Goal: Transaction & Acquisition: Book appointment/travel/reservation

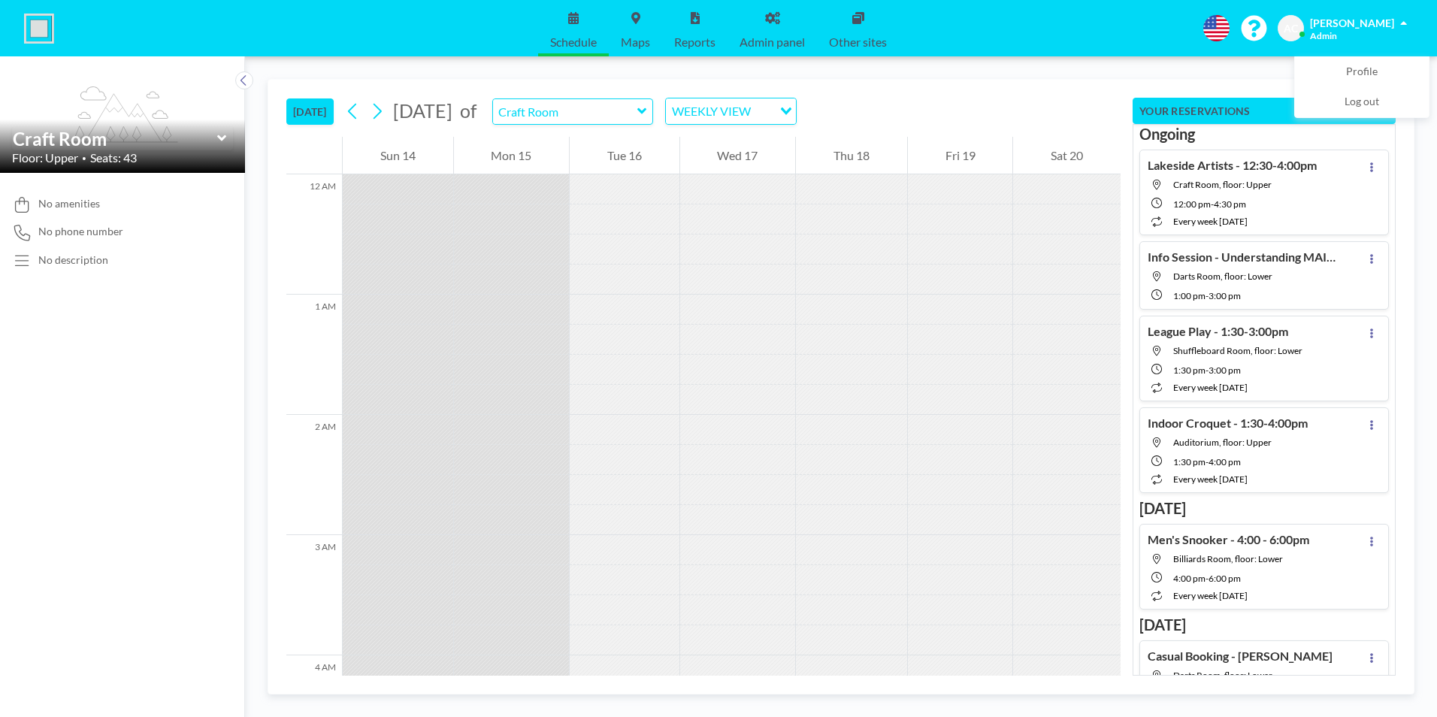
scroll to position [1413, 0]
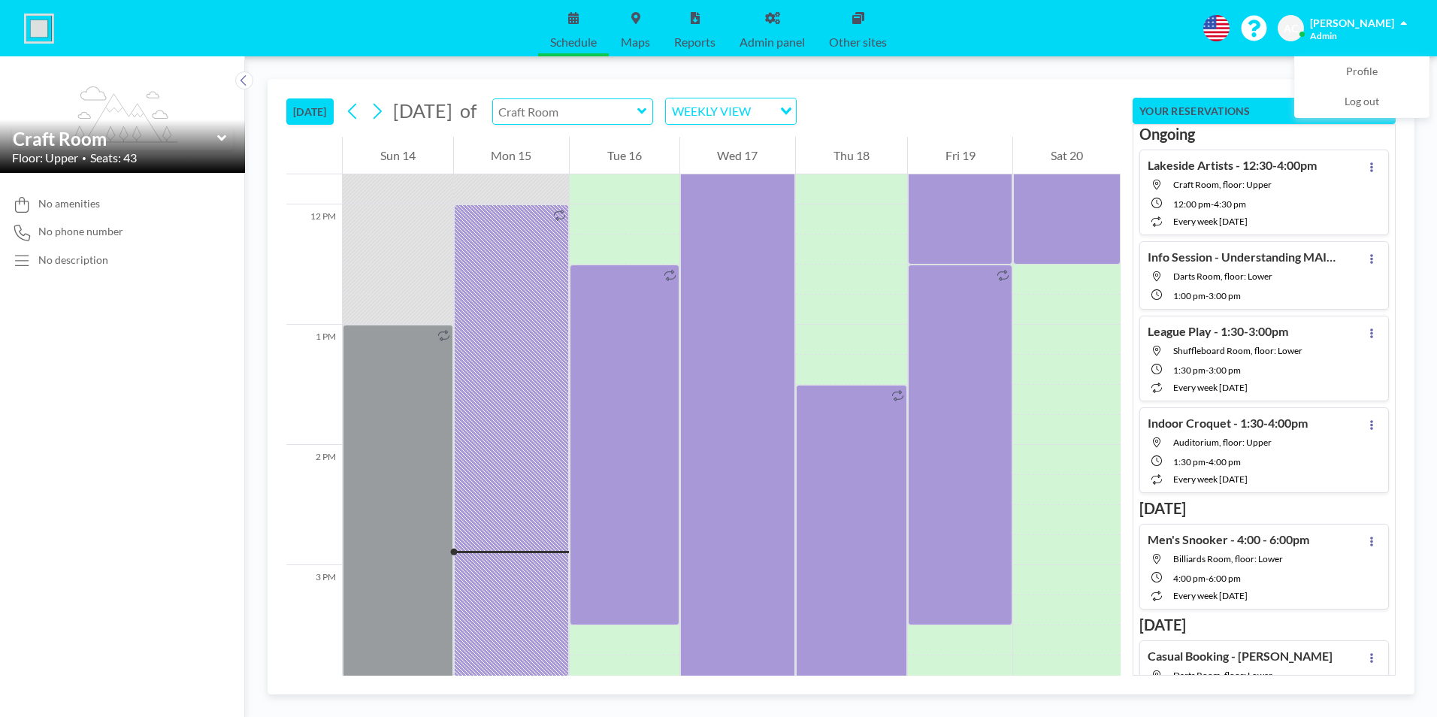
click at [637, 110] on input "text" at bounding box center [565, 111] width 144 height 25
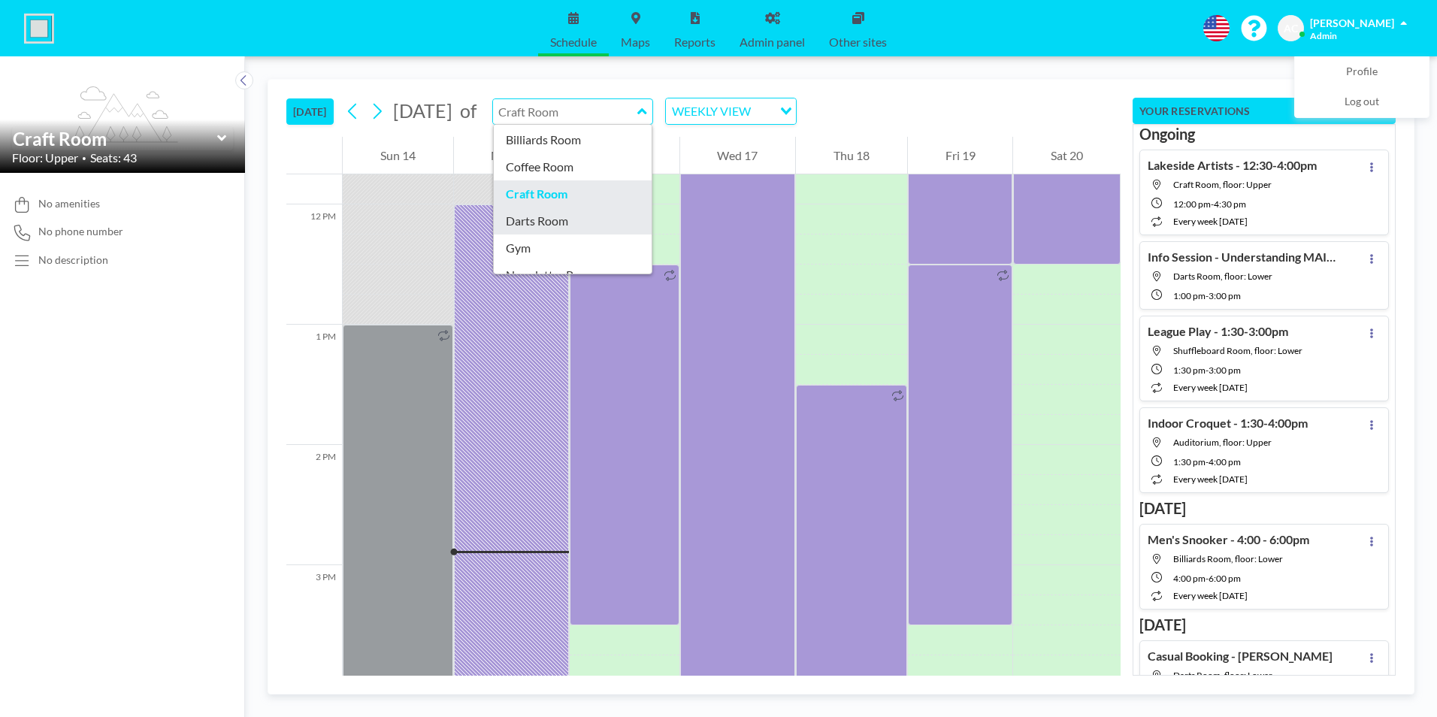
scroll to position [75, 0]
type input "Darts Room"
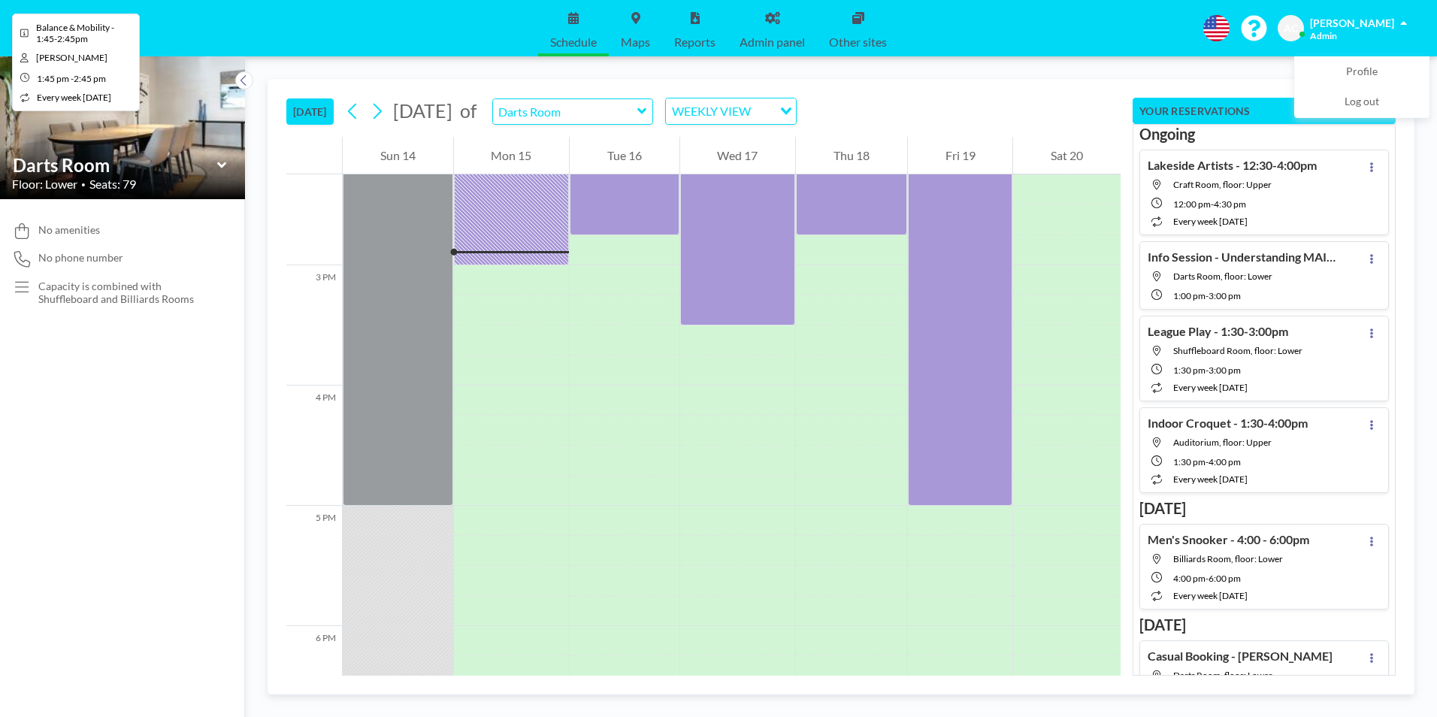
scroll to position [1744, 0]
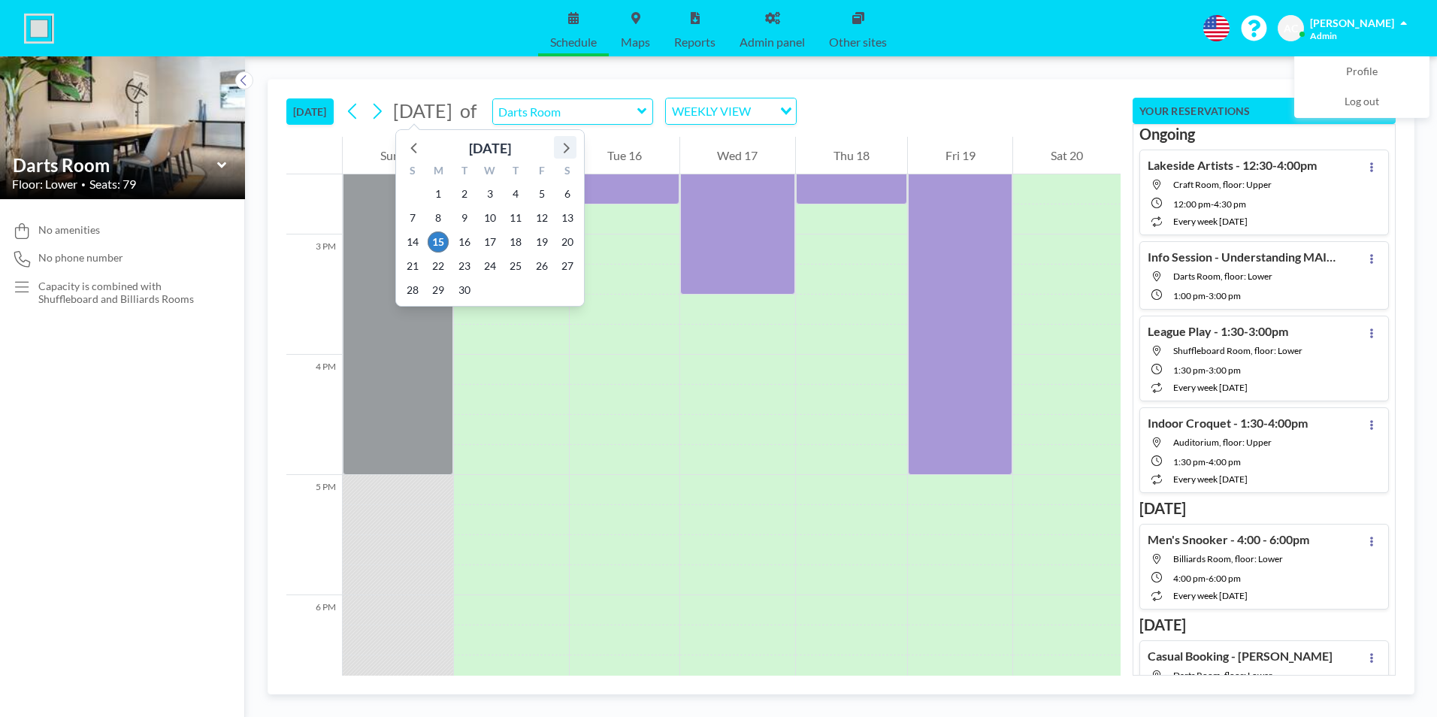
click at [564, 148] on icon at bounding box center [565, 148] width 20 height 20
click at [419, 265] on span "19" at bounding box center [412, 266] width 21 height 21
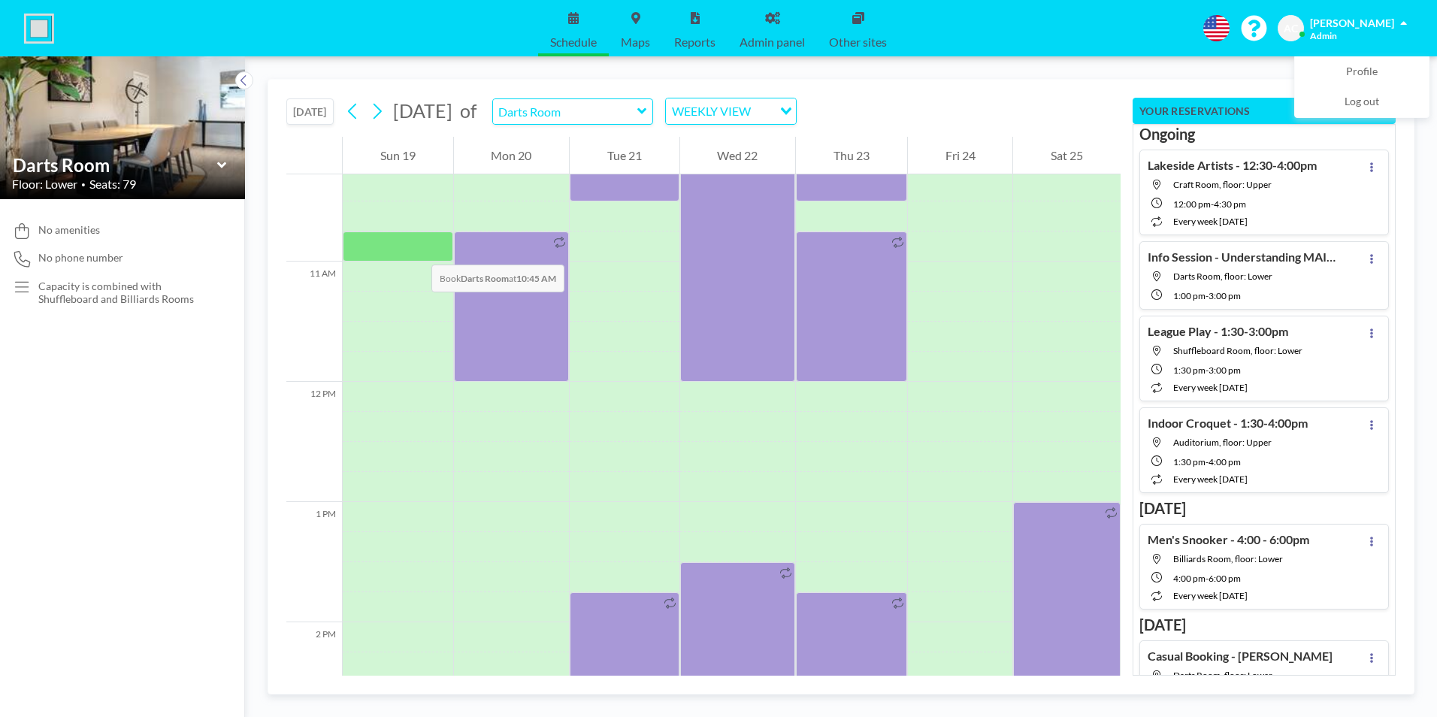
scroll to position [1233, 0]
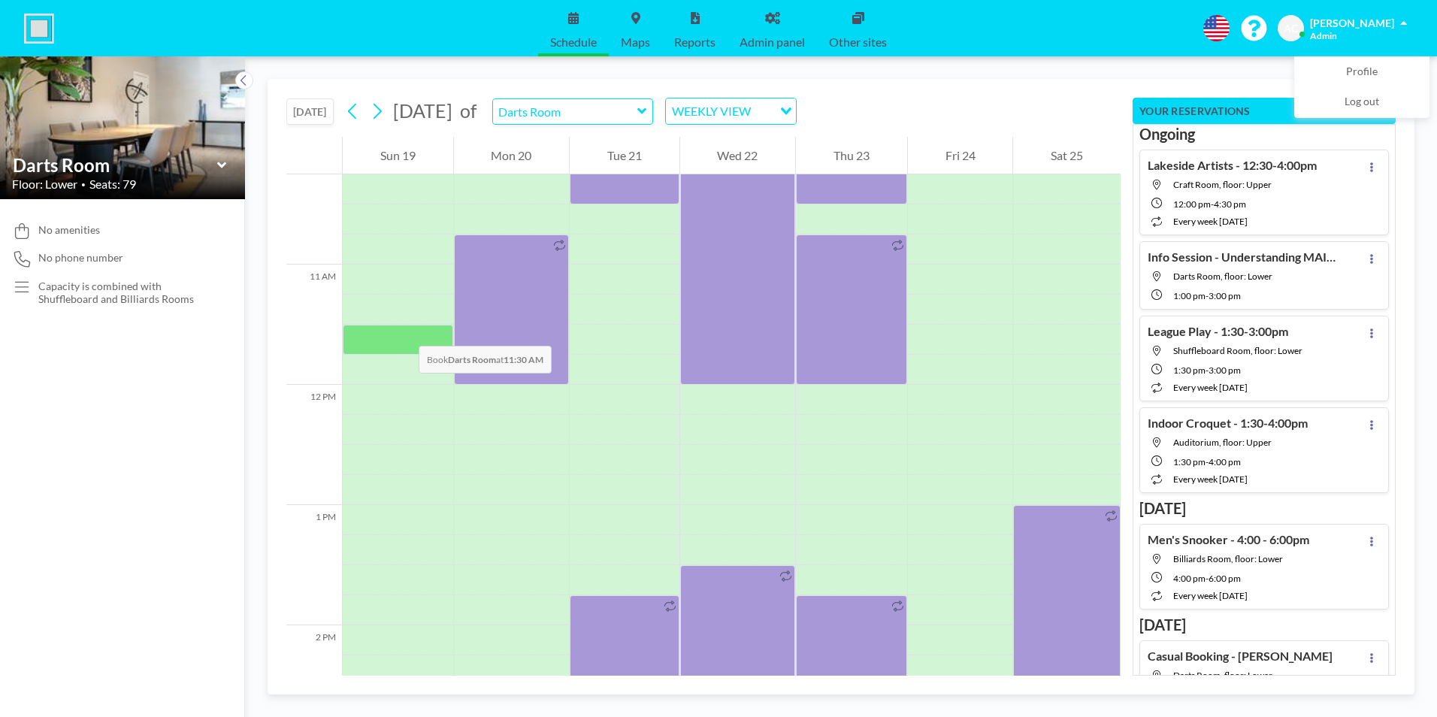
click at [404, 331] on div at bounding box center [398, 340] width 110 height 30
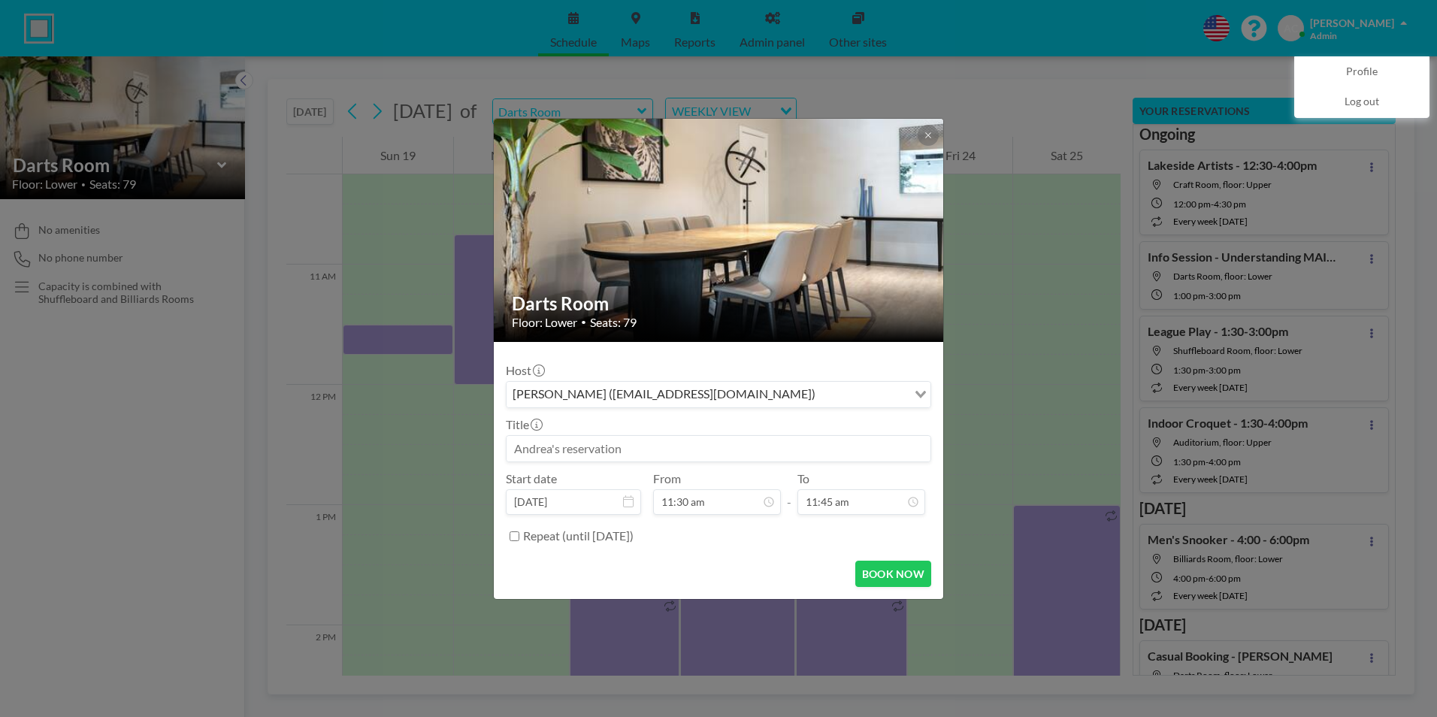
click at [645, 450] on input at bounding box center [719, 449] width 424 height 26
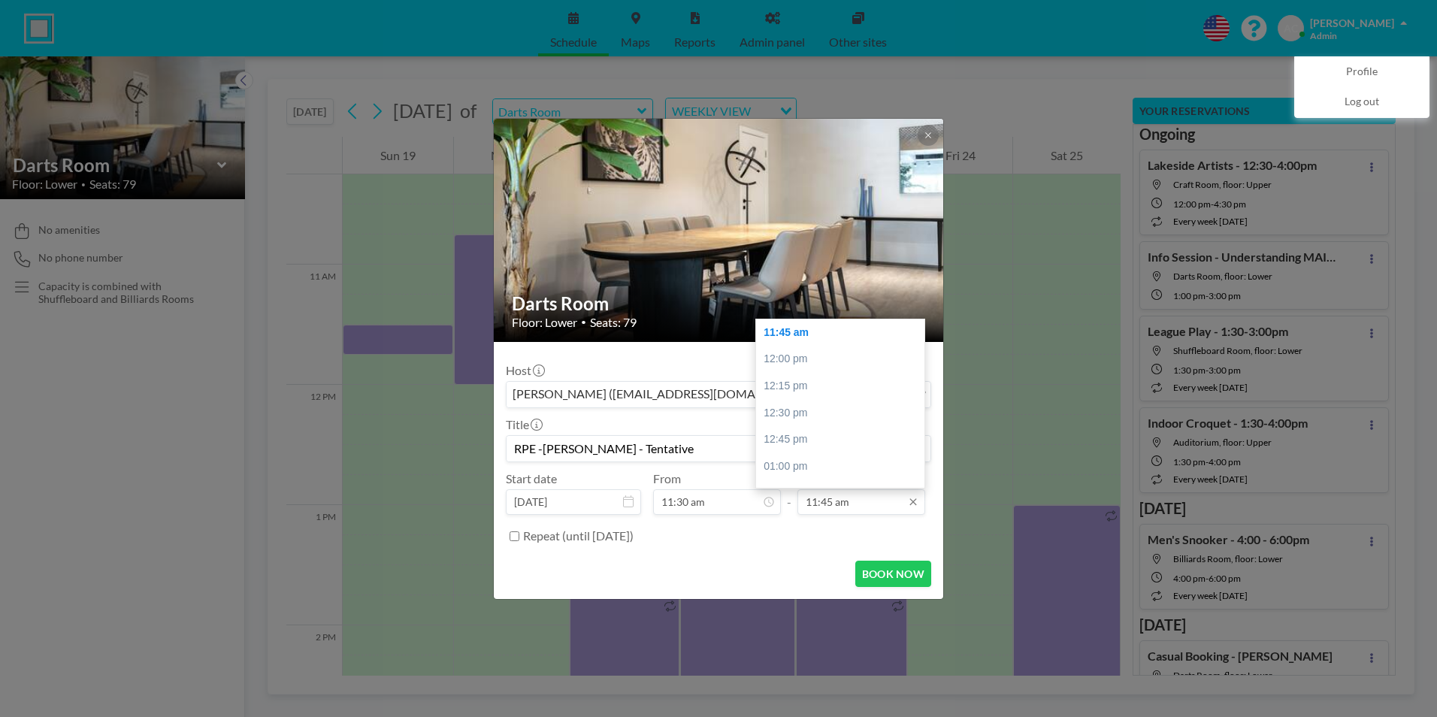
type input "RPE -[PERSON_NAME] - Tentative"
click at [860, 503] on input "11:45 am" at bounding box center [861, 502] width 128 height 26
click at [827, 461] on div "04:30 pm" at bounding box center [844, 465] width 176 height 27
type input "04:30 pm"
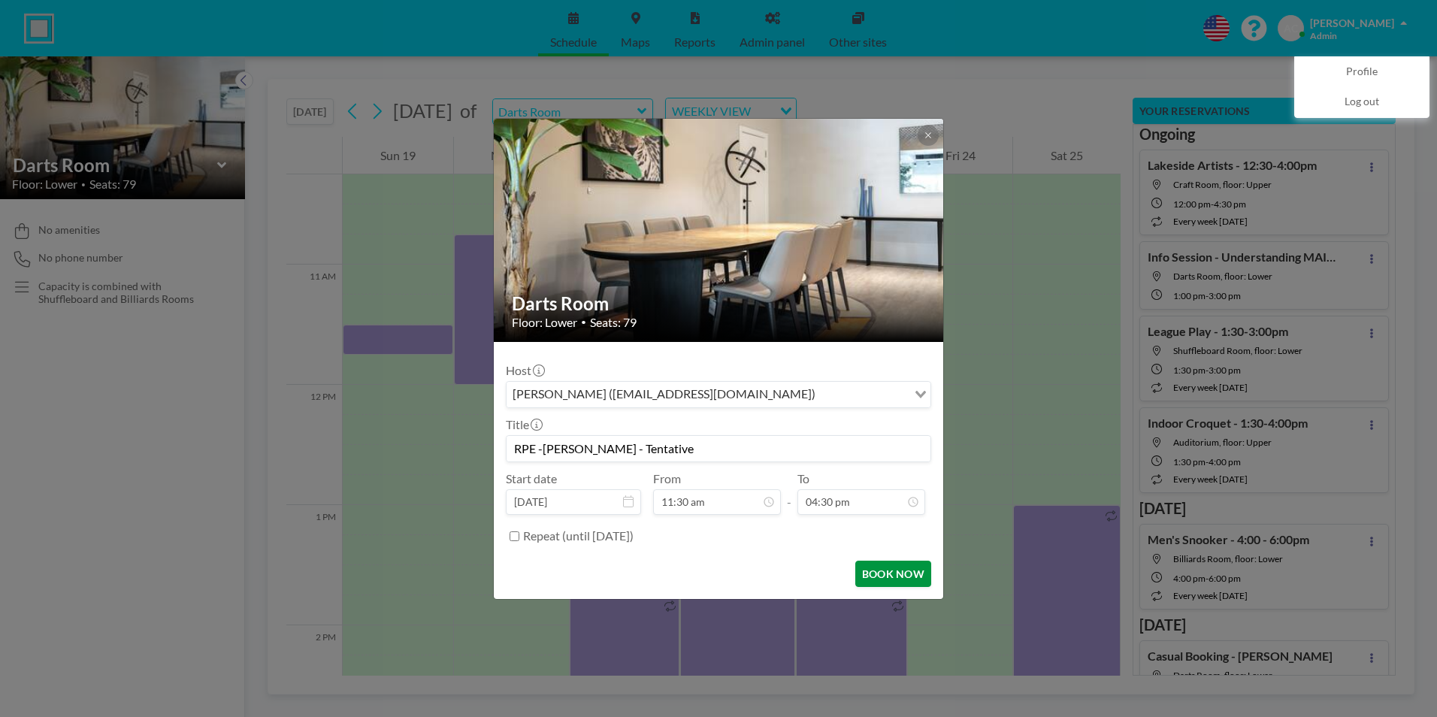
scroll to position [1017, 0]
click at [906, 572] on button "BOOK NOW" at bounding box center [893, 574] width 76 height 26
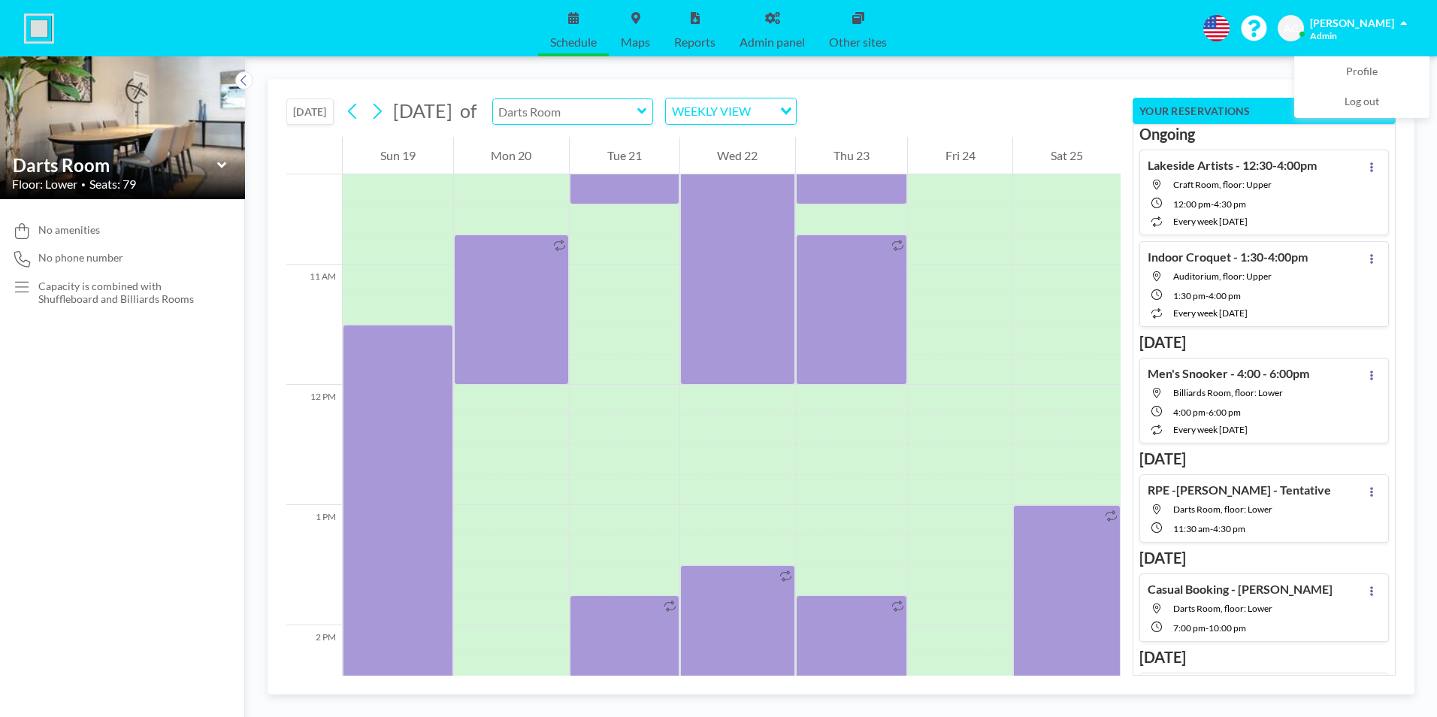
click at [632, 116] on input "text" at bounding box center [565, 111] width 144 height 25
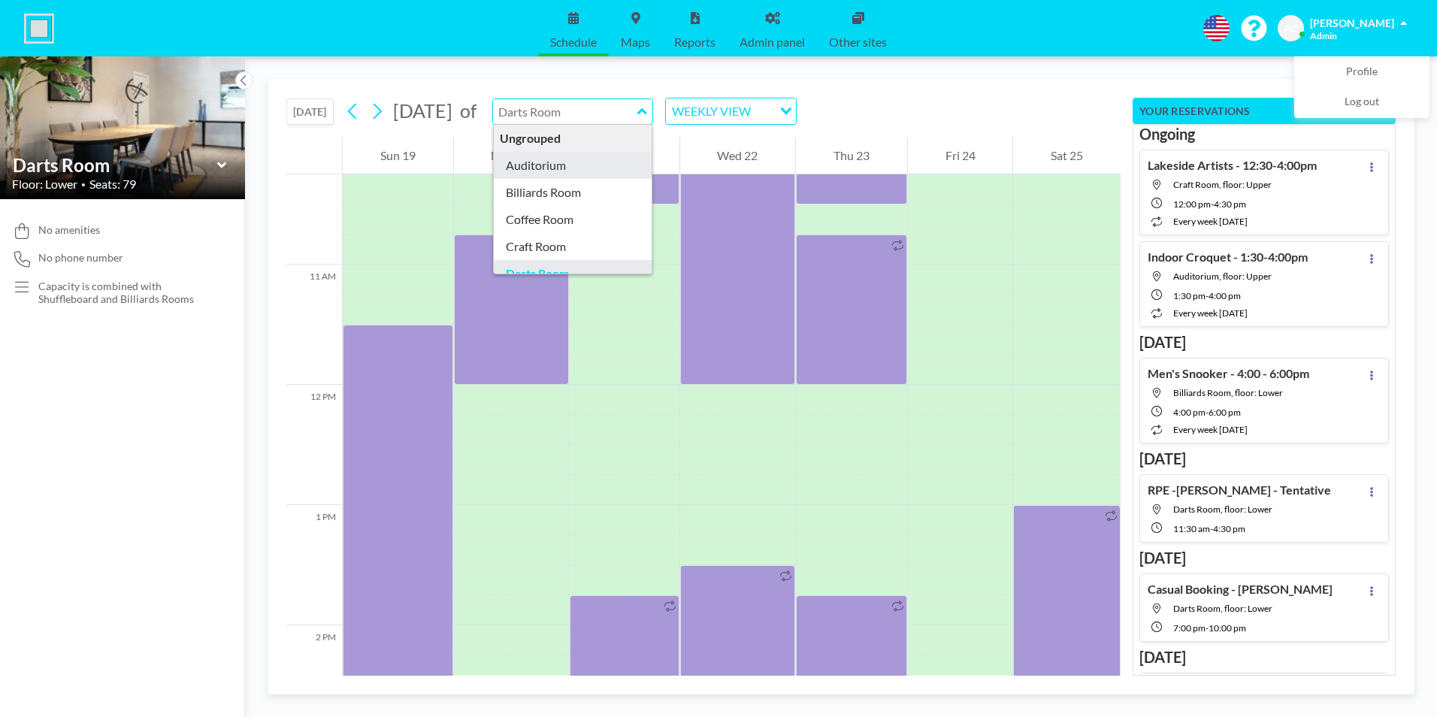
type input "Auditorium"
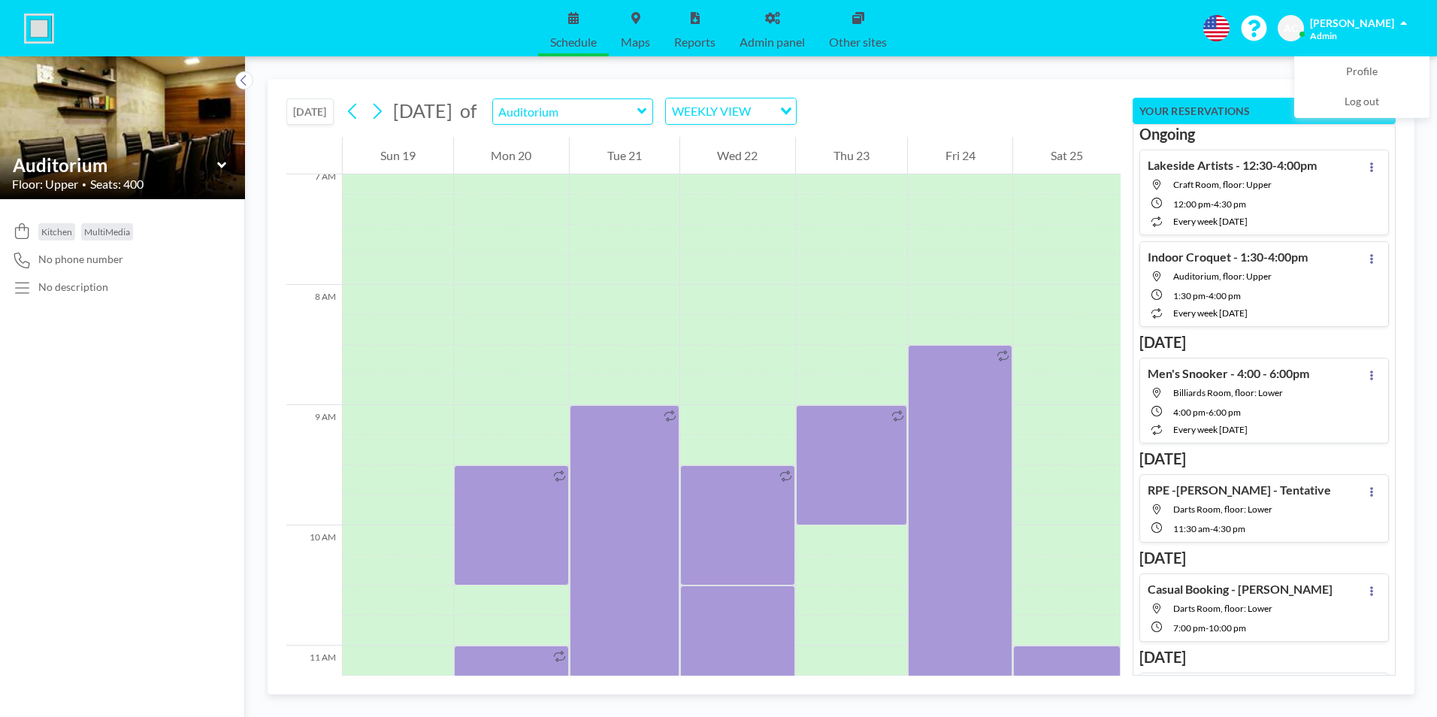
scroll to position [932, 0]
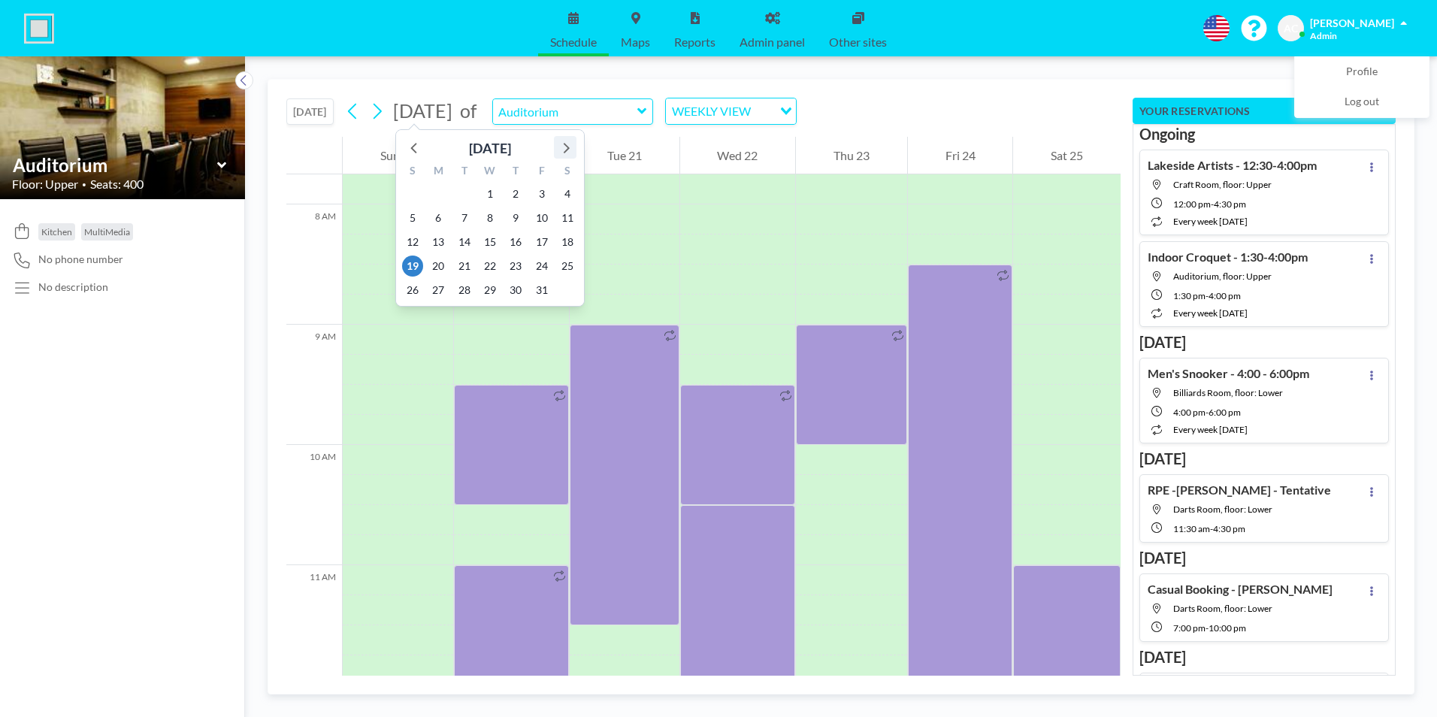
click at [568, 144] on icon at bounding box center [565, 148] width 20 height 20
click at [568, 145] on icon at bounding box center [565, 148] width 20 height 20
click at [490, 217] on span "10" at bounding box center [490, 217] width 21 height 21
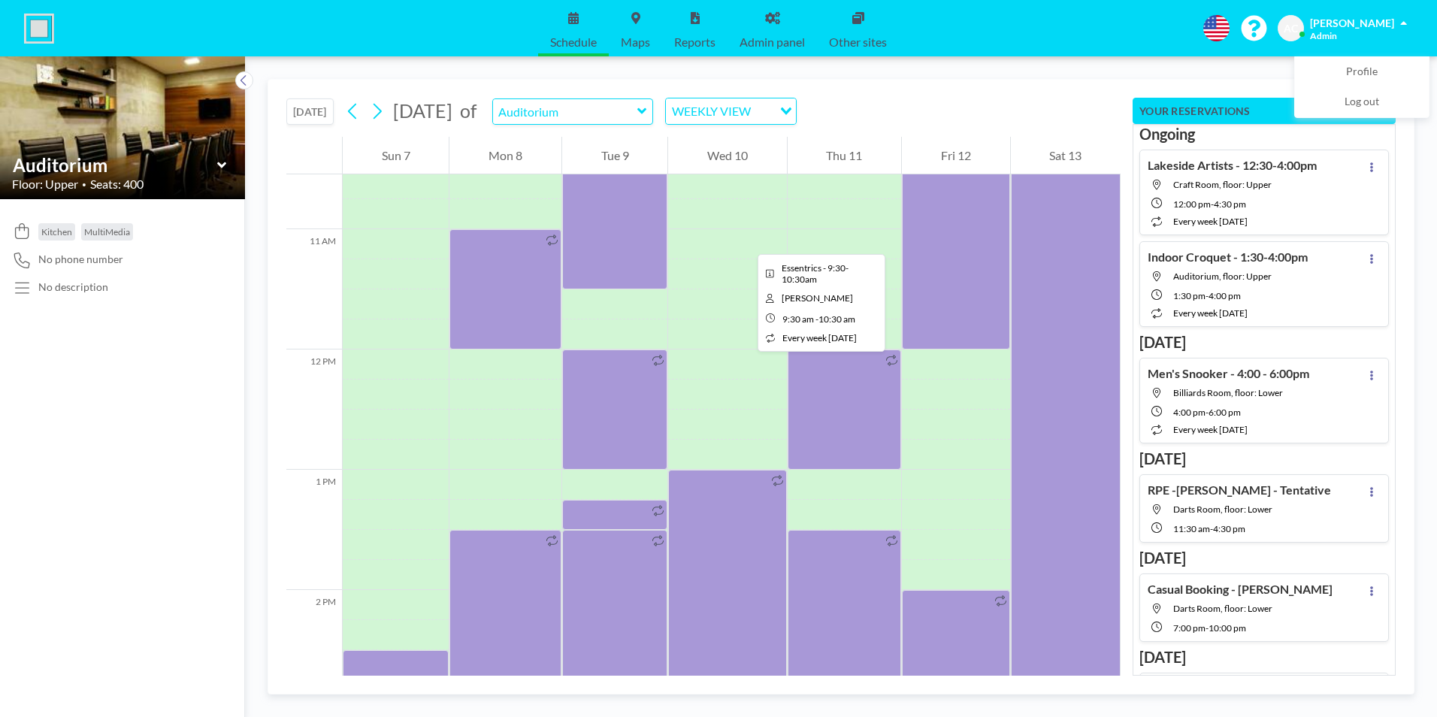
scroll to position [1157, 0]
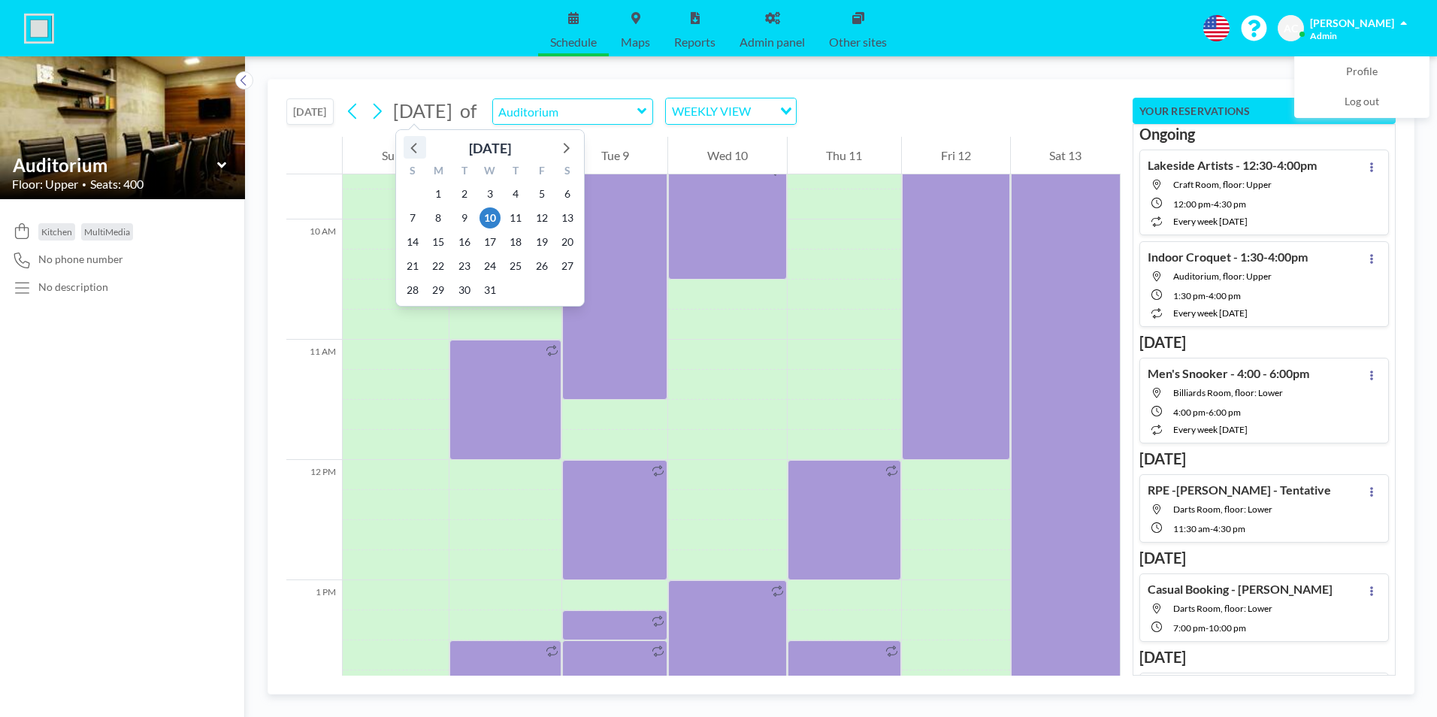
click at [416, 149] on icon at bounding box center [415, 148] width 20 height 20
click at [415, 149] on icon at bounding box center [415, 148] width 20 height 20
click at [538, 264] on span "26" at bounding box center [541, 266] width 21 height 21
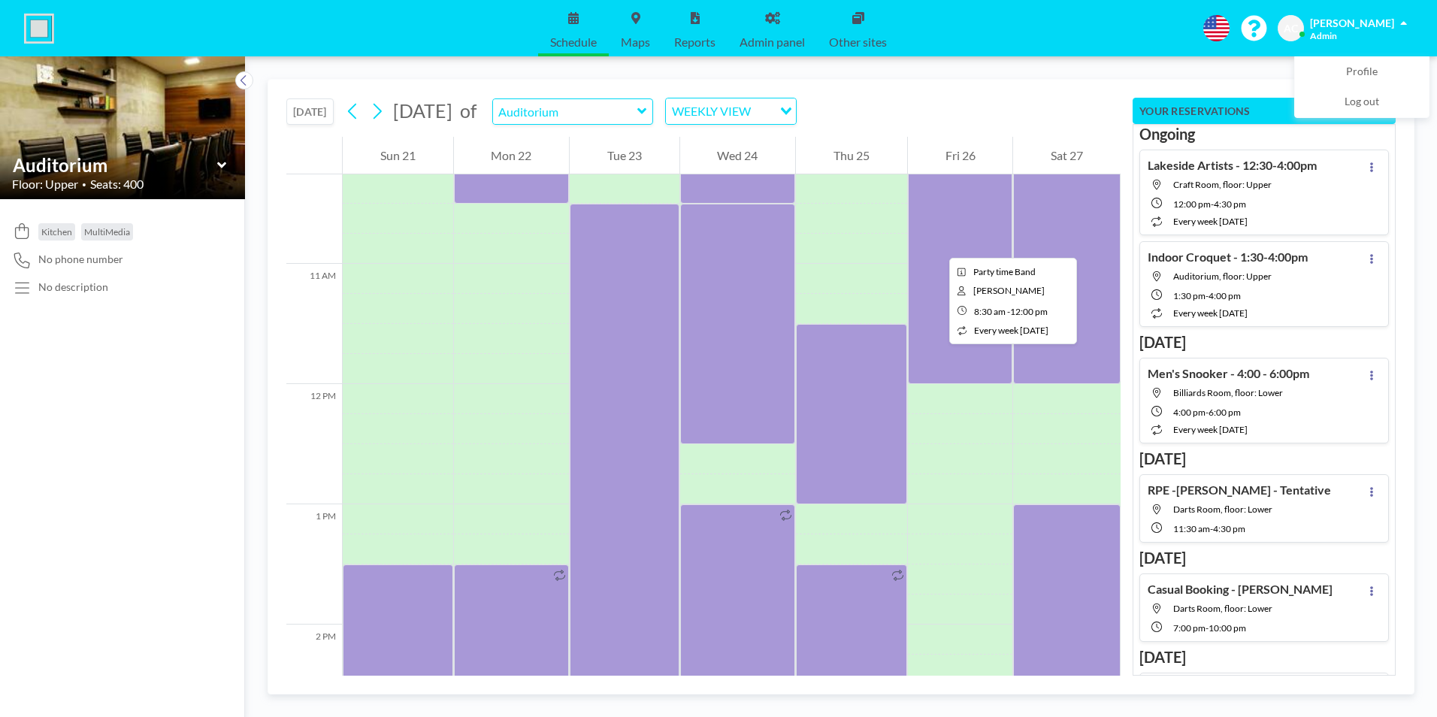
scroll to position [1233, 0]
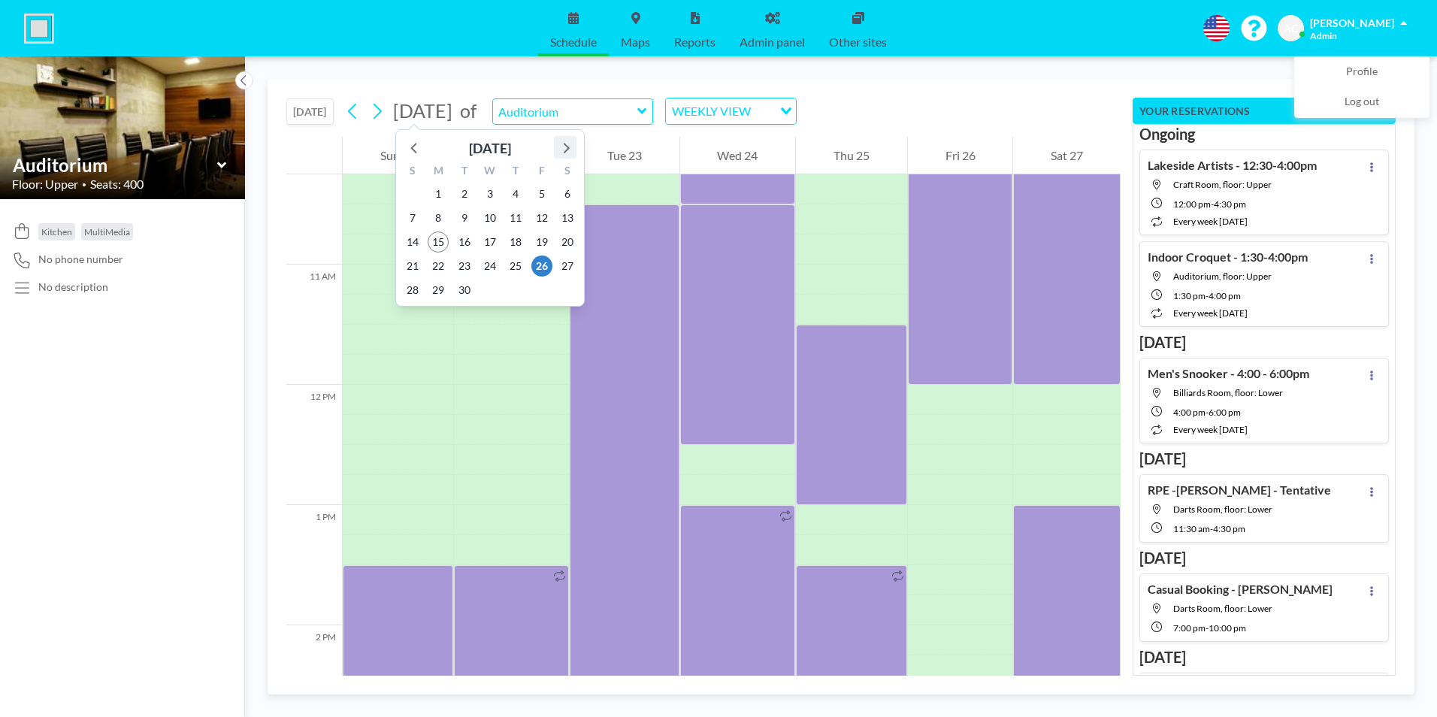
click at [567, 149] on icon at bounding box center [567, 148] width 6 height 11
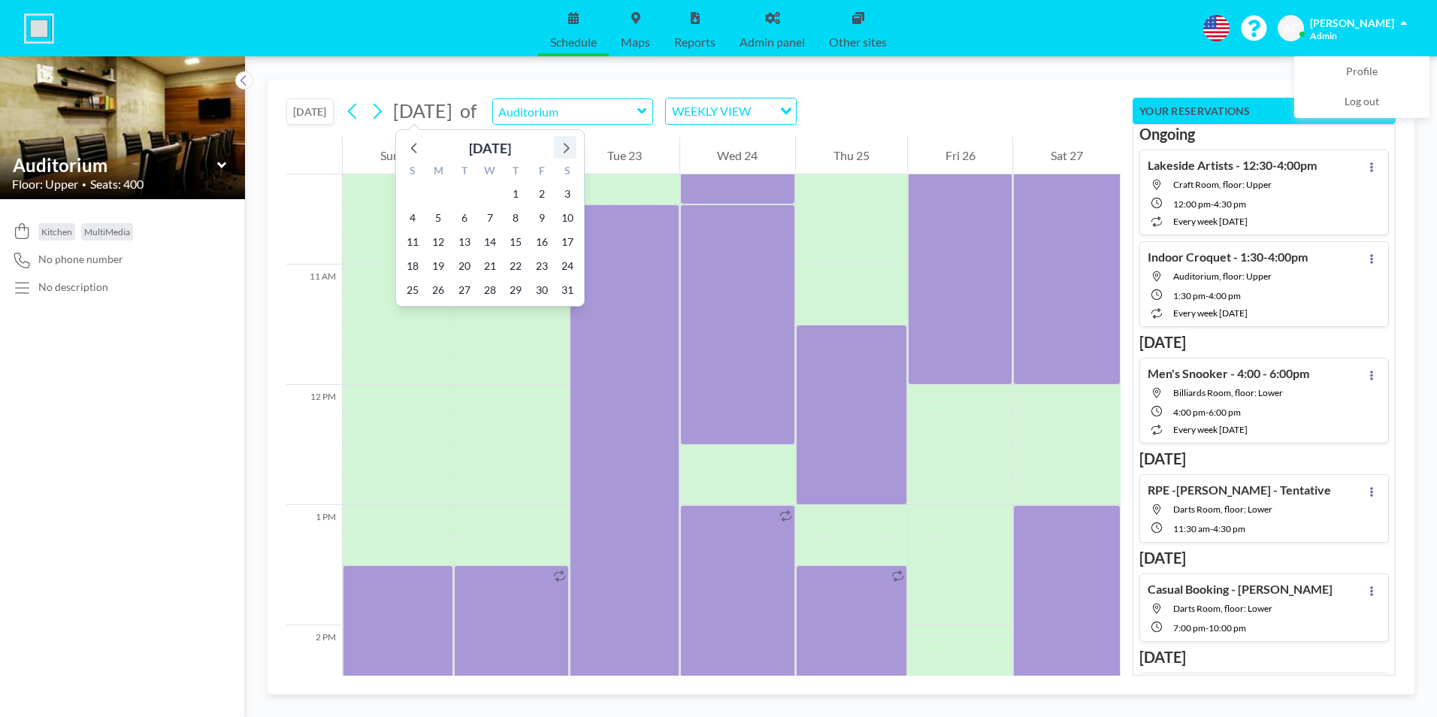
click at [567, 149] on icon at bounding box center [567, 148] width 6 height 11
click at [567, 148] on icon at bounding box center [565, 148] width 20 height 20
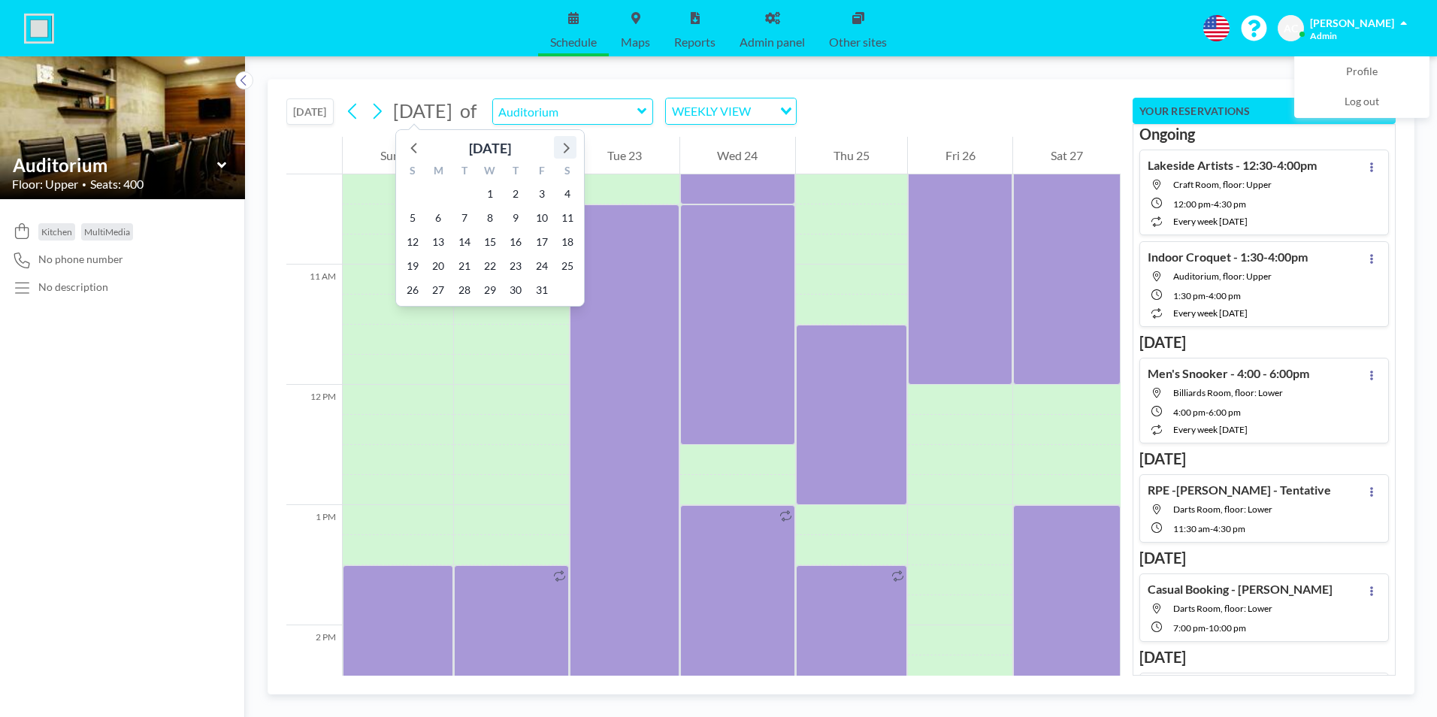
click at [567, 148] on icon at bounding box center [565, 148] width 20 height 20
click at [567, 147] on icon at bounding box center [567, 148] width 6 height 11
click at [565, 192] on span "7" at bounding box center [567, 193] width 21 height 21
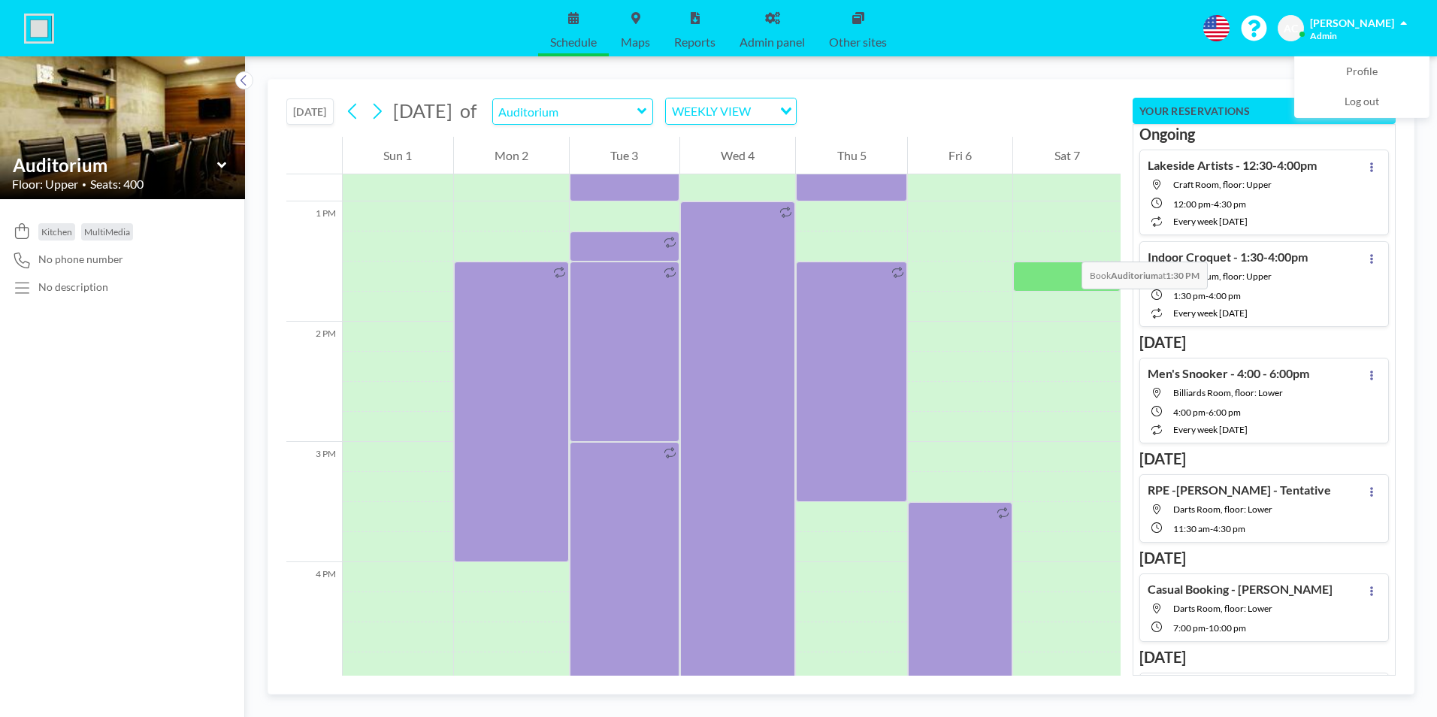
scroll to position [1533, 0]
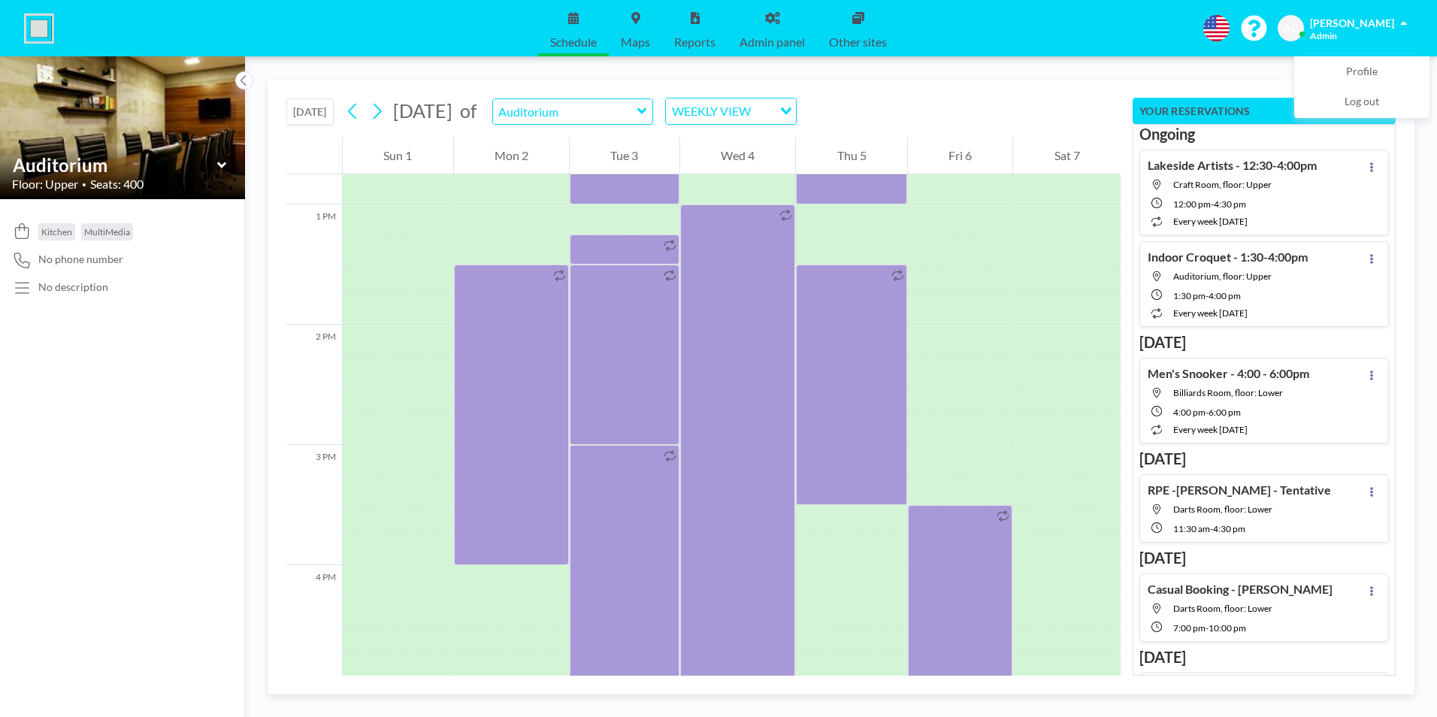
click at [313, 109] on button "[DATE]" at bounding box center [309, 111] width 47 height 26
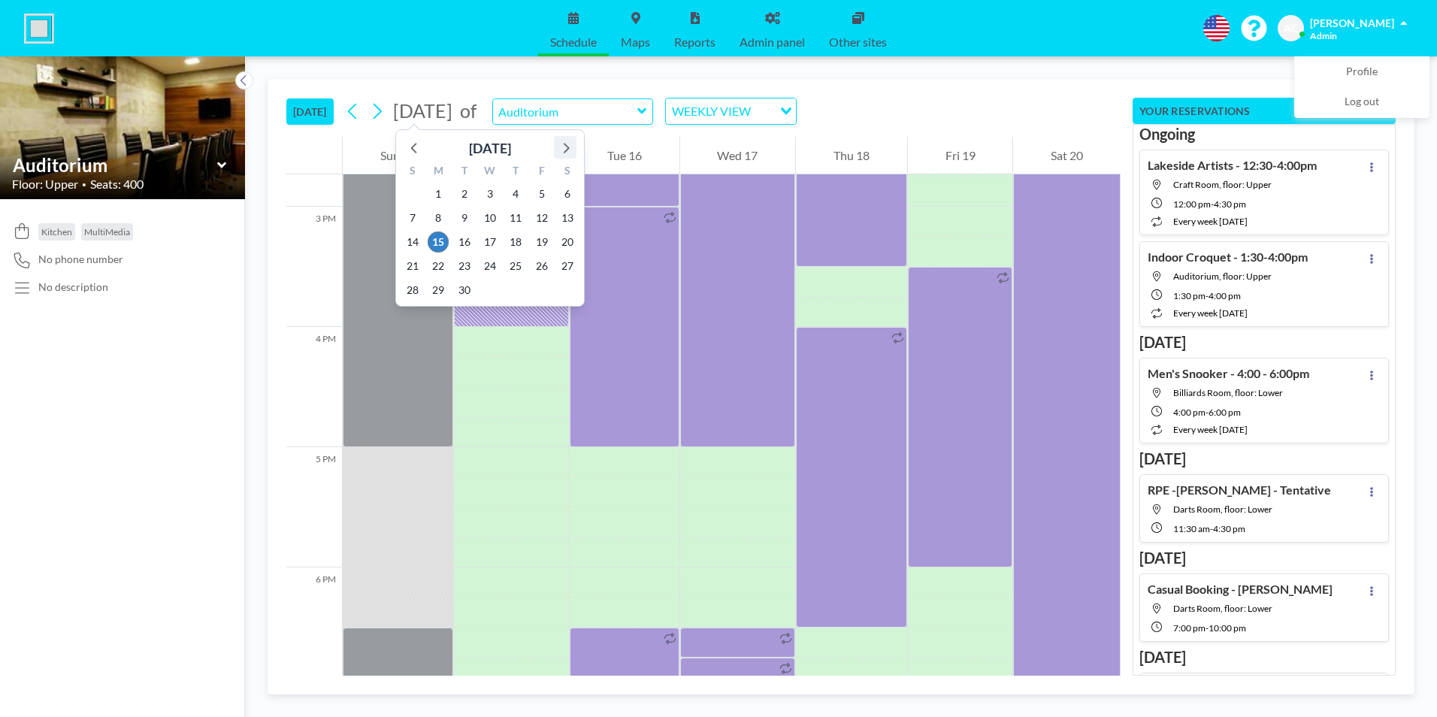
scroll to position [1804, 0]
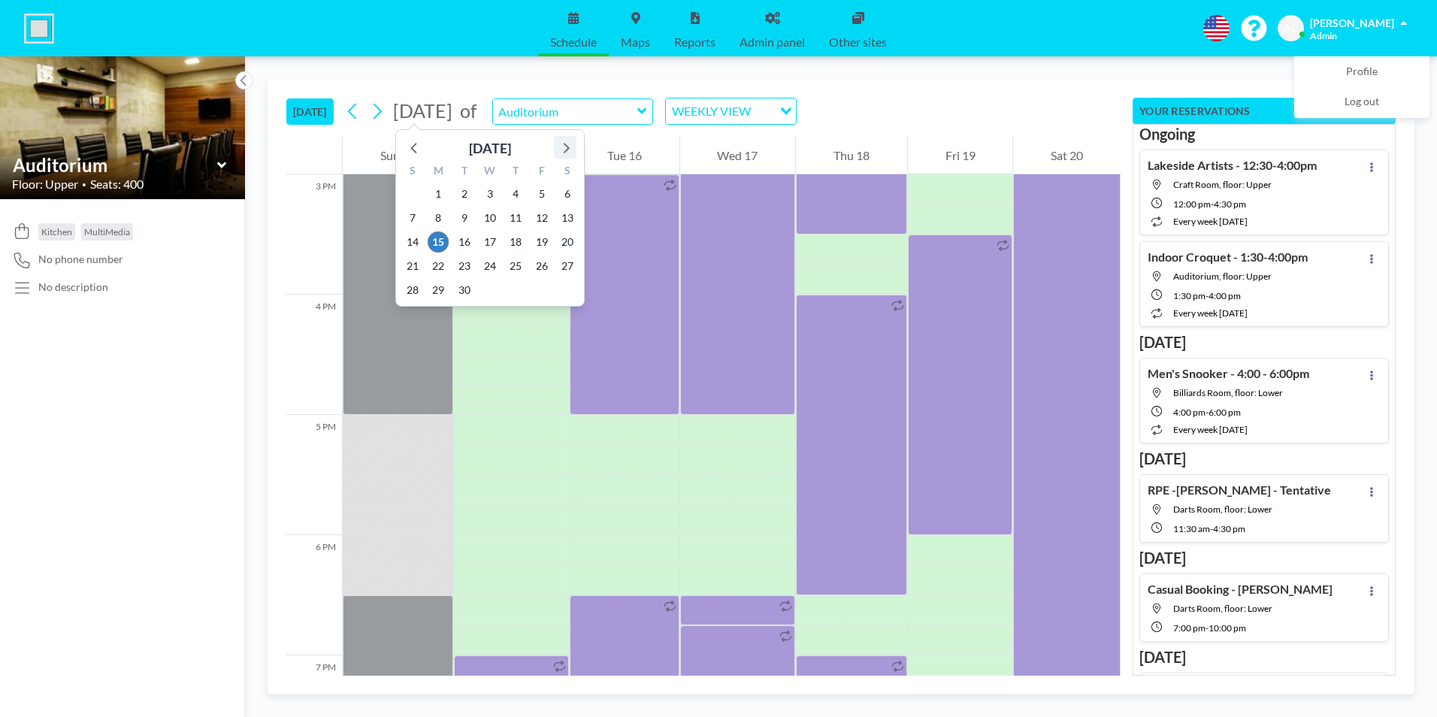
click at [565, 146] on icon at bounding box center [565, 148] width 20 height 20
click at [564, 146] on icon at bounding box center [565, 148] width 20 height 20
click at [566, 196] on span "1" at bounding box center [567, 193] width 21 height 21
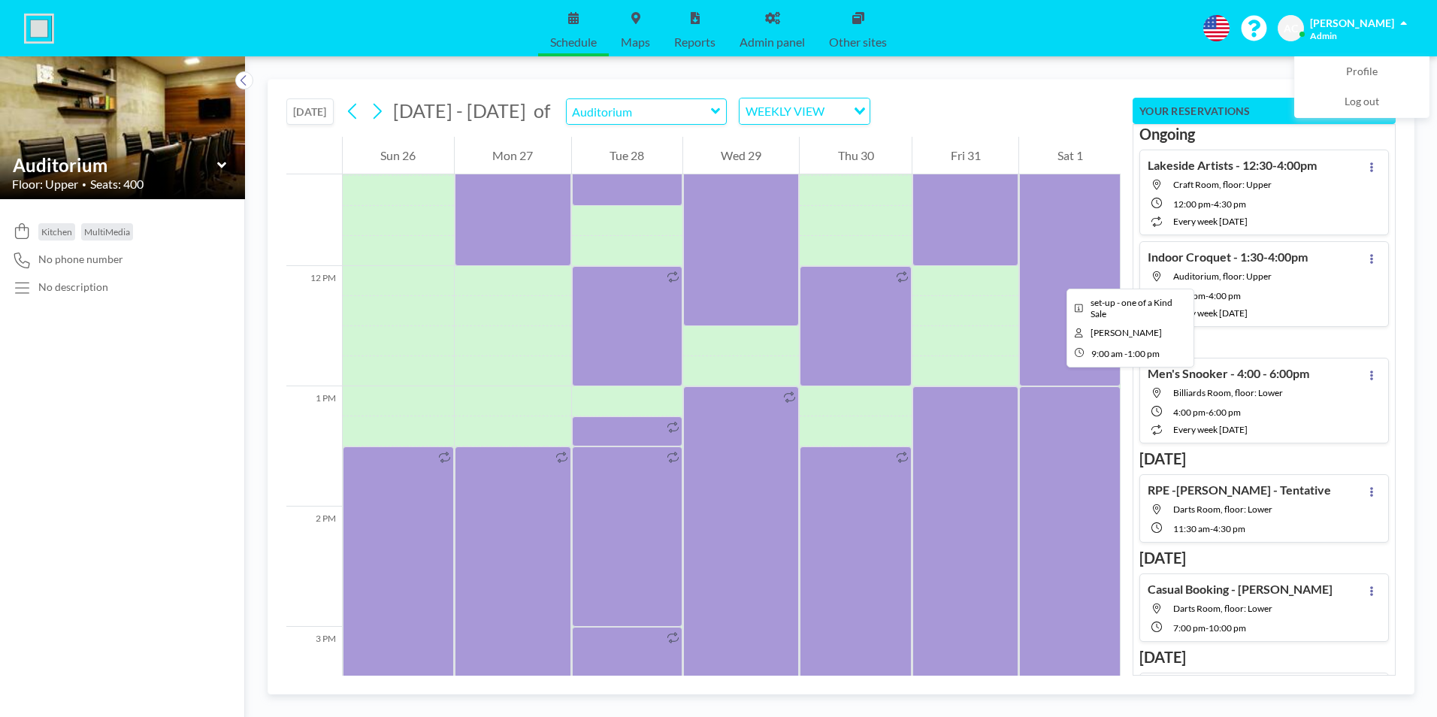
scroll to position [1458, 0]
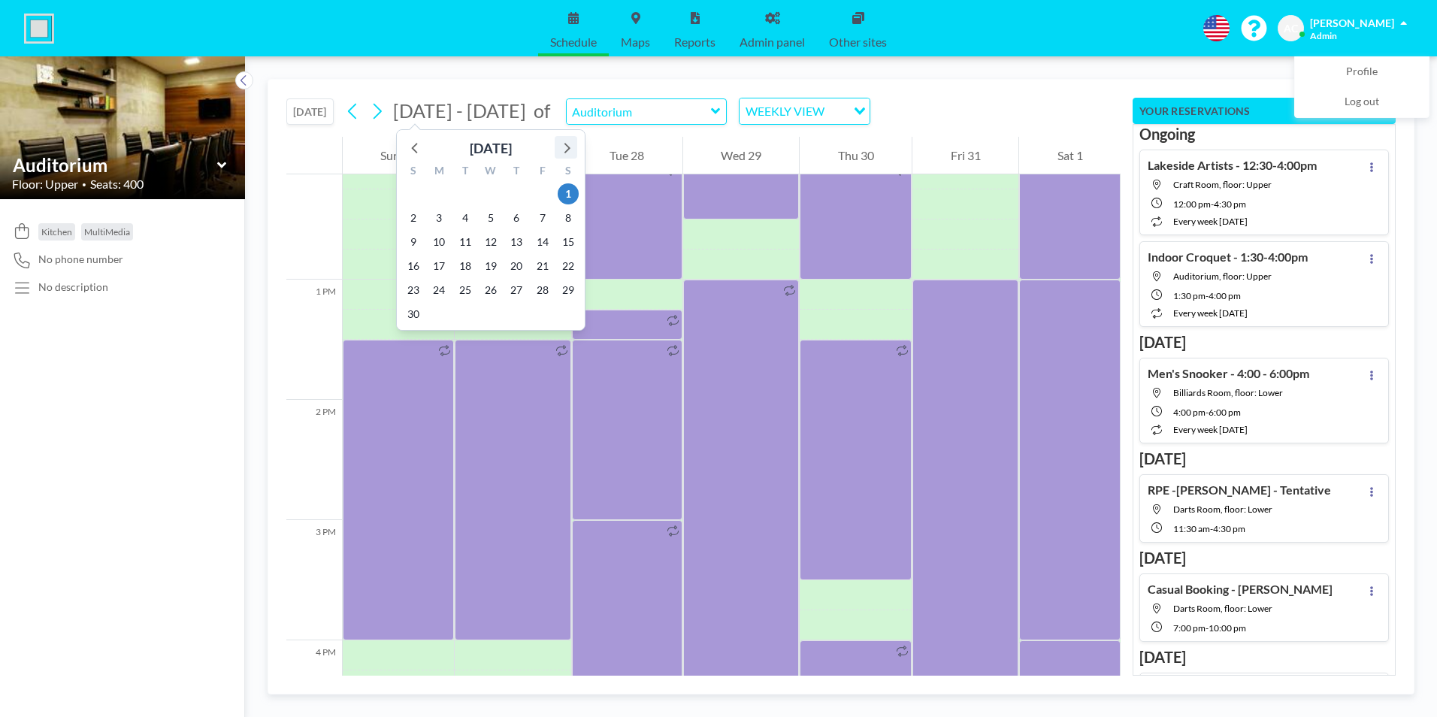
click at [567, 146] on icon at bounding box center [567, 148] width 6 height 11
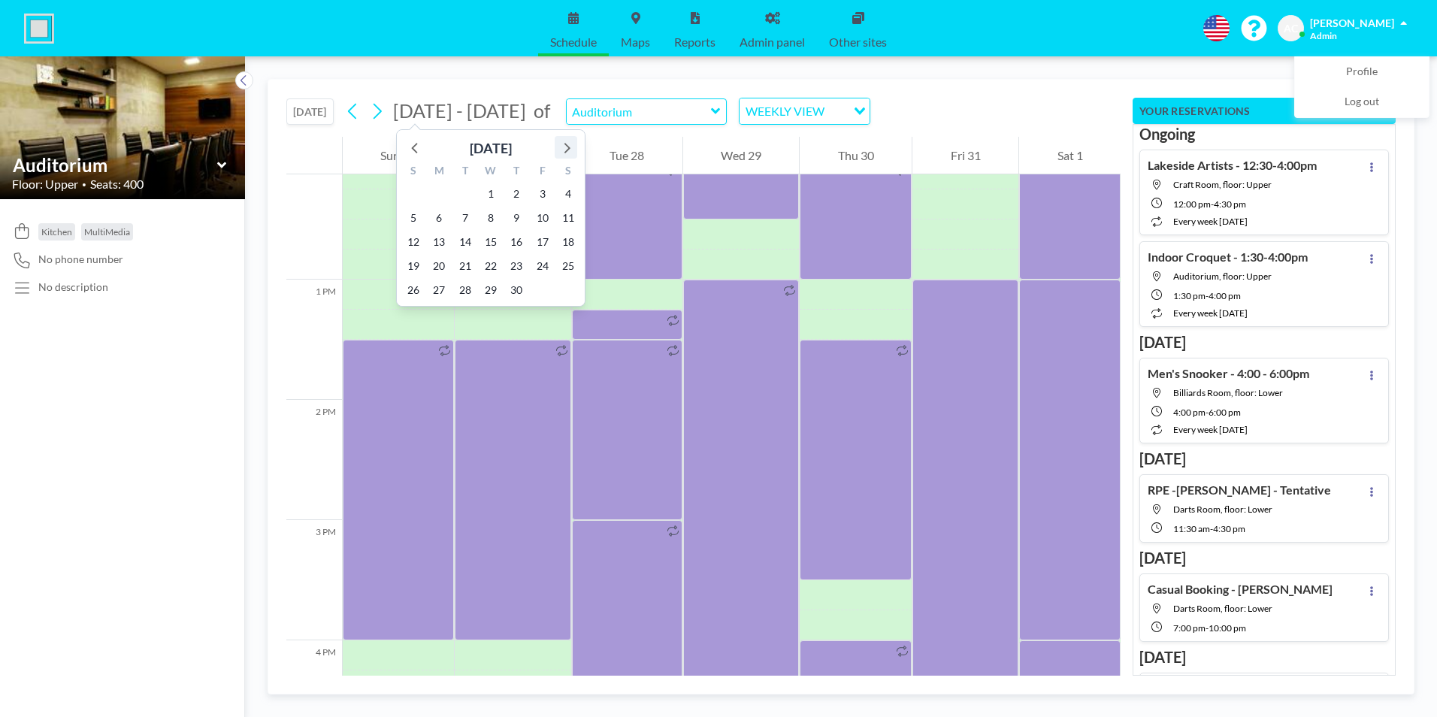
click at [567, 146] on icon at bounding box center [567, 148] width 6 height 11
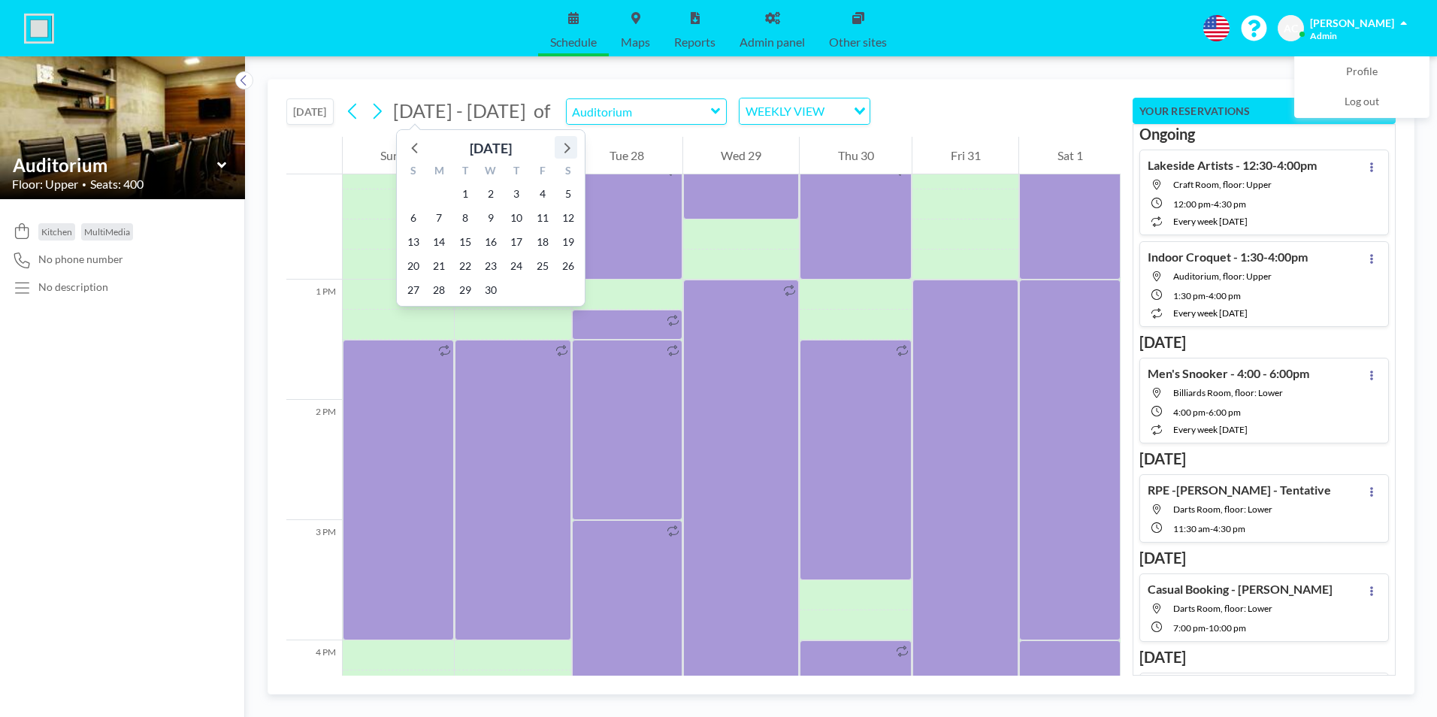
click at [567, 146] on icon at bounding box center [567, 148] width 6 height 11
click at [416, 147] on icon at bounding box center [416, 148] width 20 height 20
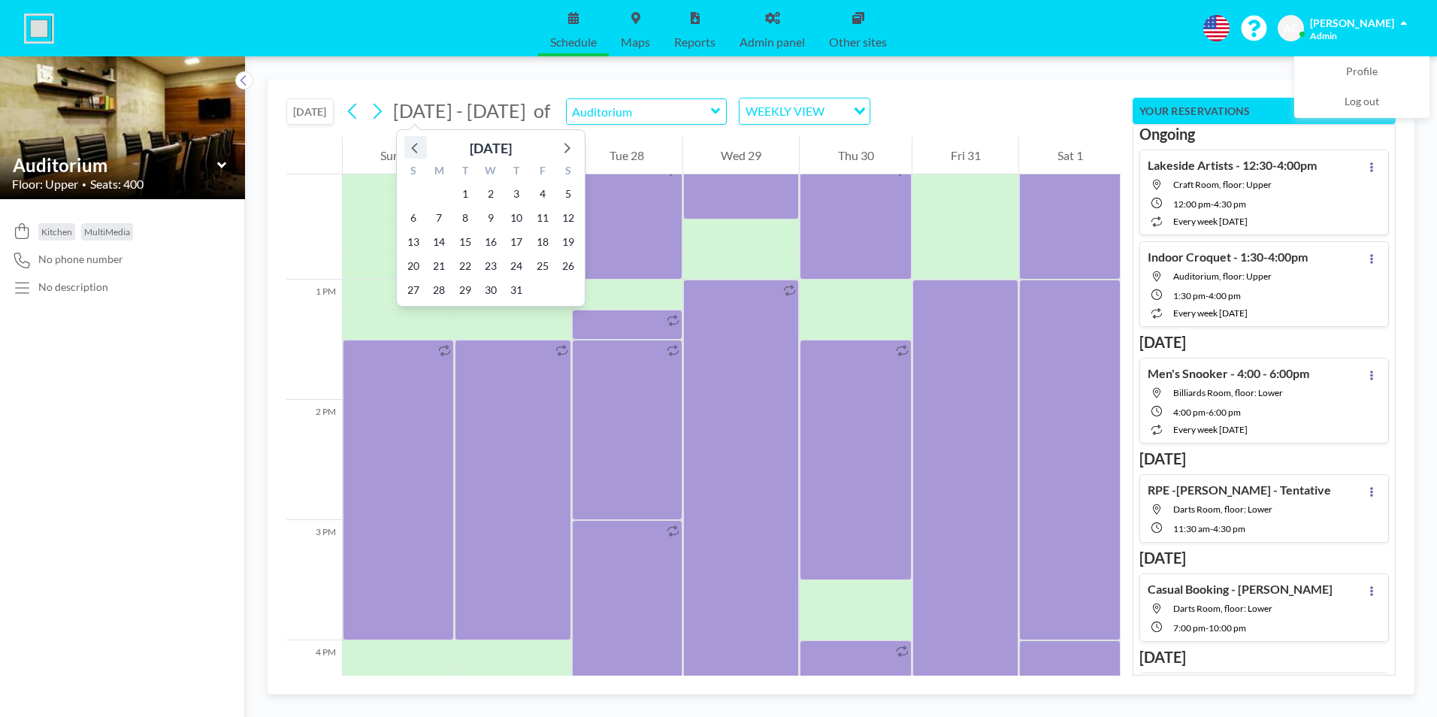
click at [415, 147] on icon at bounding box center [414, 148] width 6 height 11
click at [568, 147] on icon at bounding box center [567, 148] width 6 height 11
click at [570, 213] on span "14" at bounding box center [568, 217] width 21 height 21
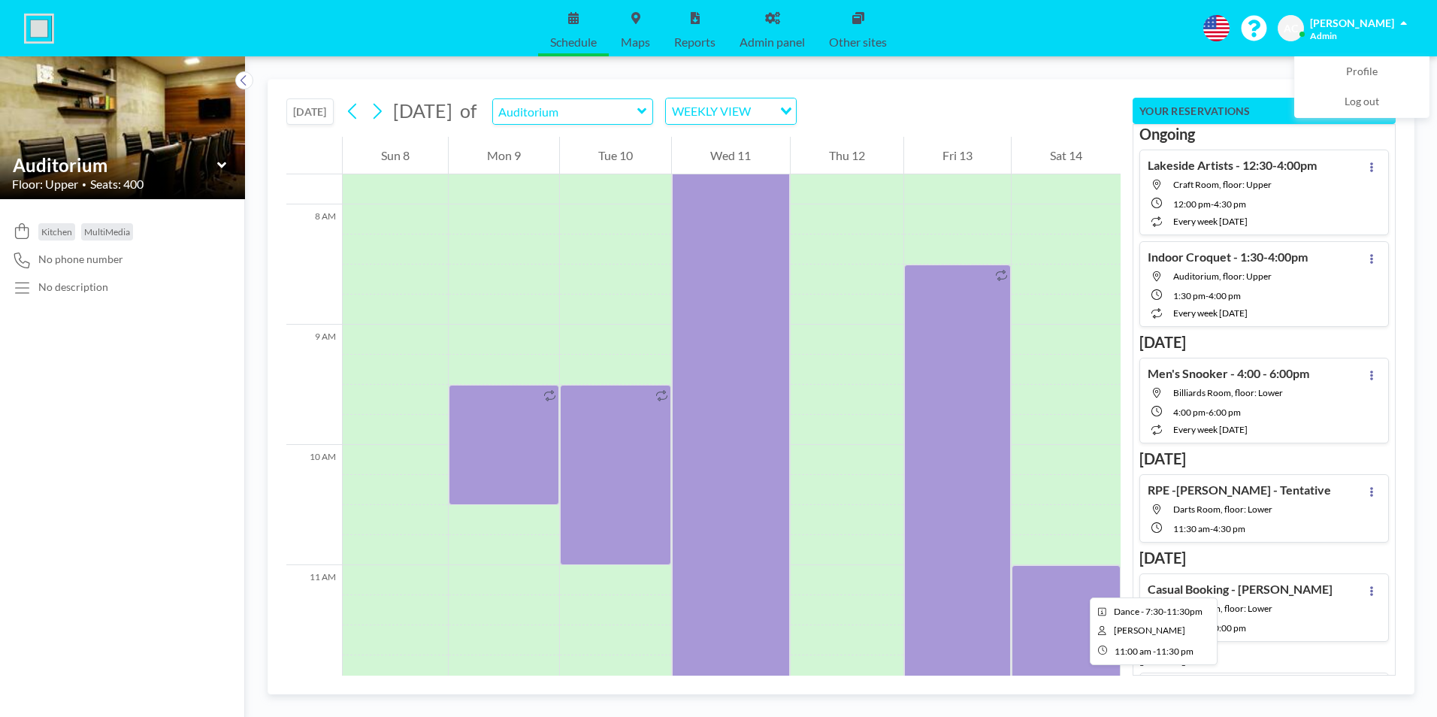
scroll to position [1082, 0]
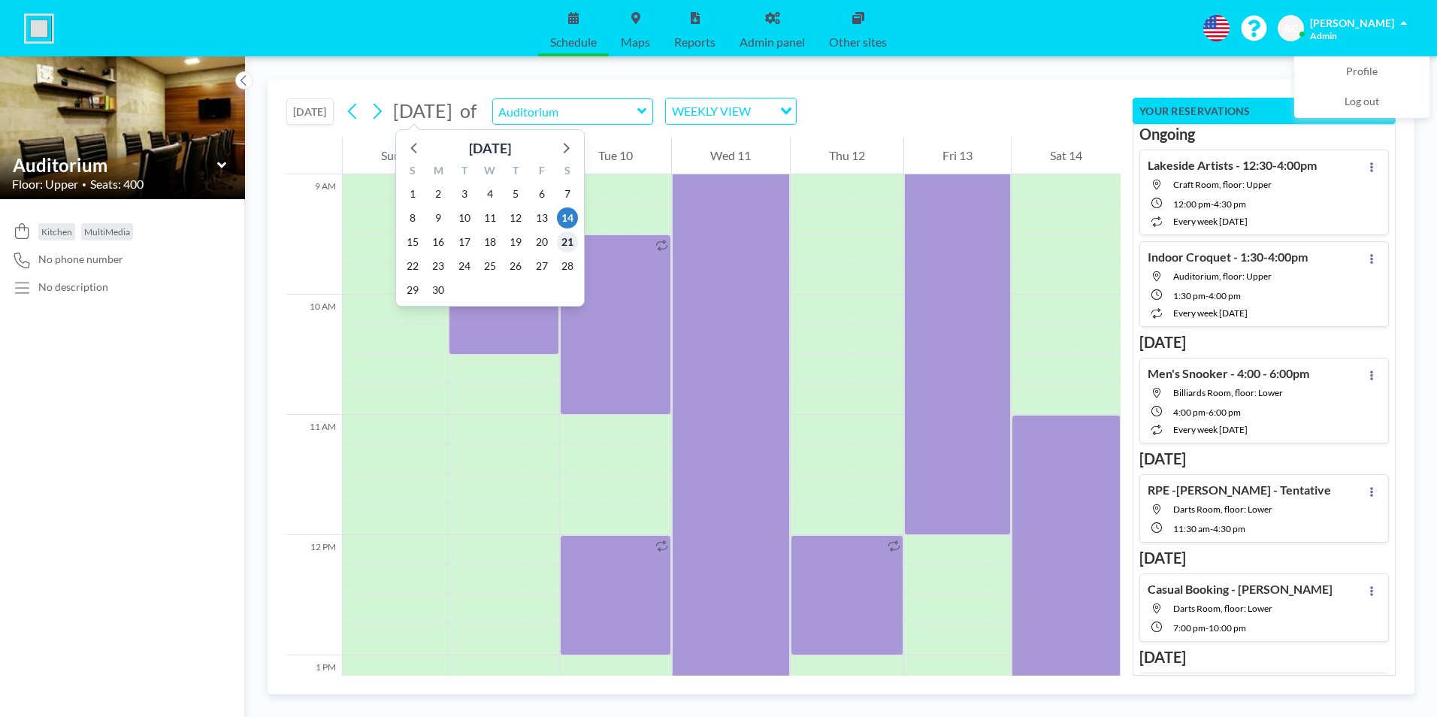
click at [567, 241] on span "21" at bounding box center [567, 241] width 21 height 21
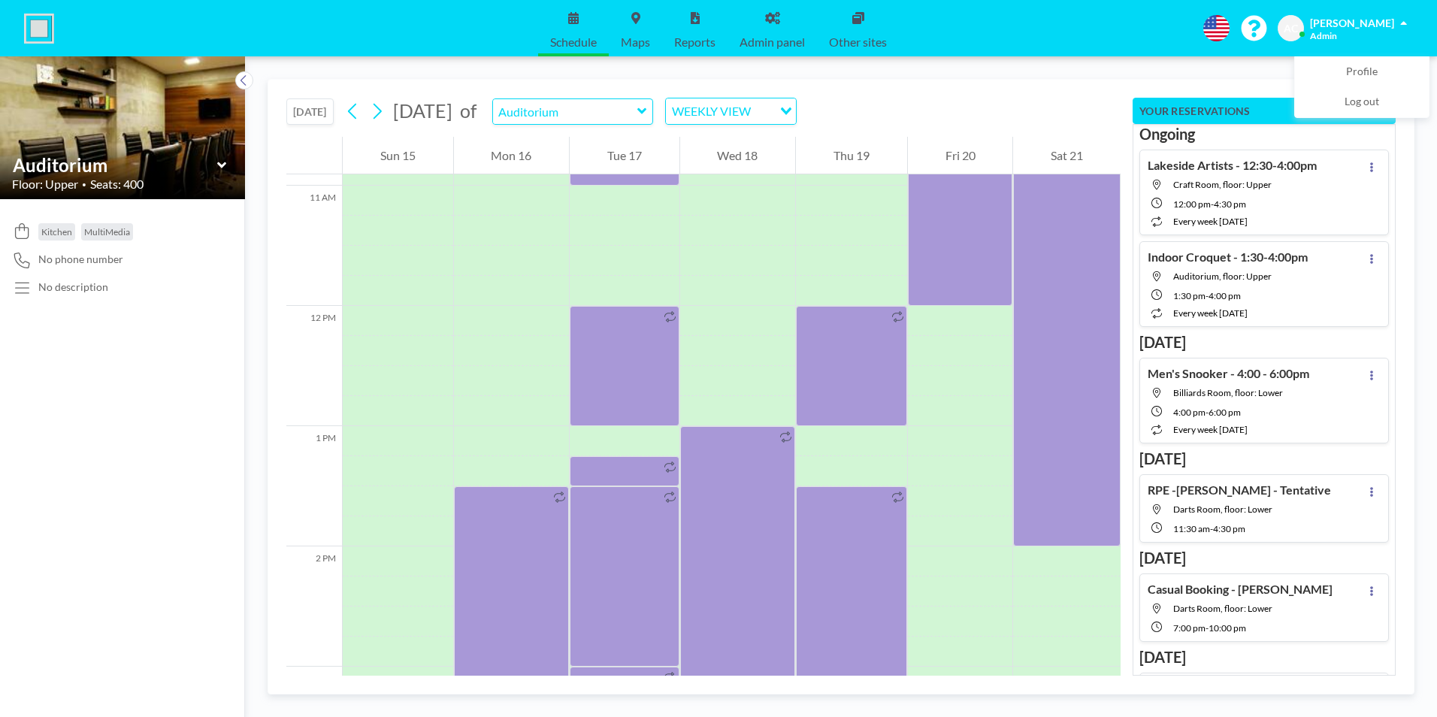
scroll to position [1308, 0]
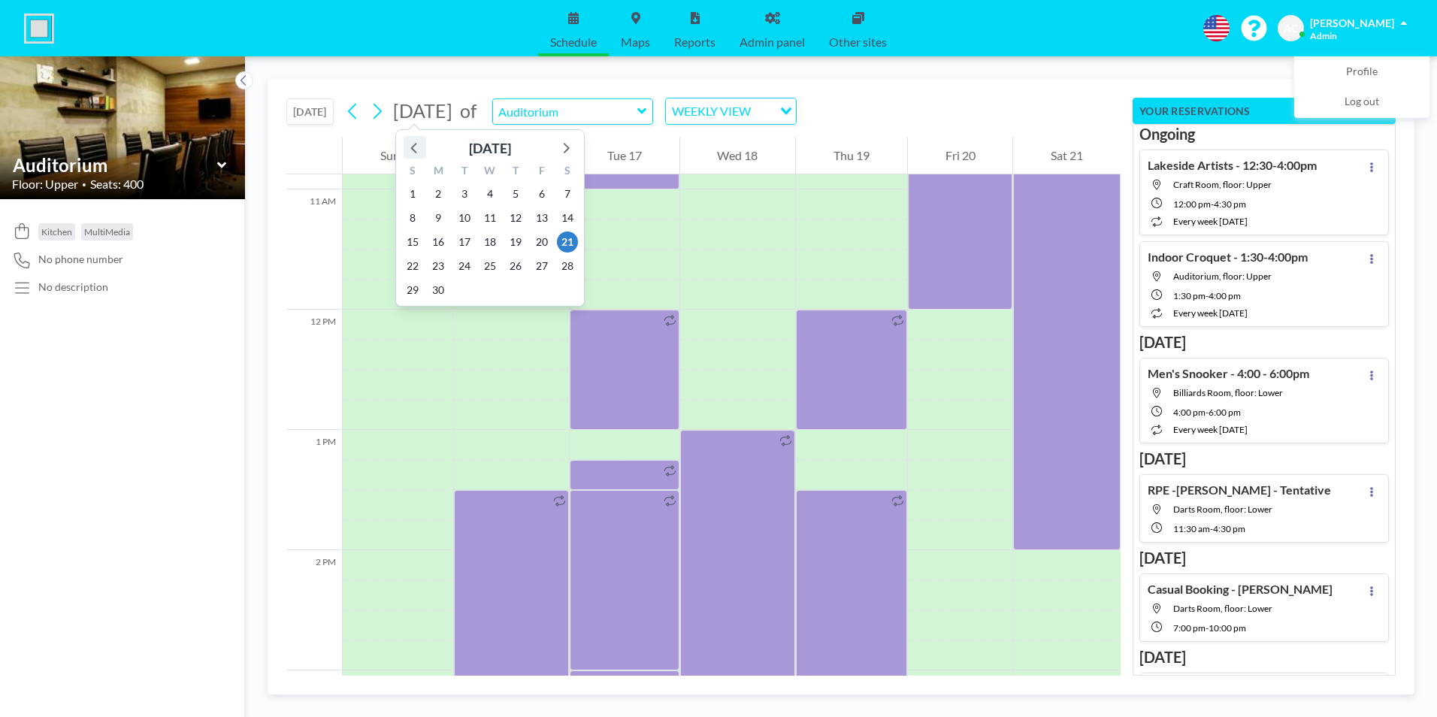
click at [413, 149] on icon at bounding box center [415, 148] width 20 height 20
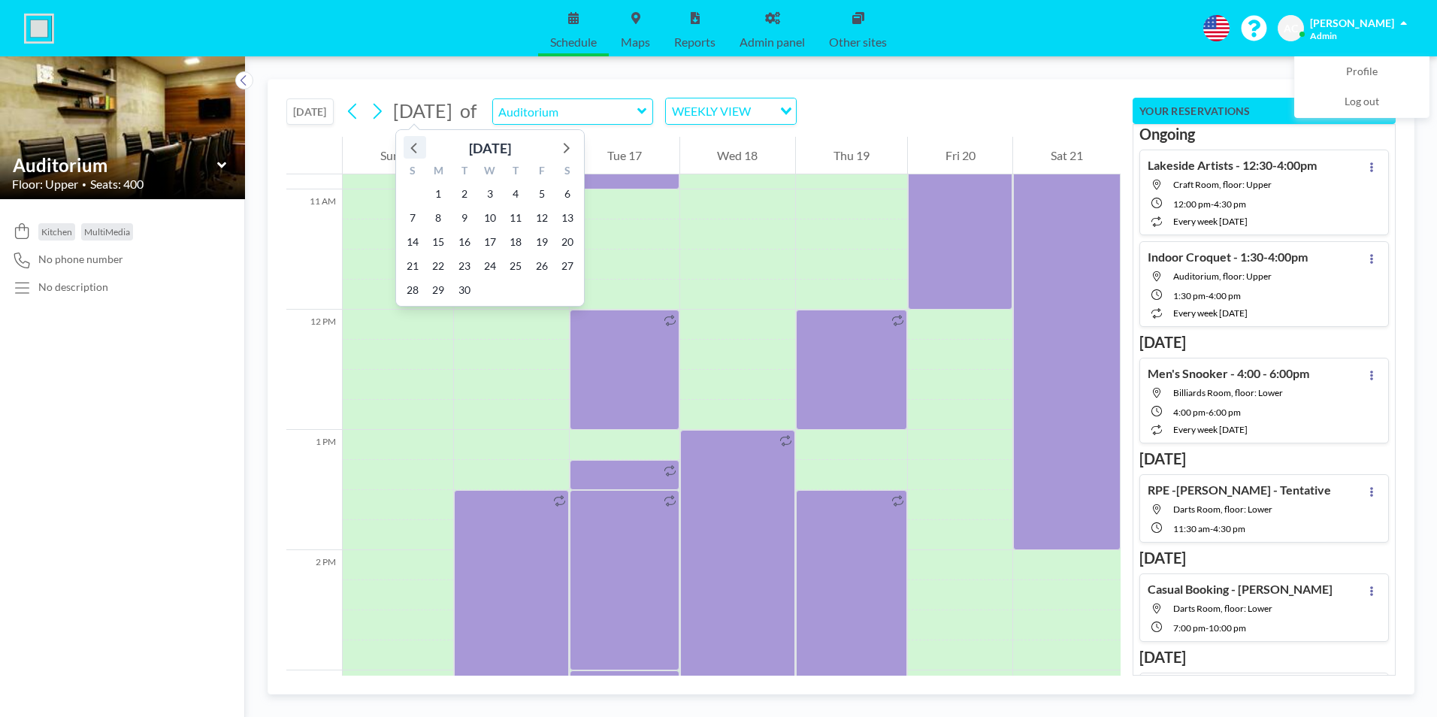
click at [413, 149] on icon at bounding box center [415, 148] width 20 height 20
click at [413, 150] on icon at bounding box center [413, 148] width 6 height 11
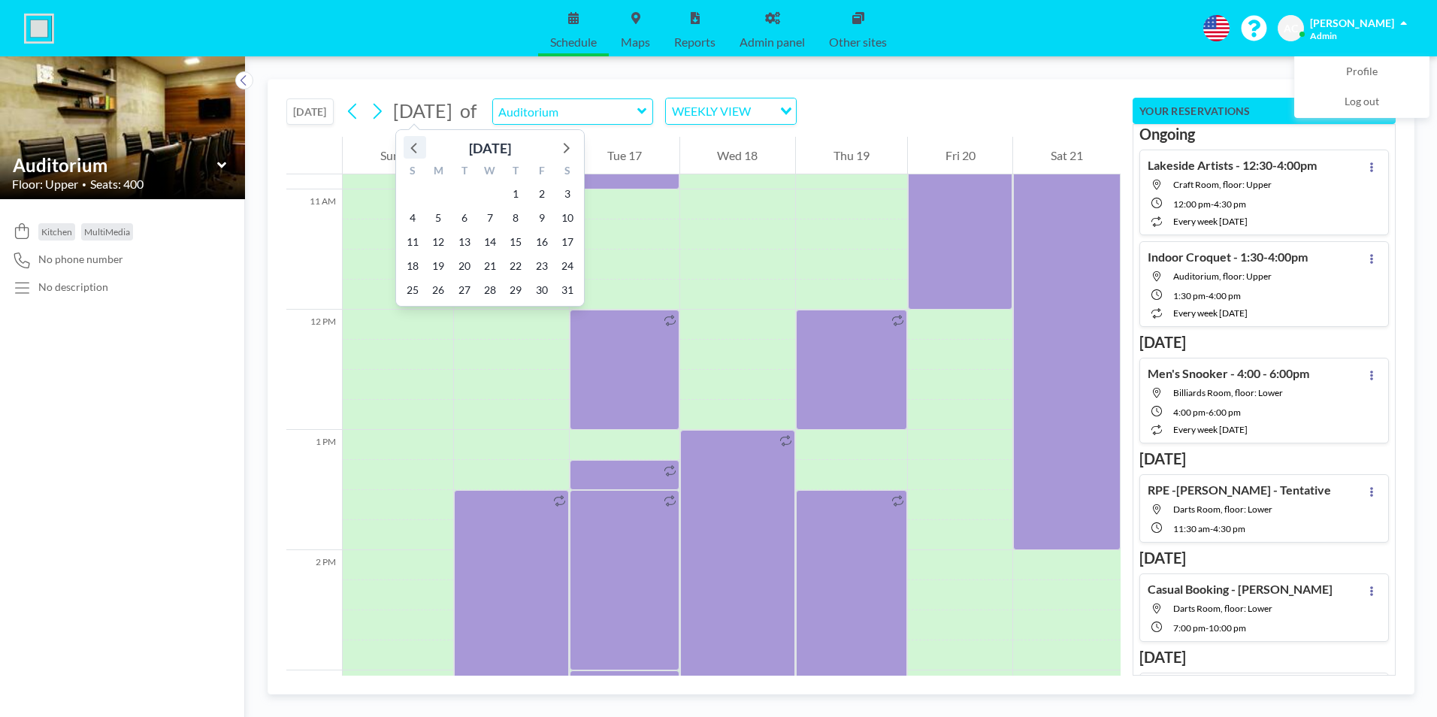
click at [413, 150] on icon at bounding box center [413, 148] width 6 height 11
click at [565, 265] on span "22" at bounding box center [567, 266] width 21 height 21
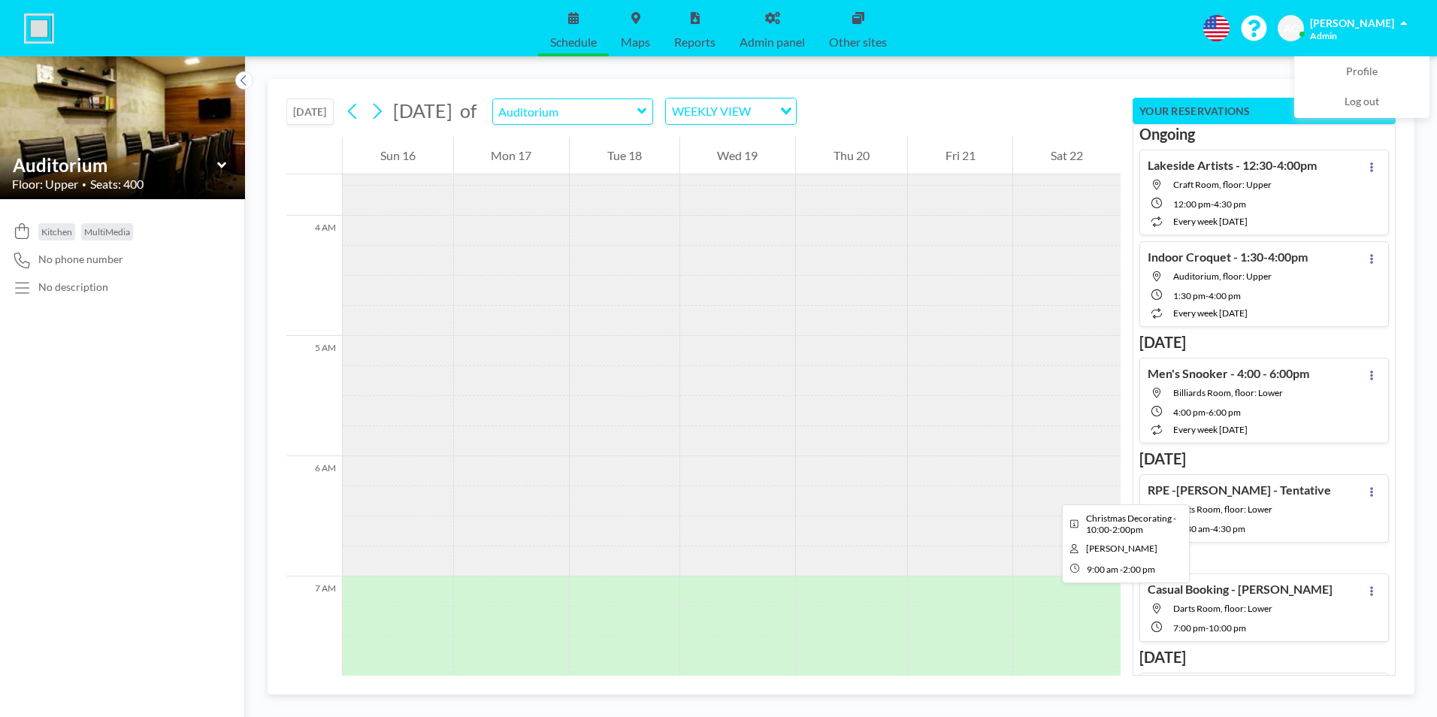
scroll to position [438, 0]
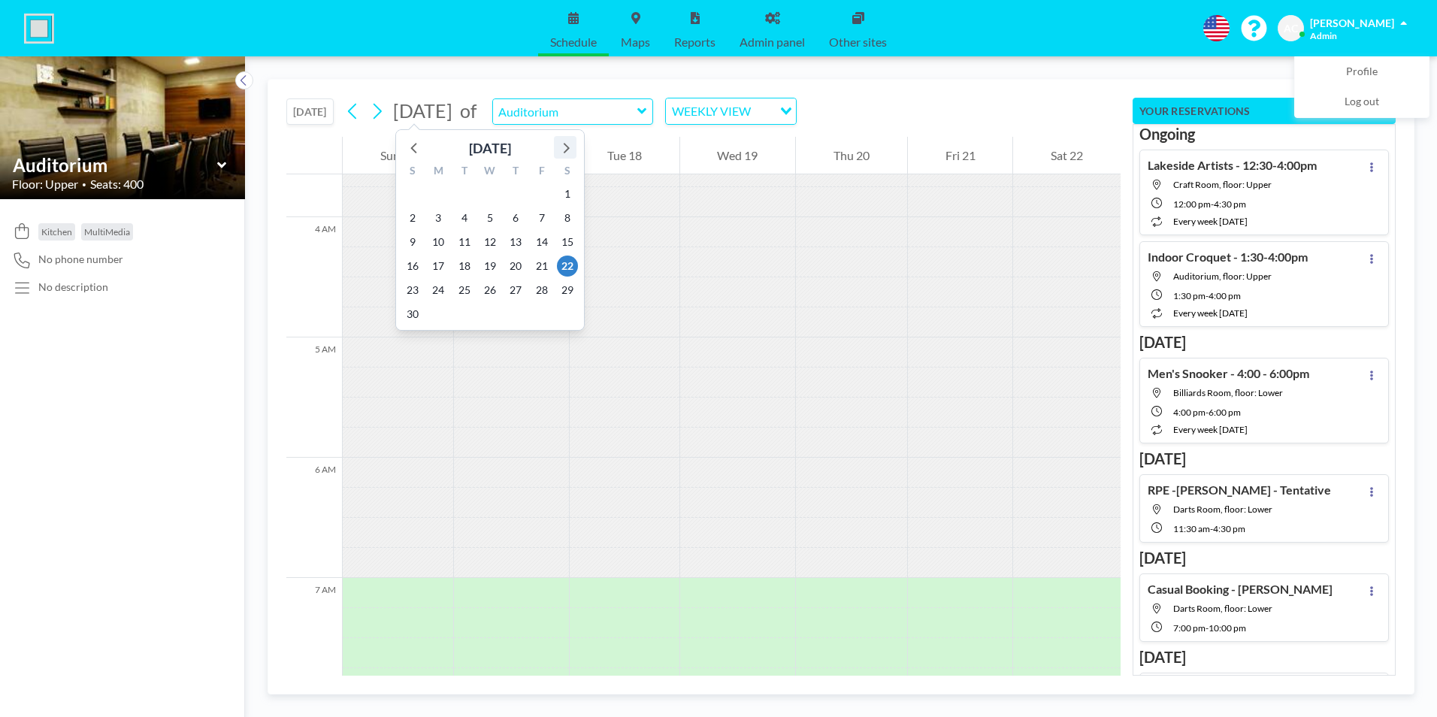
click at [568, 147] on icon at bounding box center [567, 148] width 6 height 11
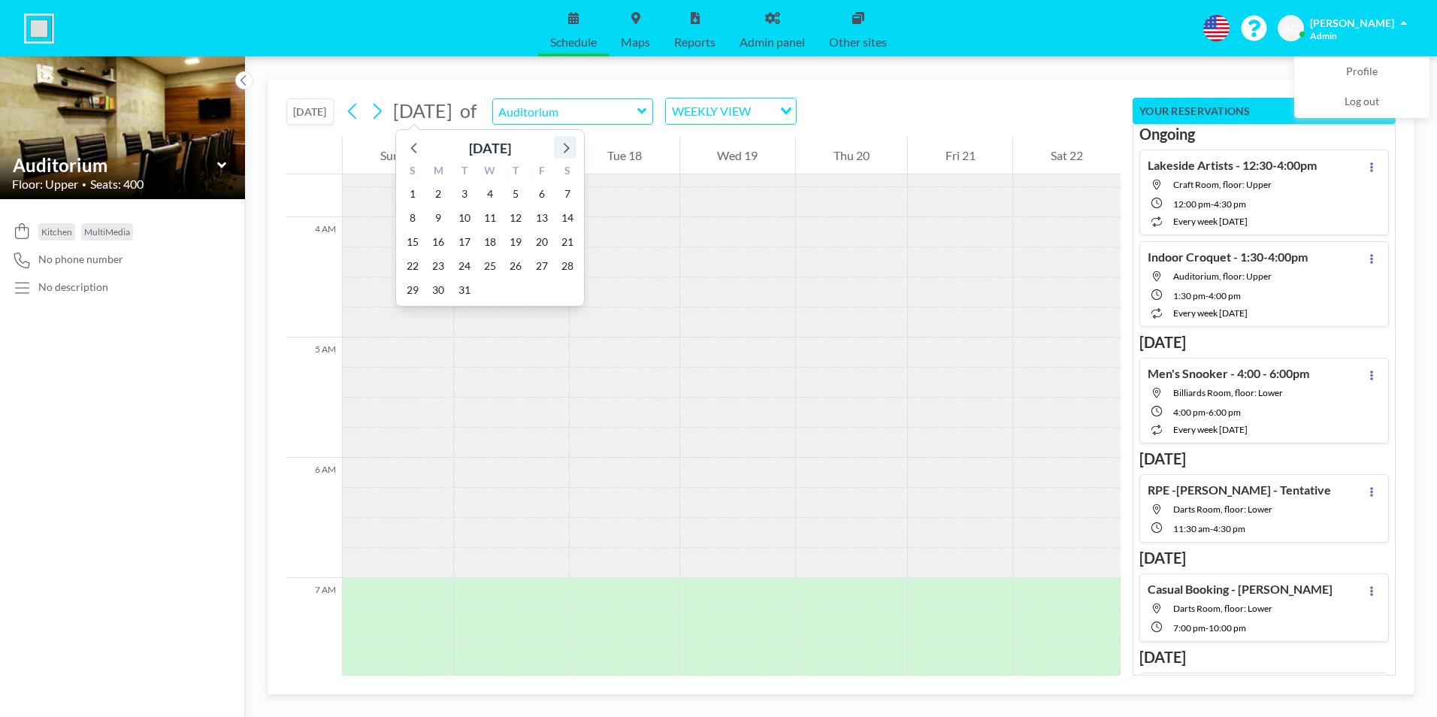
click at [568, 147] on icon at bounding box center [567, 148] width 6 height 11
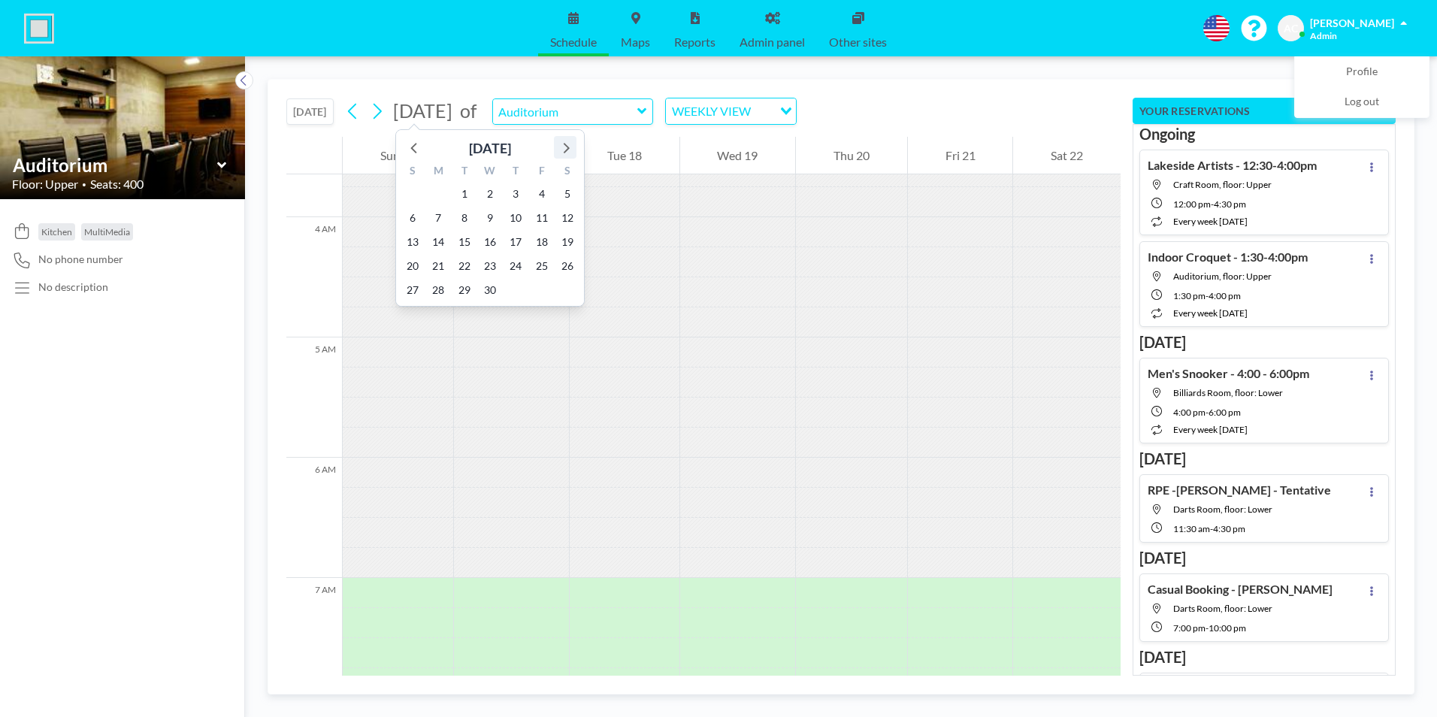
click at [568, 147] on icon at bounding box center [567, 148] width 6 height 11
click at [415, 148] on icon at bounding box center [415, 148] width 20 height 20
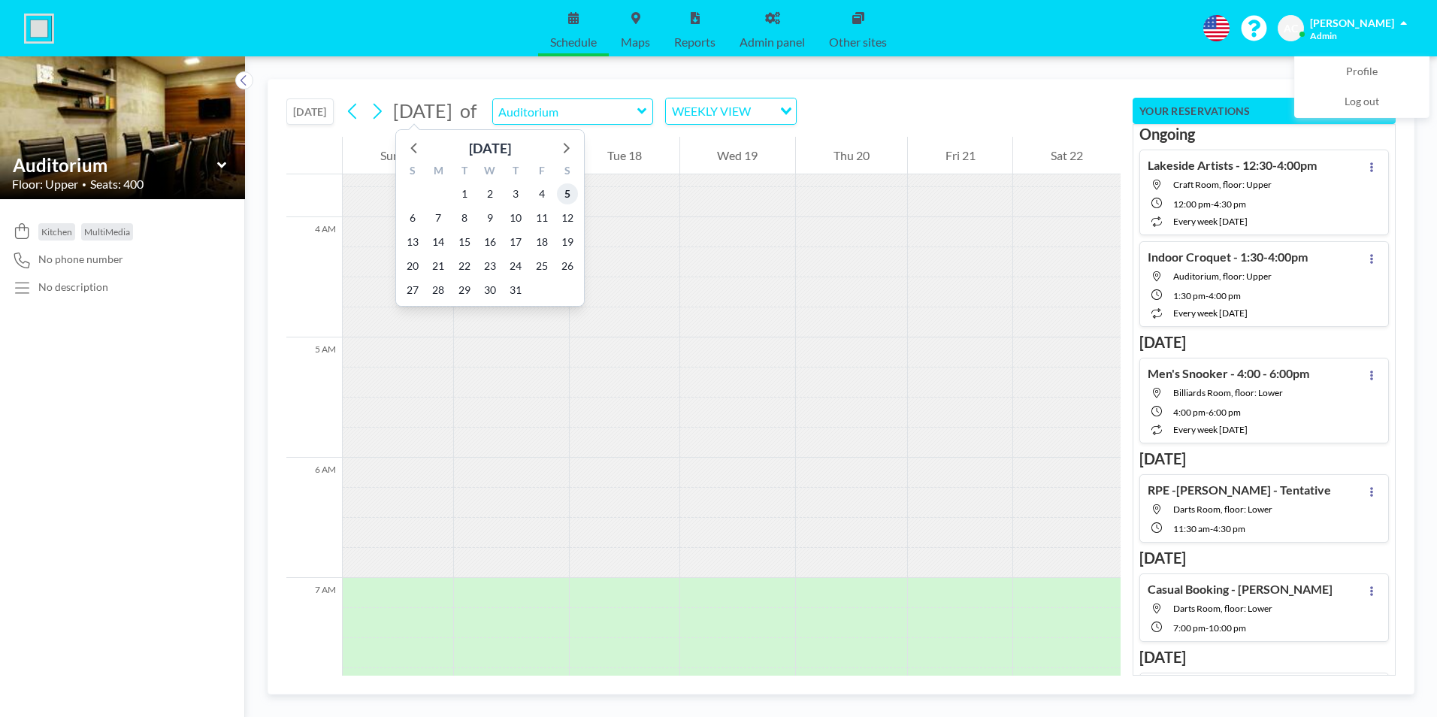
click at [568, 194] on span "5" at bounding box center [567, 193] width 21 height 21
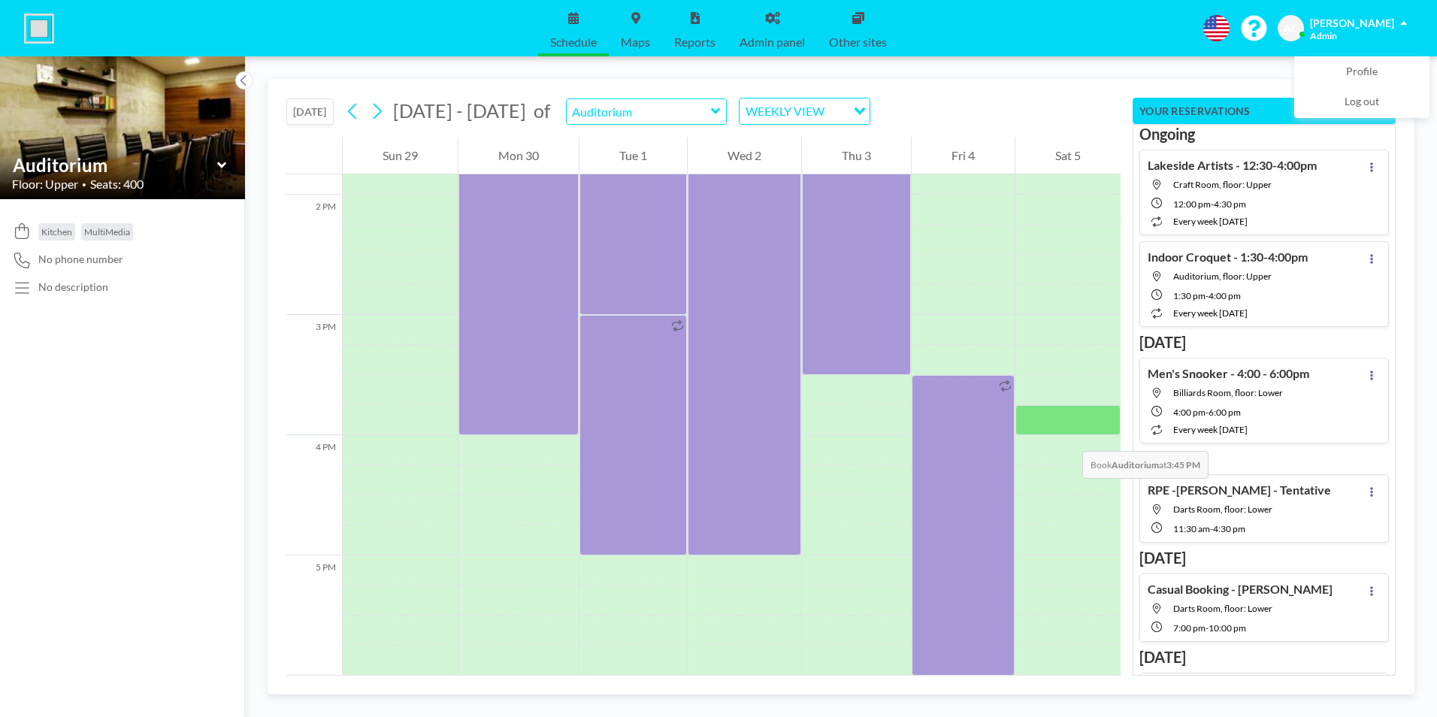
scroll to position [1641, 0]
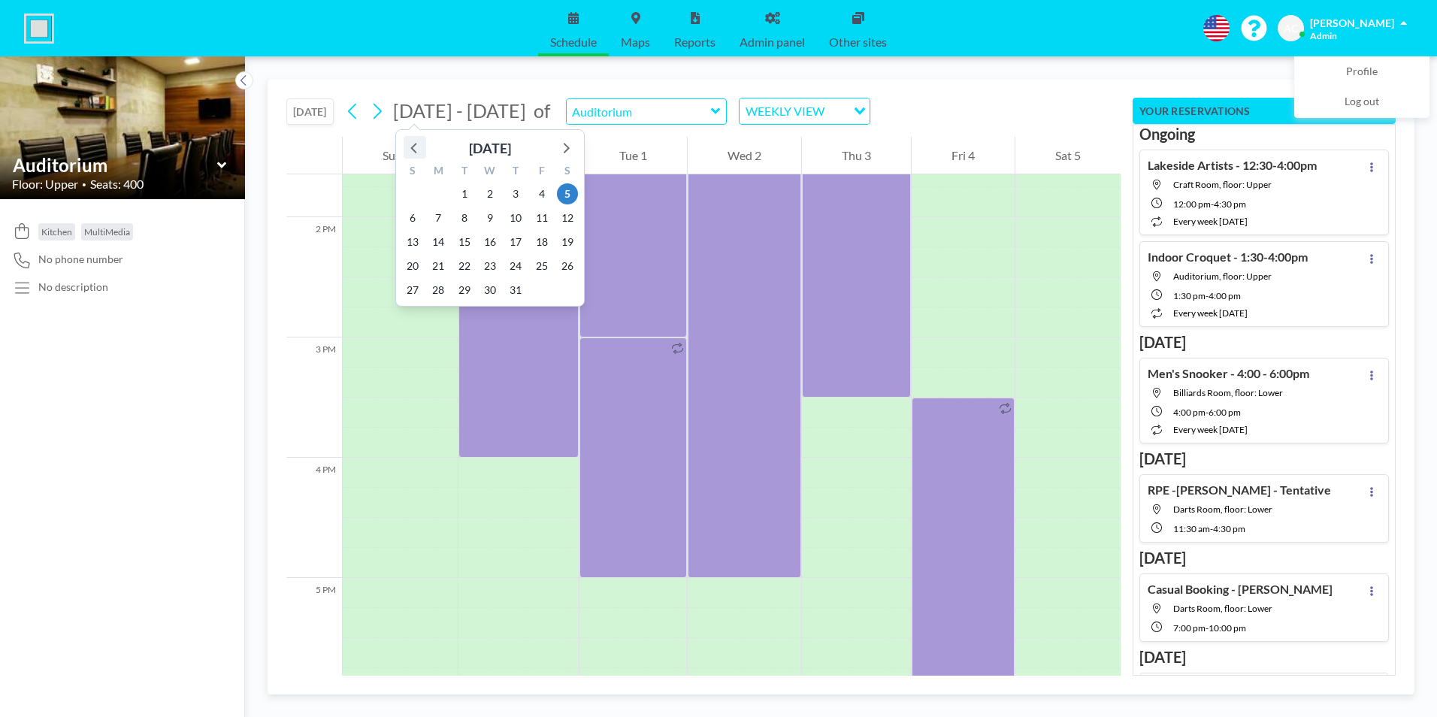
click at [413, 149] on icon at bounding box center [415, 148] width 20 height 20
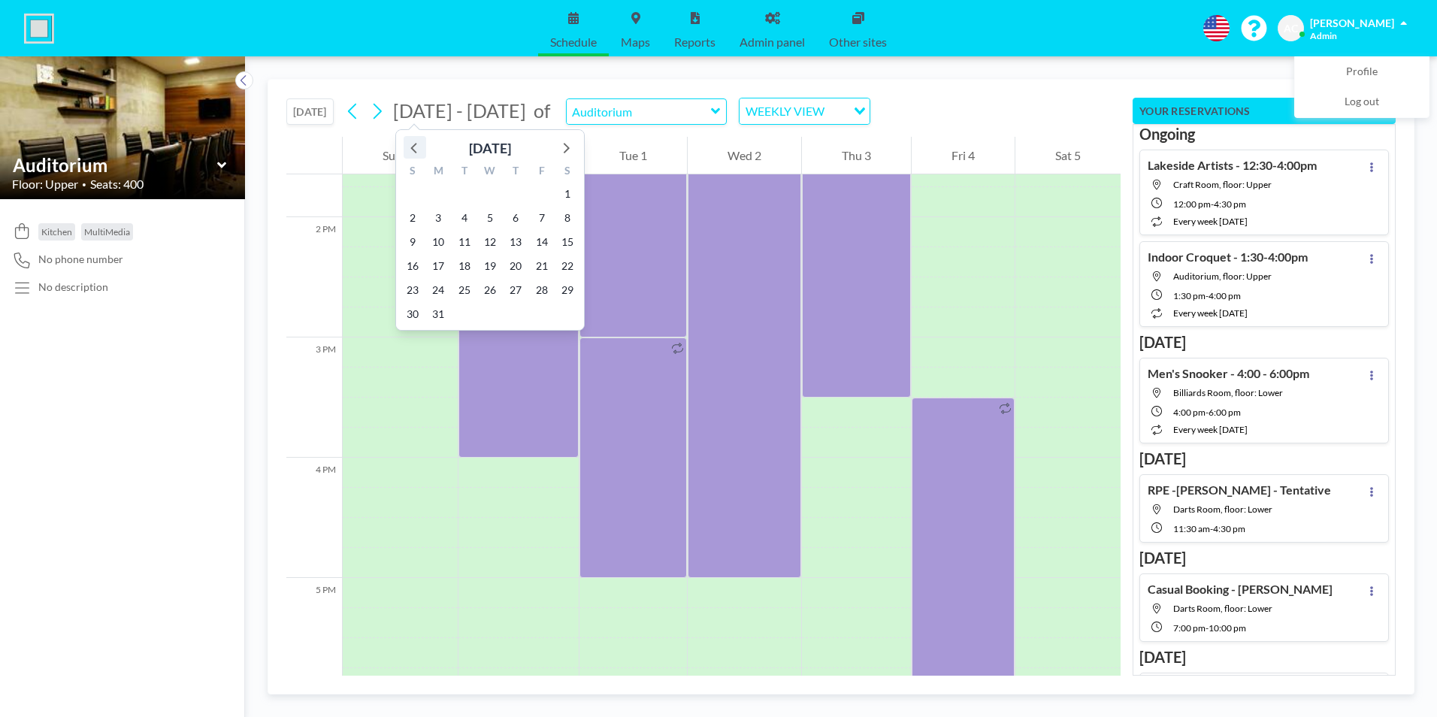
click at [413, 149] on icon at bounding box center [415, 148] width 20 height 20
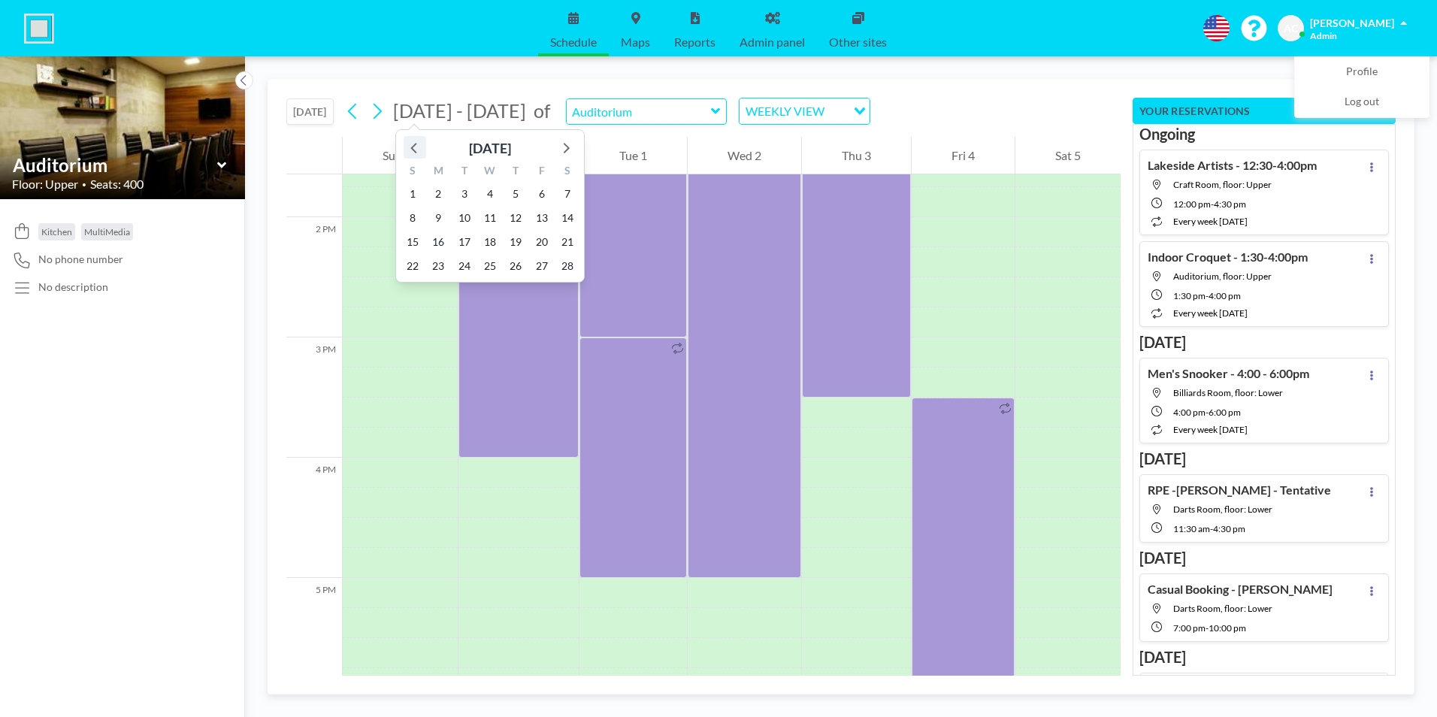
click at [413, 149] on icon at bounding box center [415, 148] width 20 height 20
click at [567, 193] on span "6" at bounding box center [567, 193] width 21 height 21
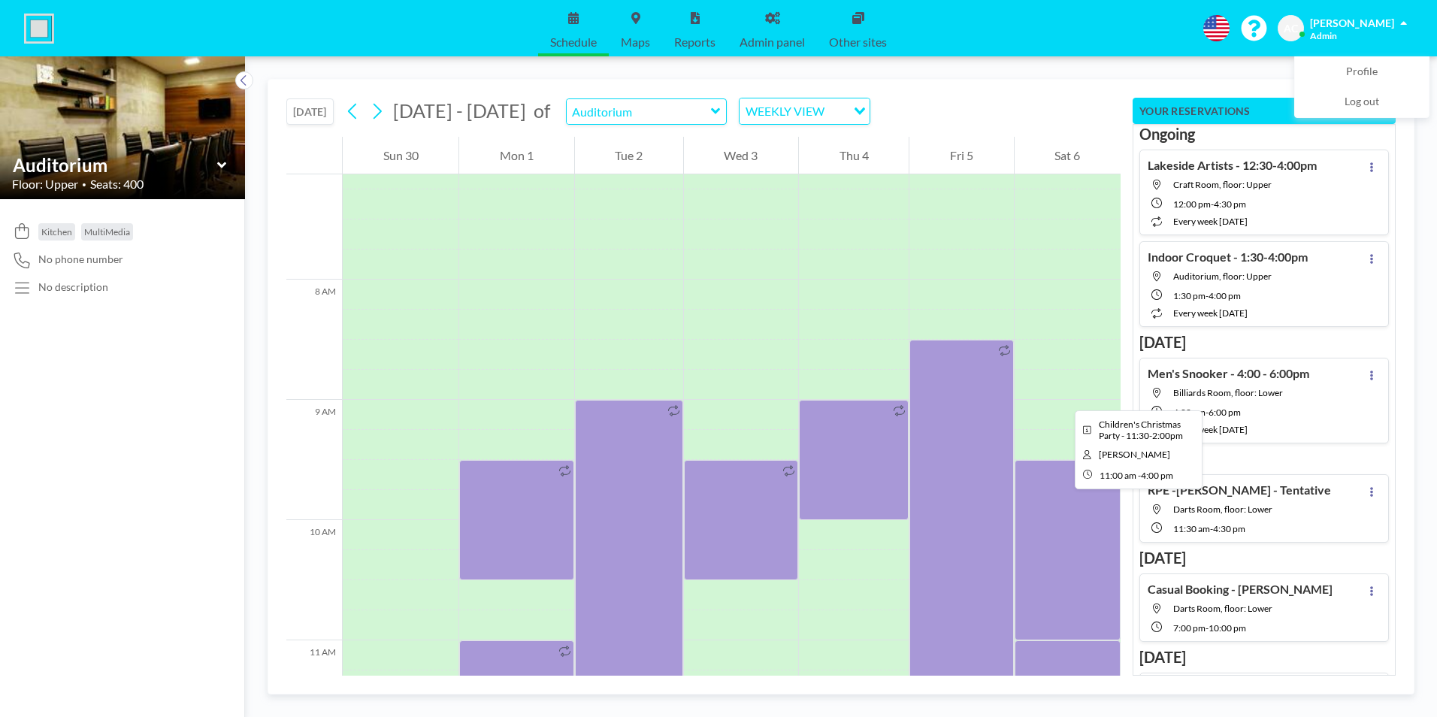
scroll to position [782, 0]
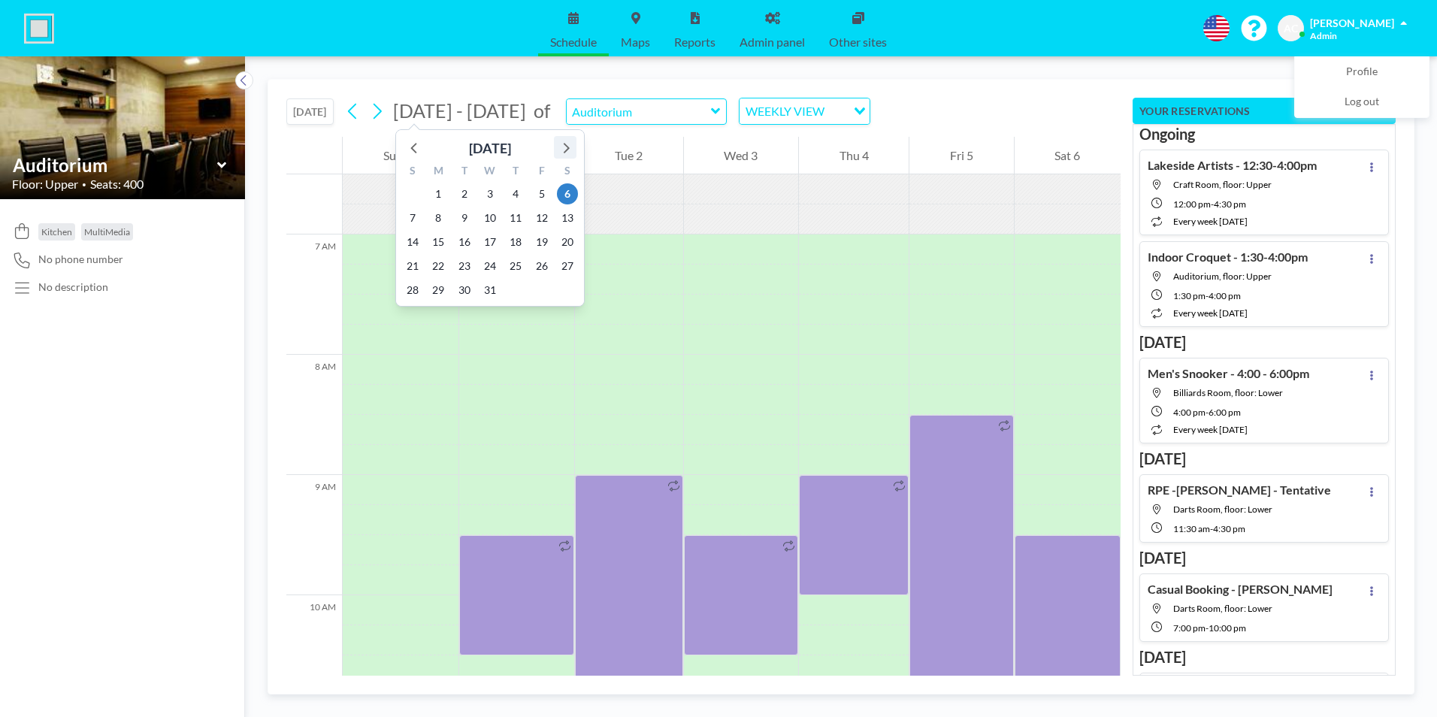
click at [567, 146] on icon at bounding box center [565, 148] width 20 height 20
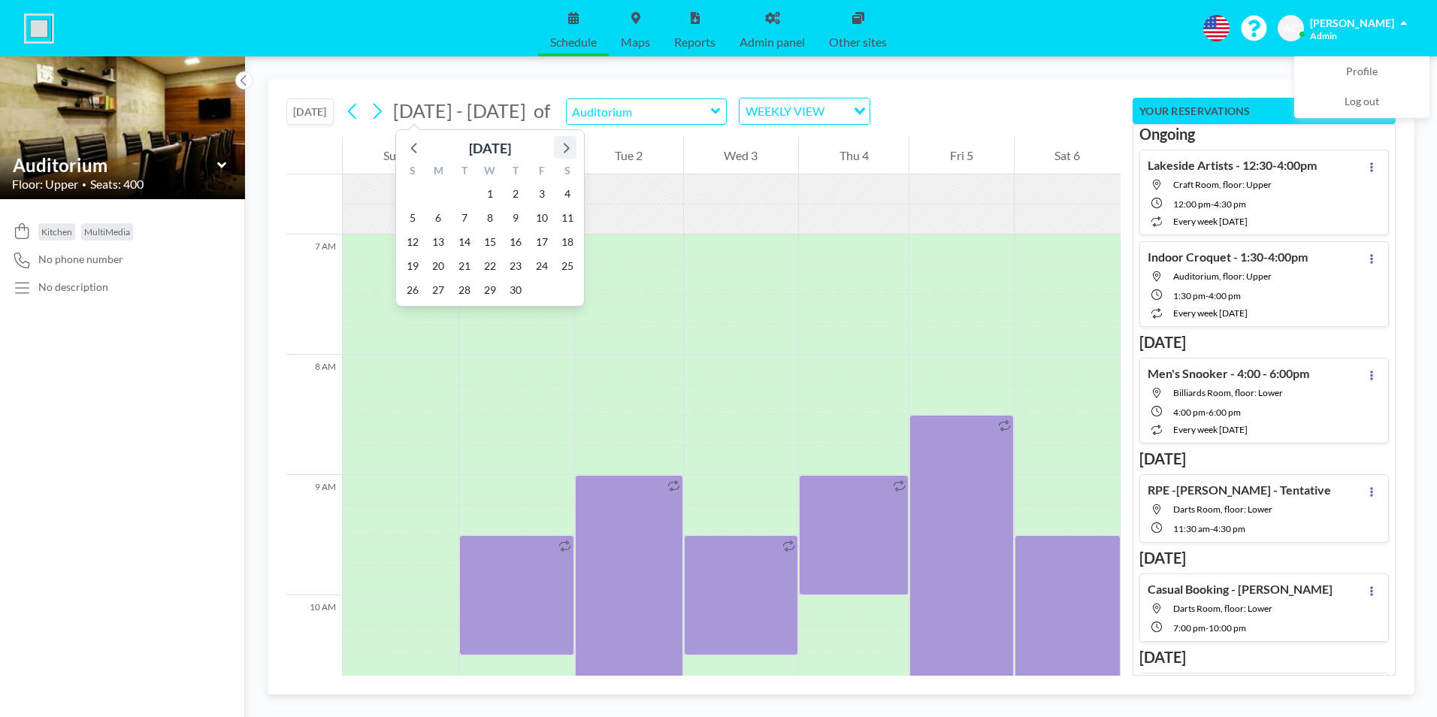
click at [567, 146] on icon at bounding box center [565, 148] width 20 height 20
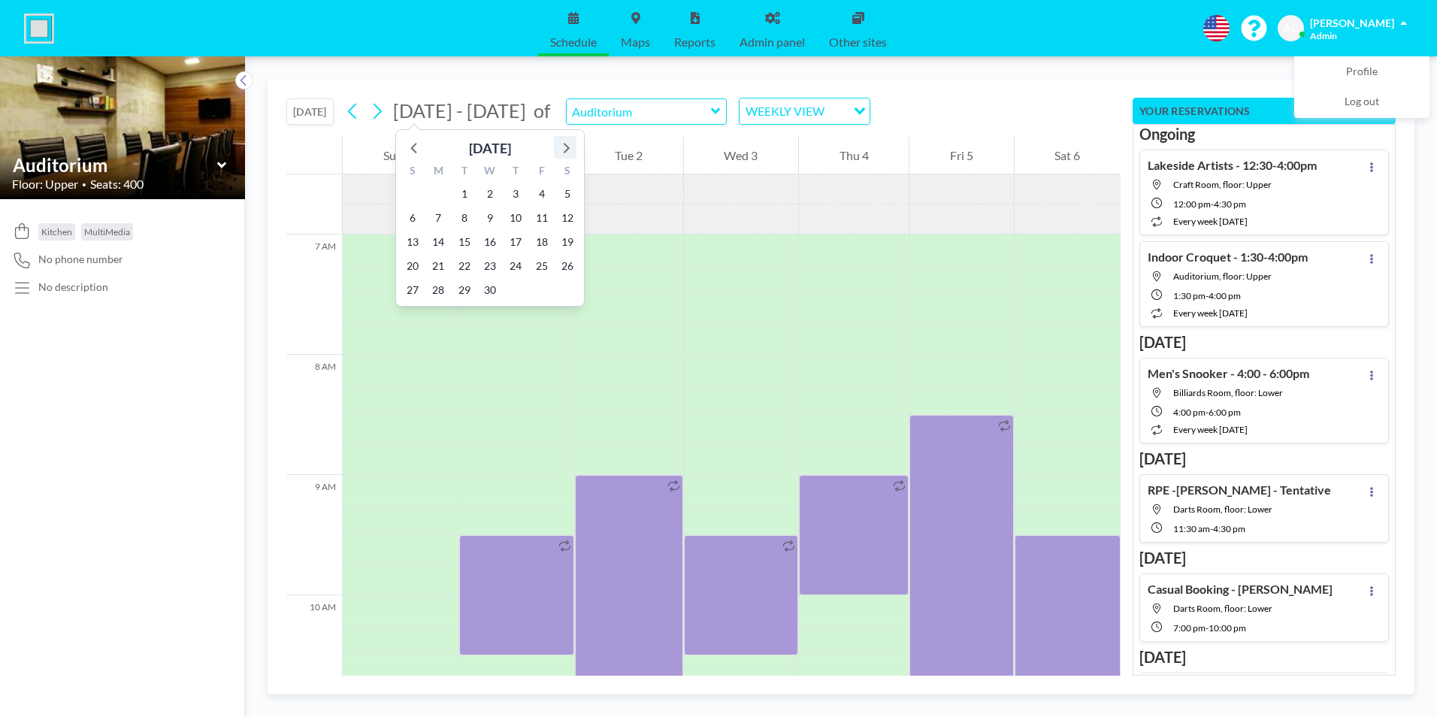
click at [567, 146] on icon at bounding box center [565, 148] width 20 height 20
click at [412, 149] on icon at bounding box center [413, 148] width 6 height 11
click at [569, 217] on span "12" at bounding box center [567, 217] width 21 height 21
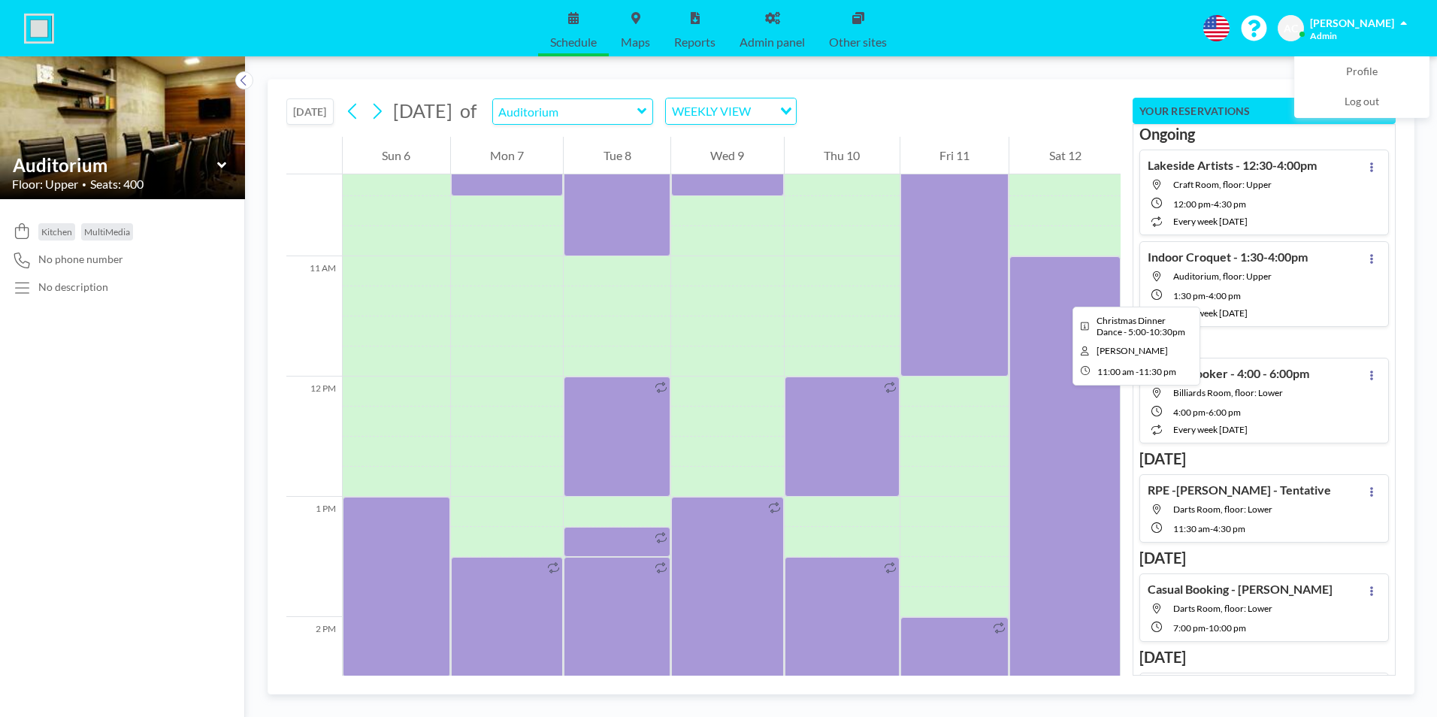
scroll to position [857, 0]
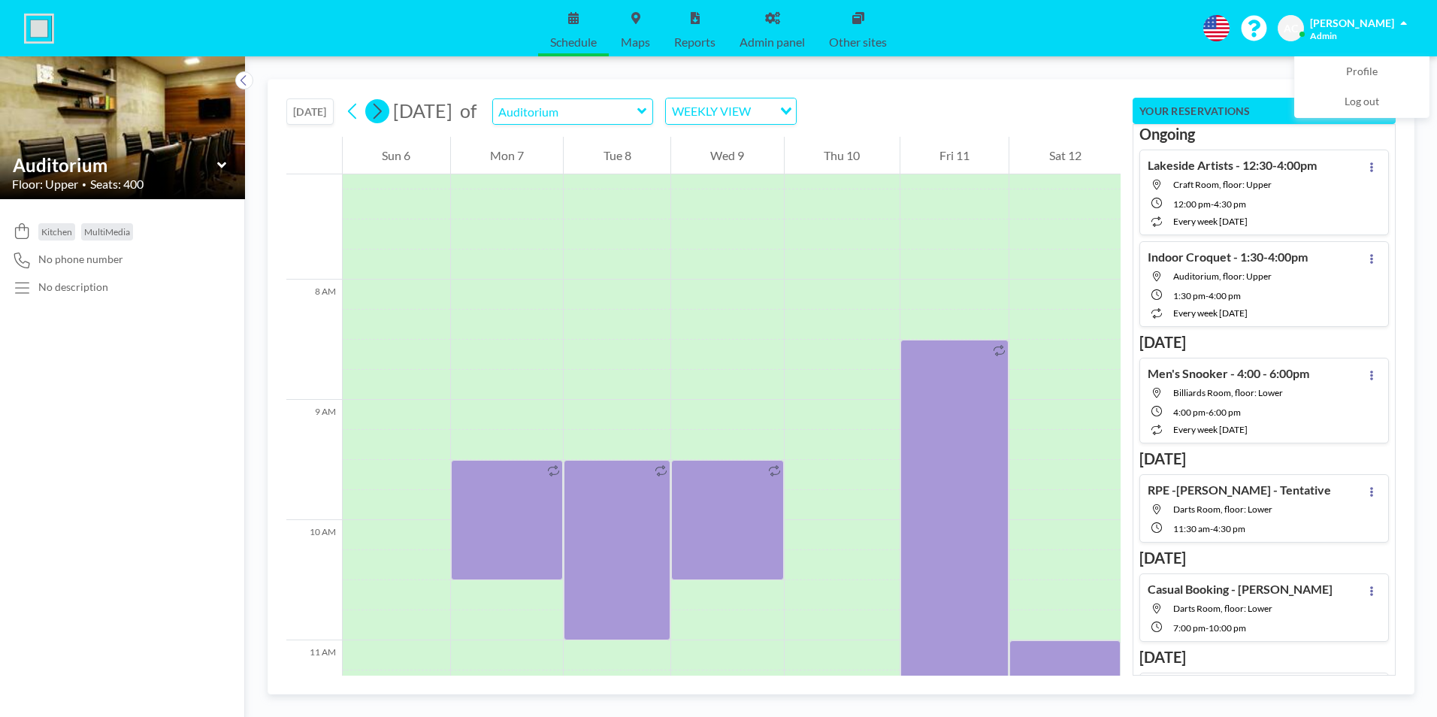
click at [382, 110] on icon at bounding box center [378, 112] width 8 height 16
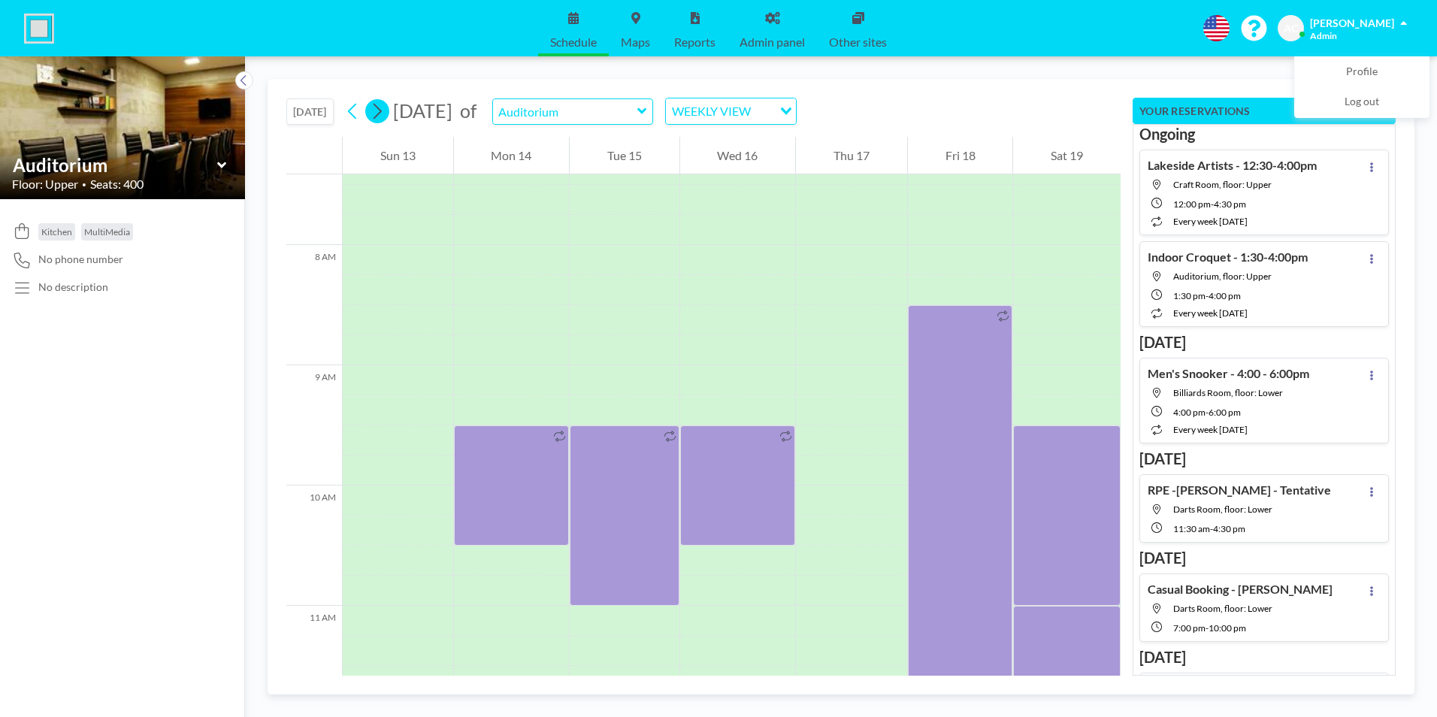
scroll to position [932, 0]
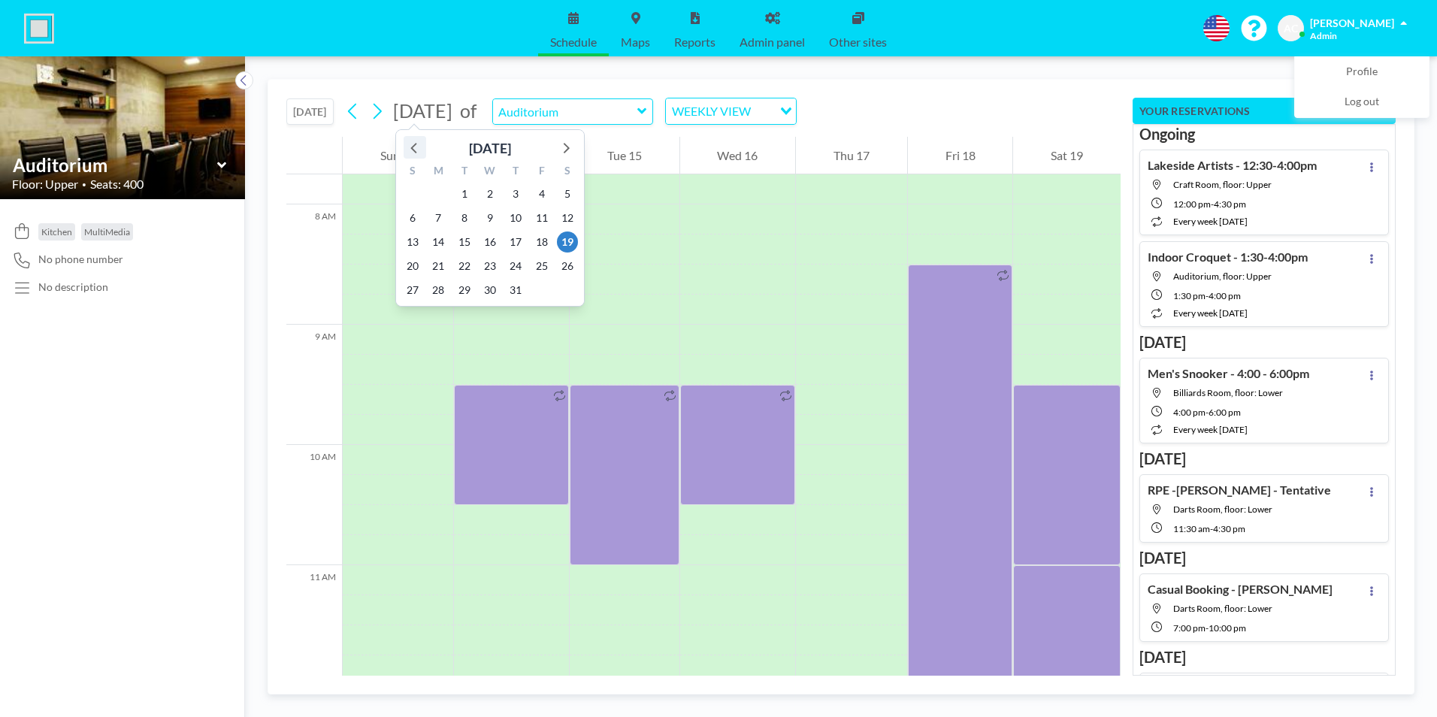
click at [411, 150] on icon at bounding box center [415, 148] width 20 height 20
click at [570, 239] on span "21" at bounding box center [567, 241] width 21 height 21
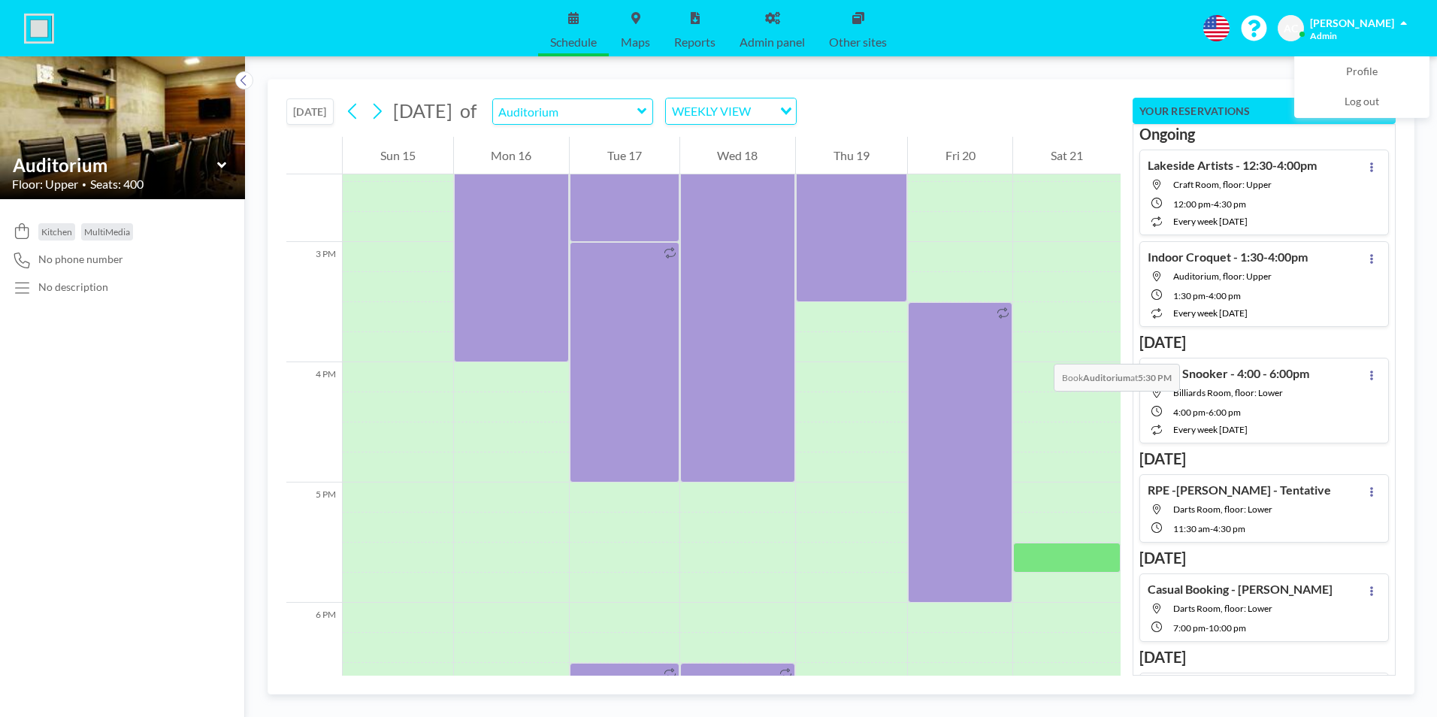
scroll to position [1533, 0]
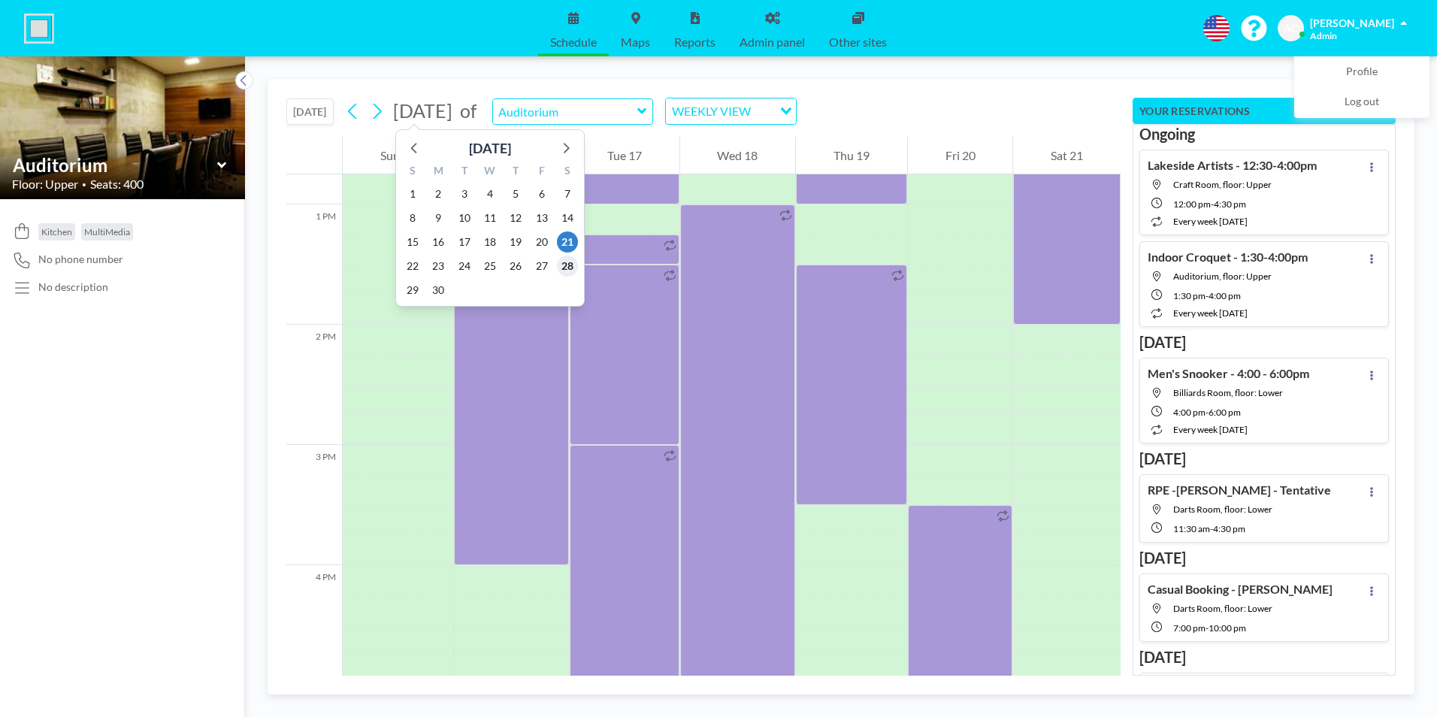
click at [567, 266] on span "28" at bounding box center [567, 266] width 21 height 21
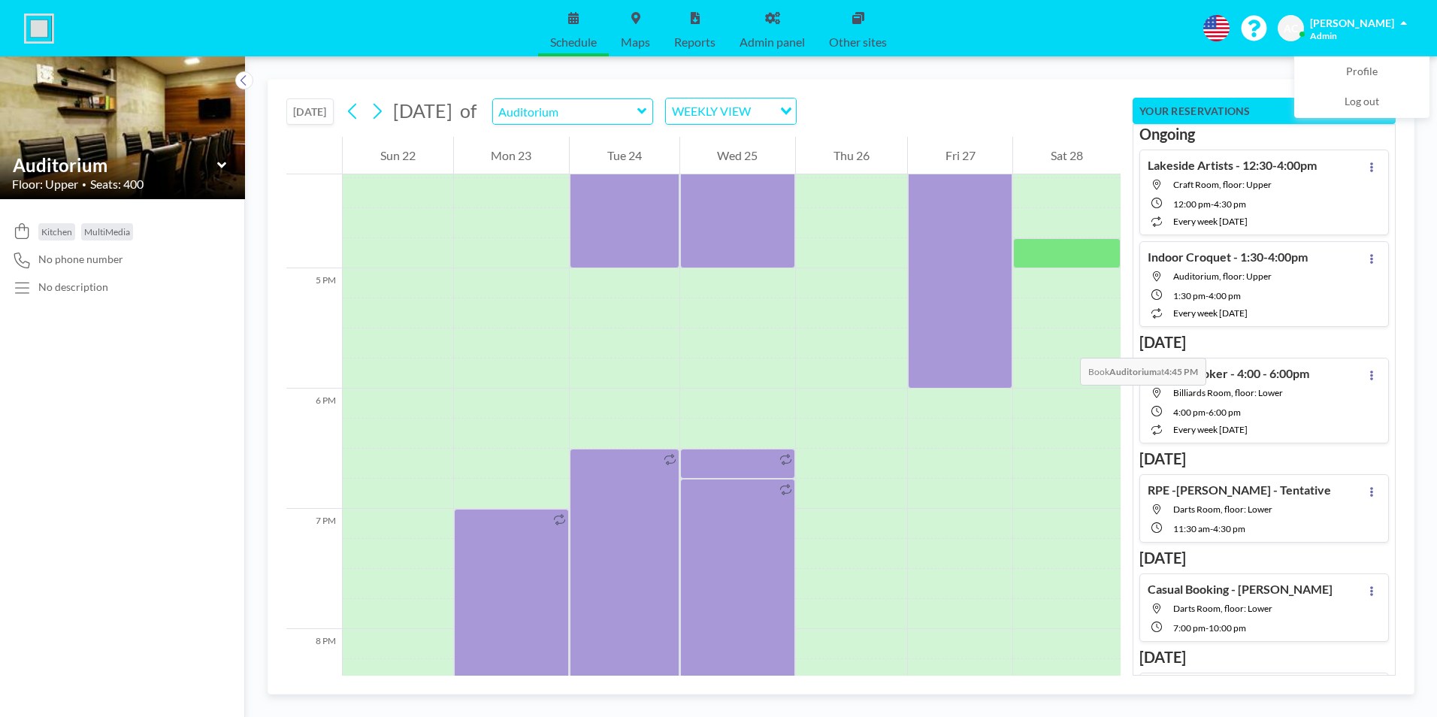
scroll to position [1866, 0]
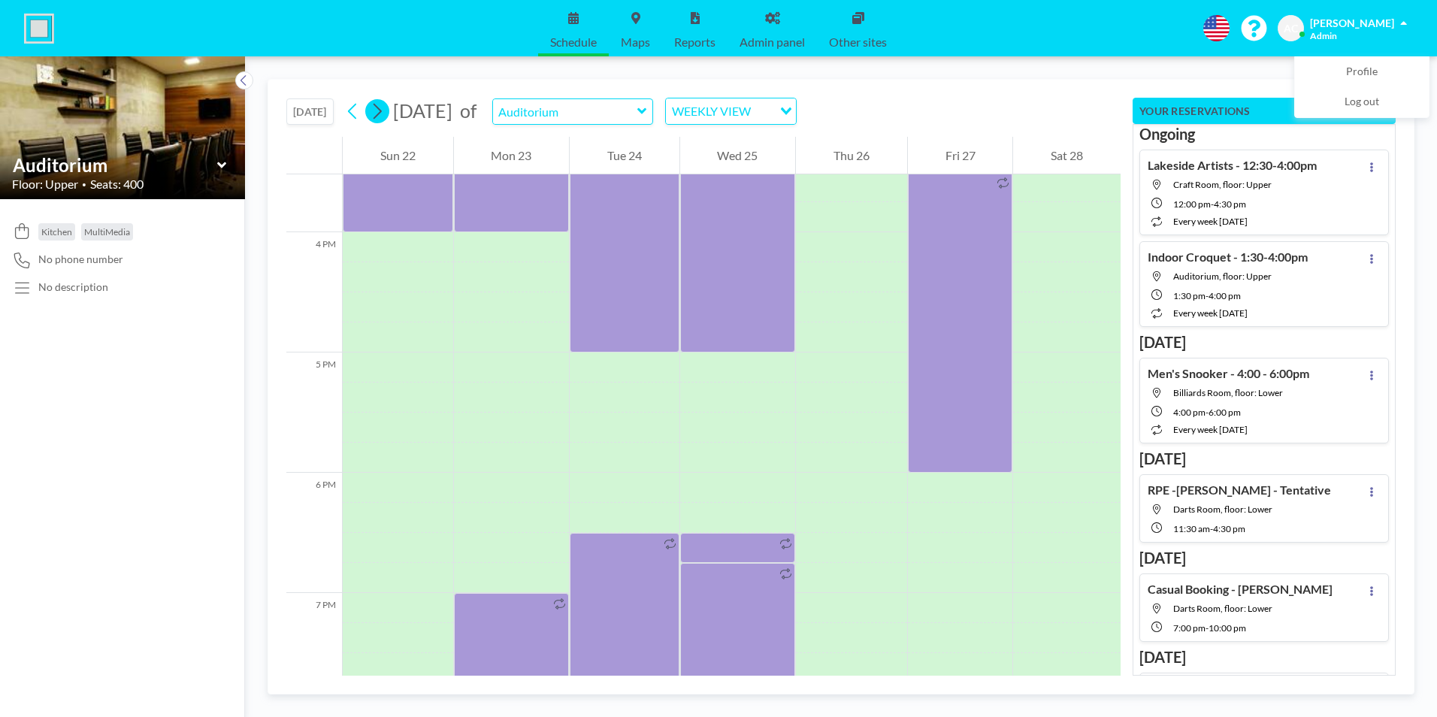
click at [383, 107] on icon at bounding box center [377, 111] width 14 height 23
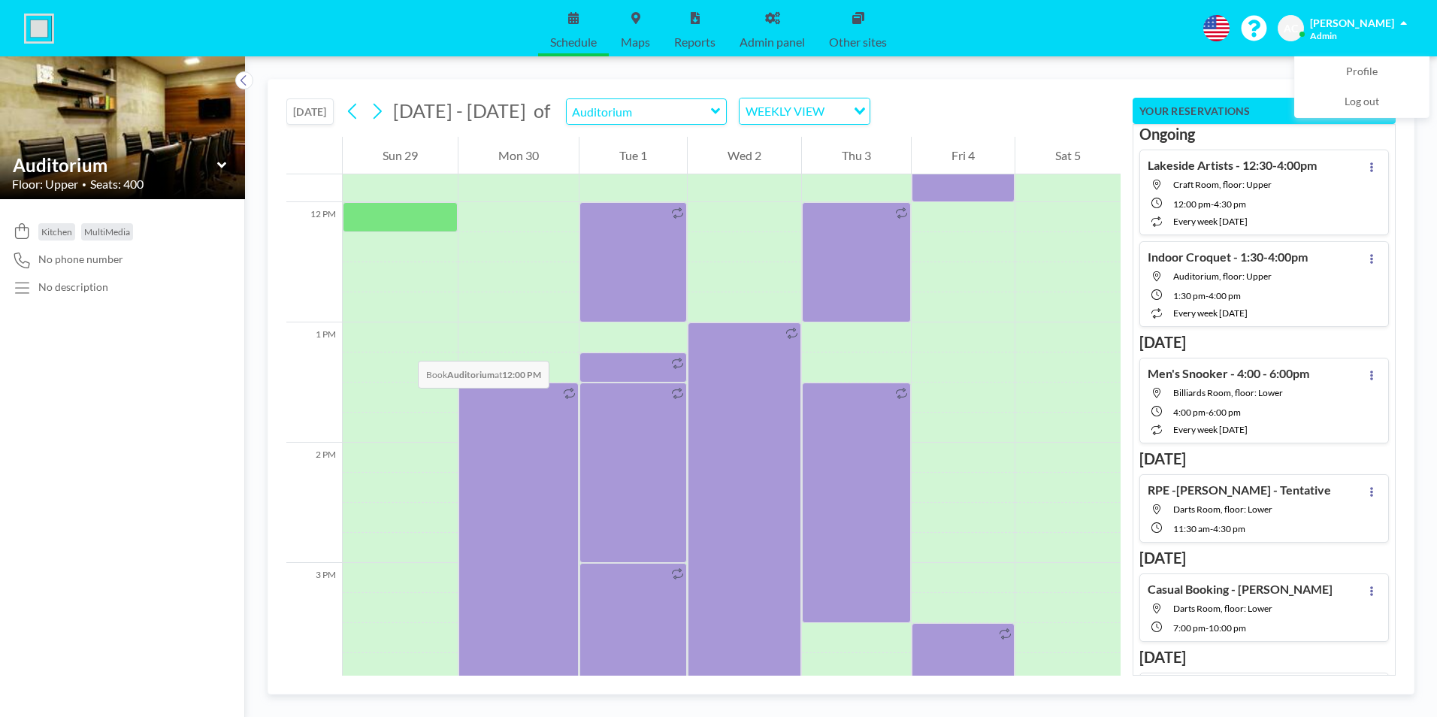
scroll to position [964, 0]
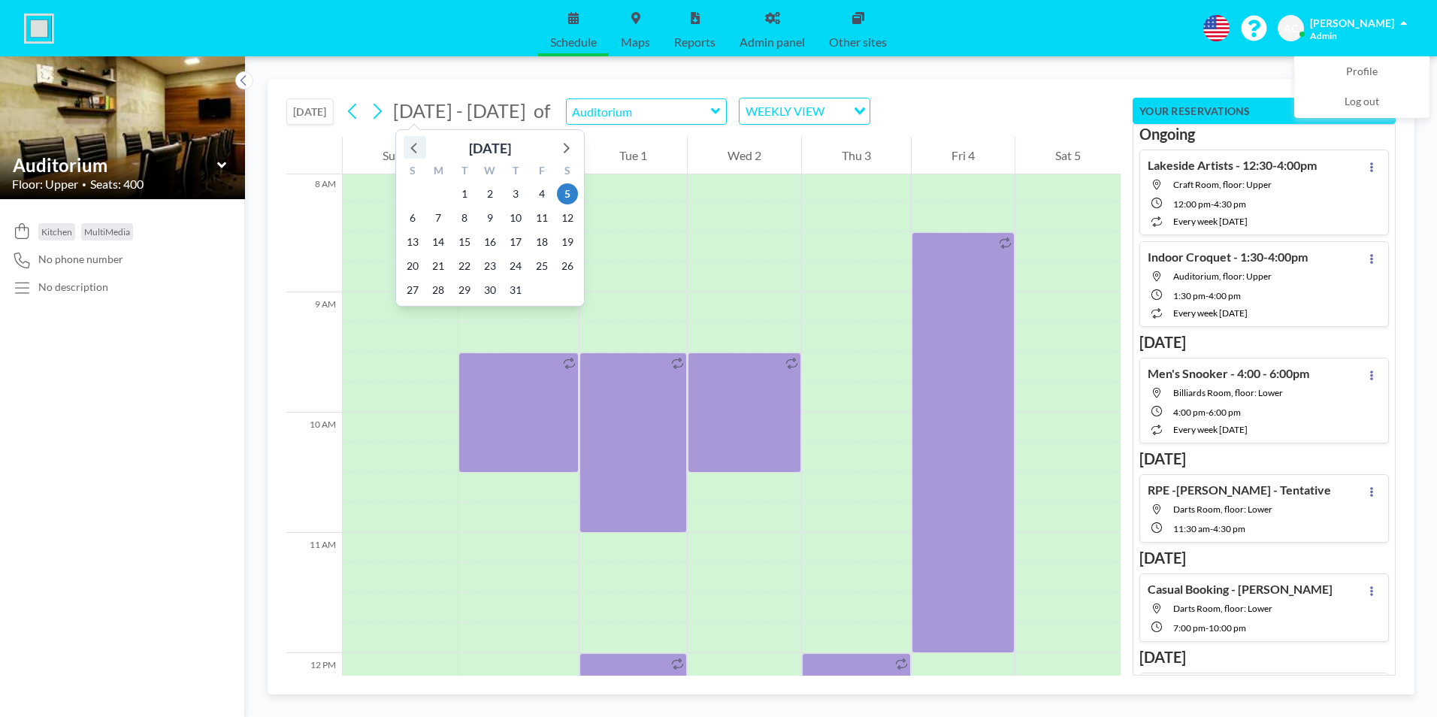
drag, startPoint x: 414, startPoint y: 147, endPoint x: 423, endPoint y: 147, distance: 9.0
click at [414, 147] on icon at bounding box center [415, 148] width 20 height 20
click at [567, 237] on span "21" at bounding box center [567, 241] width 21 height 21
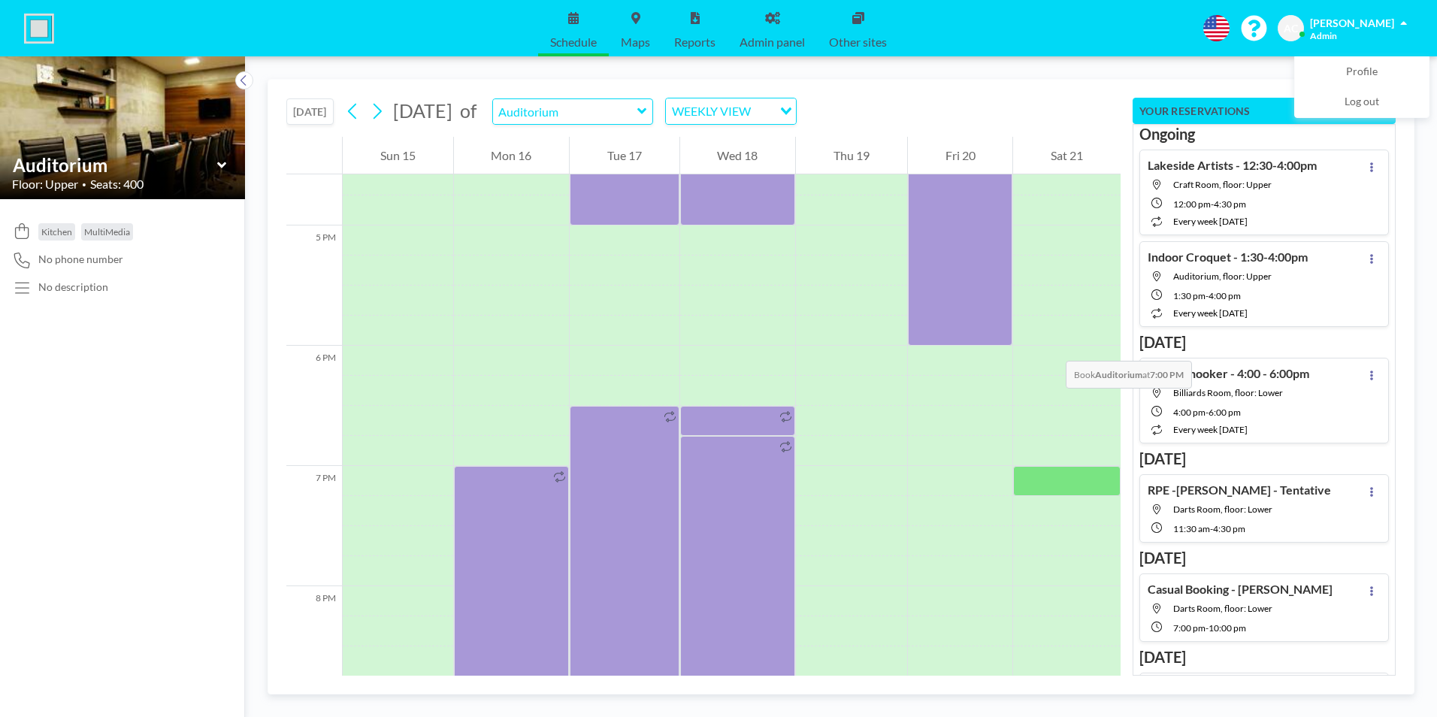
scroll to position [2135, 0]
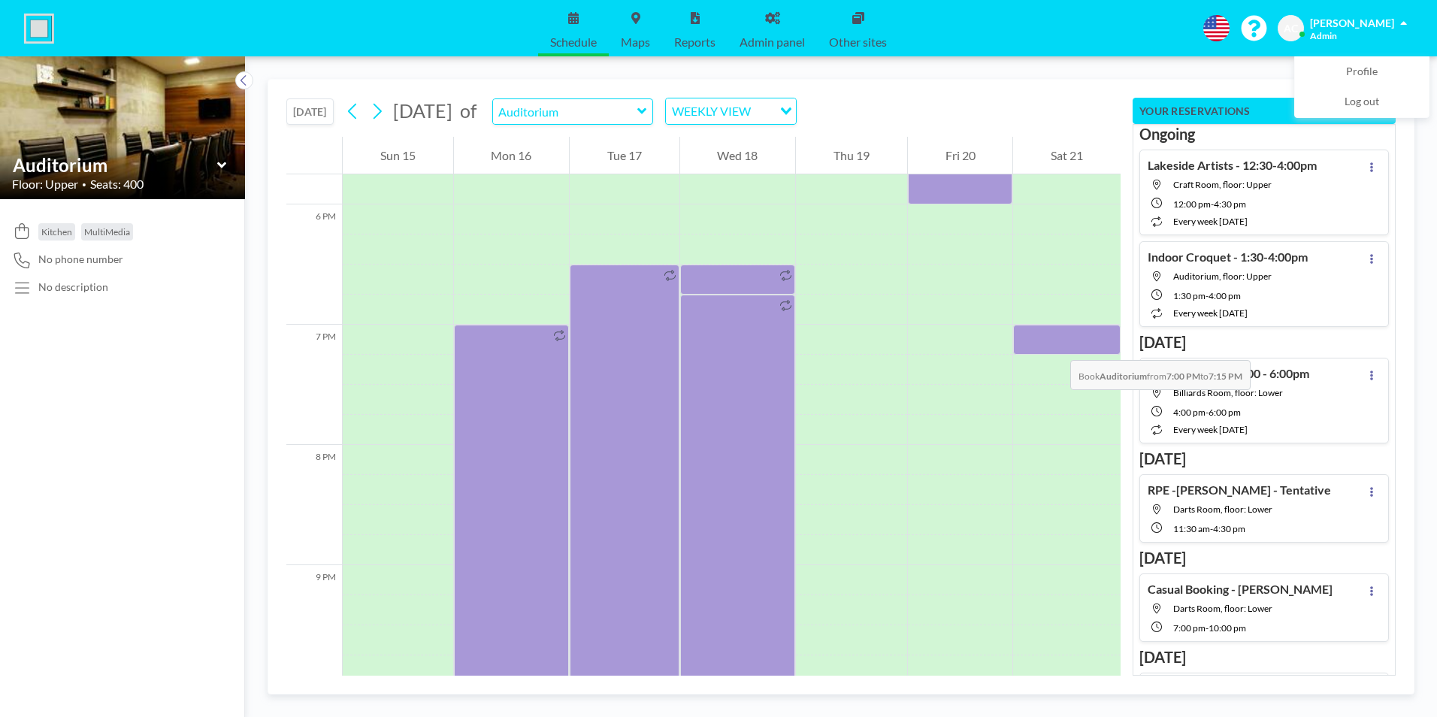
click at [1055, 345] on div at bounding box center [1066, 340] width 107 height 30
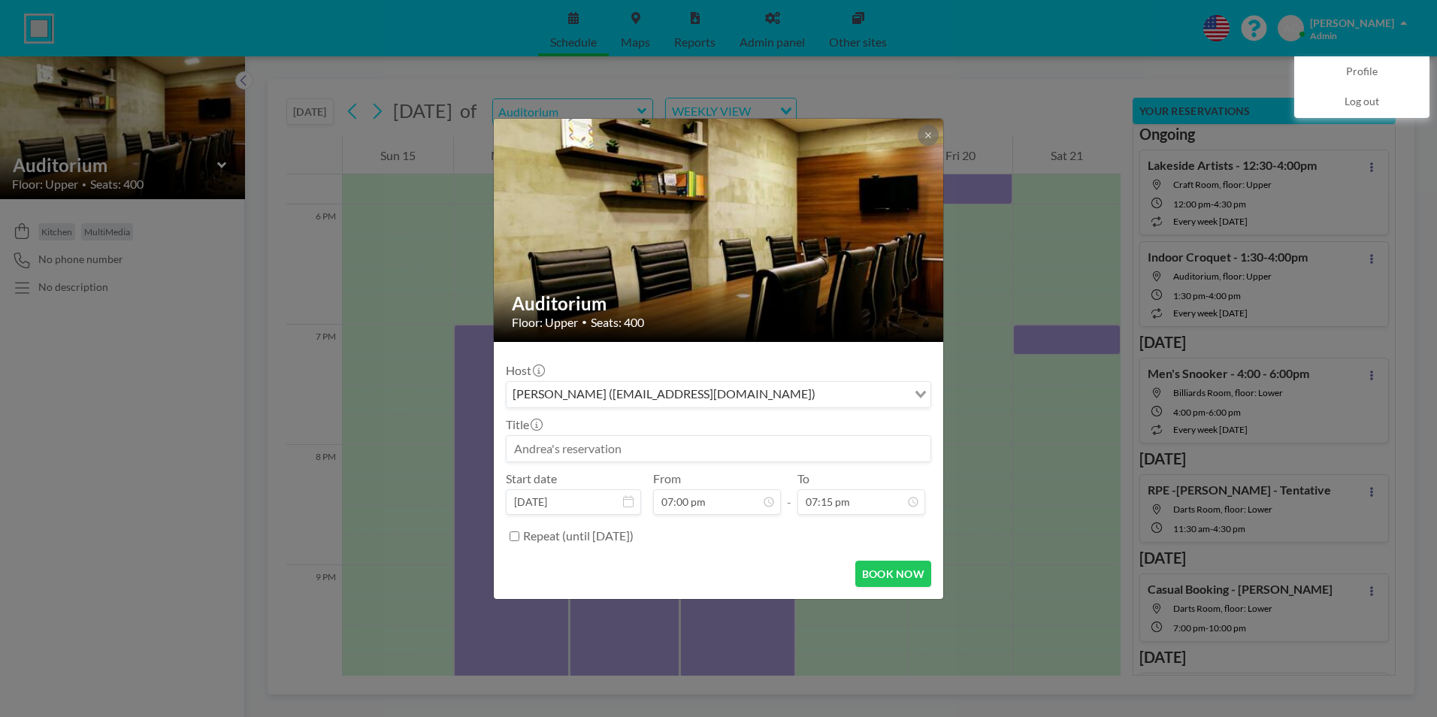
click at [567, 447] on input at bounding box center [719, 449] width 424 height 26
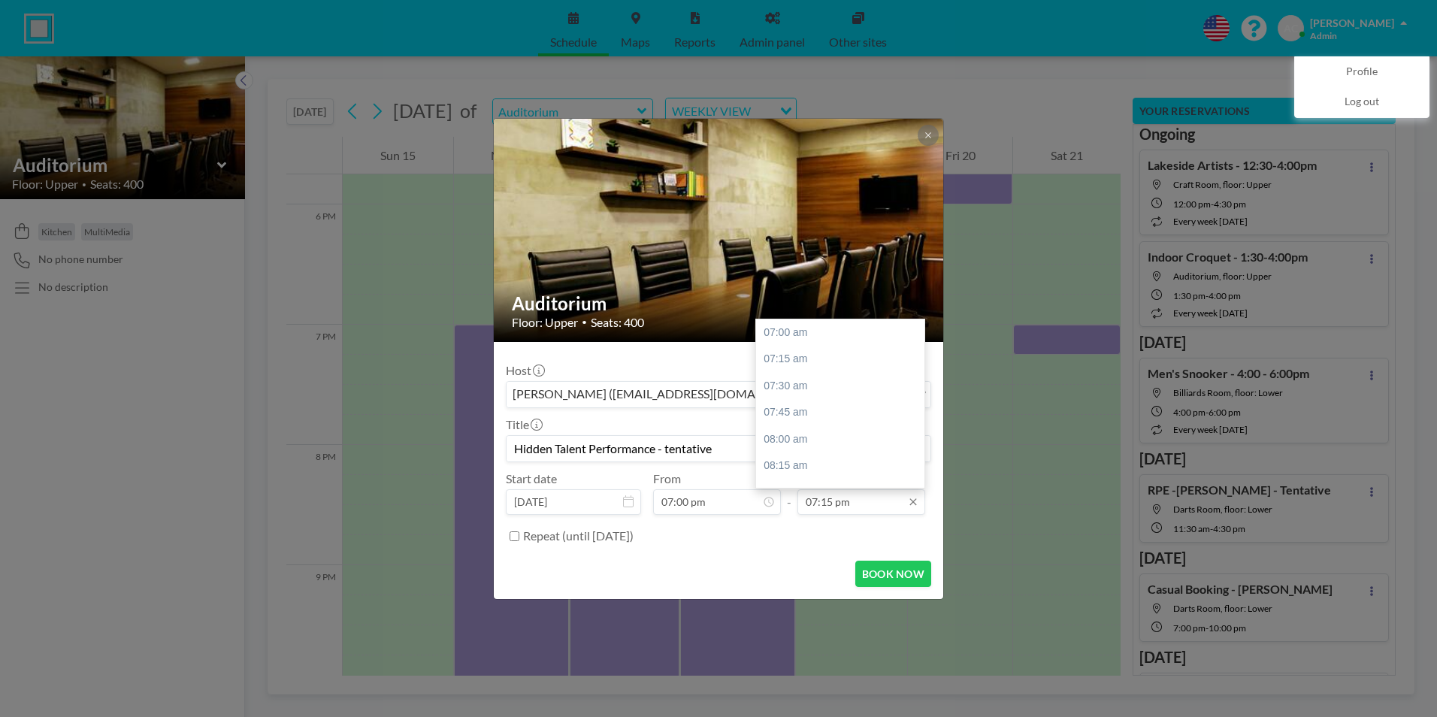
scroll to position [1284, 0]
type input "Hidden Talent Performance - tentative"
click at [858, 502] on input "07:15 pm" at bounding box center [861, 502] width 128 height 26
click at [817, 473] on div "10:00 pm" at bounding box center [844, 476] width 176 height 27
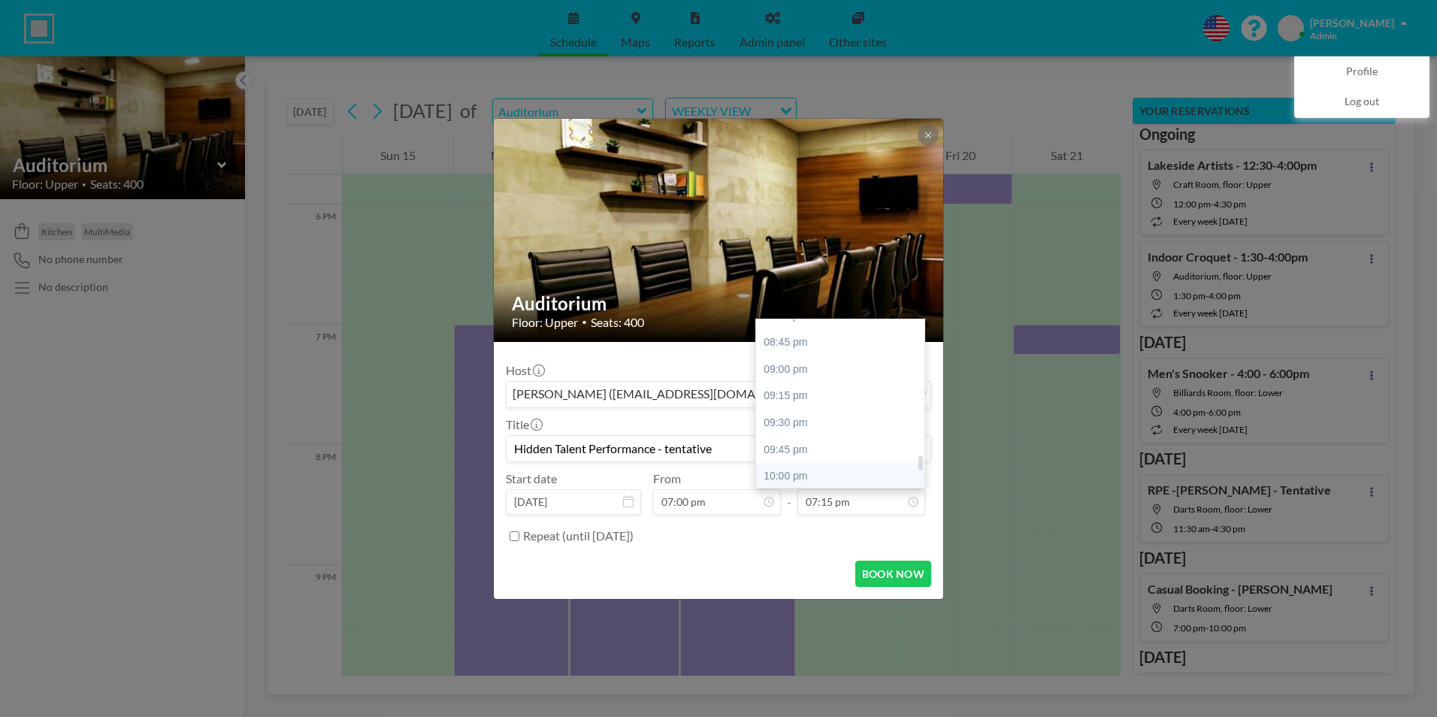
type input "10:00 pm"
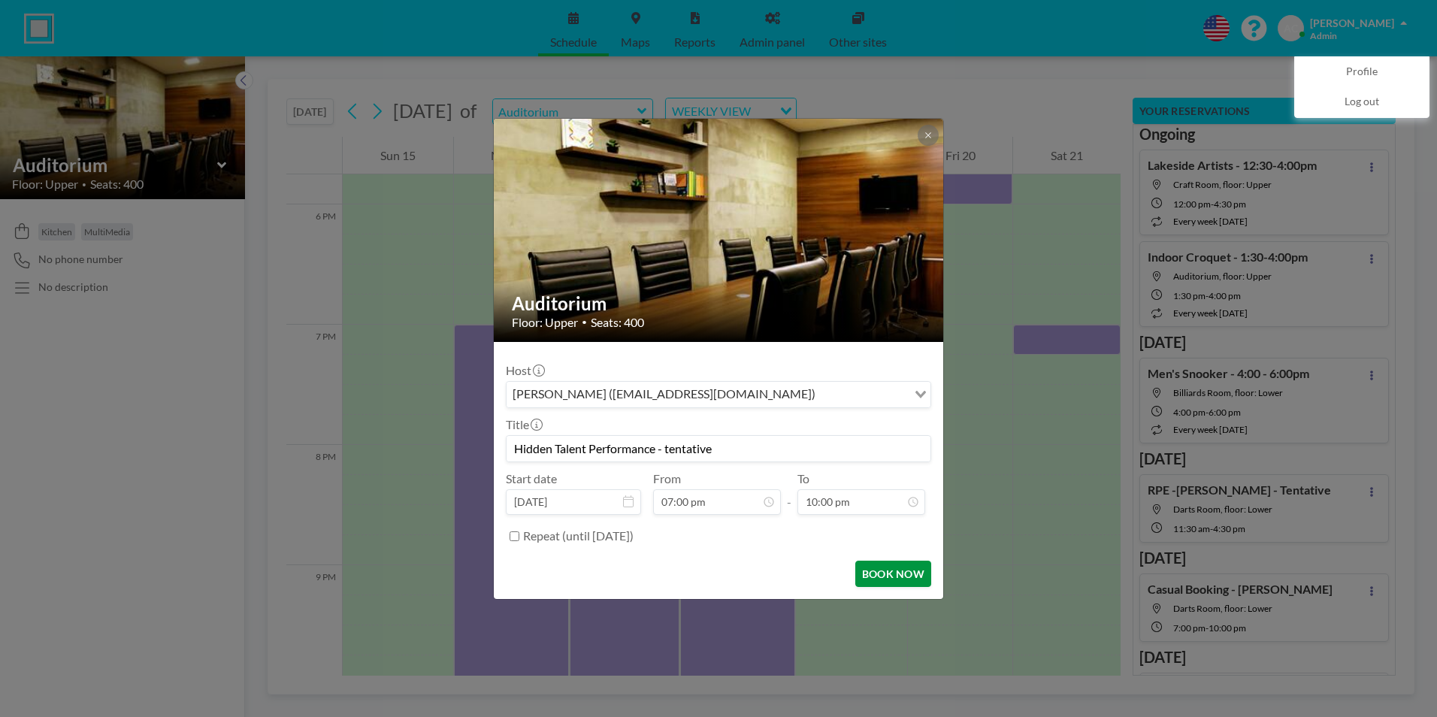
scroll to position [1605, 0]
click at [894, 570] on button "BOOK NOW" at bounding box center [893, 574] width 76 height 26
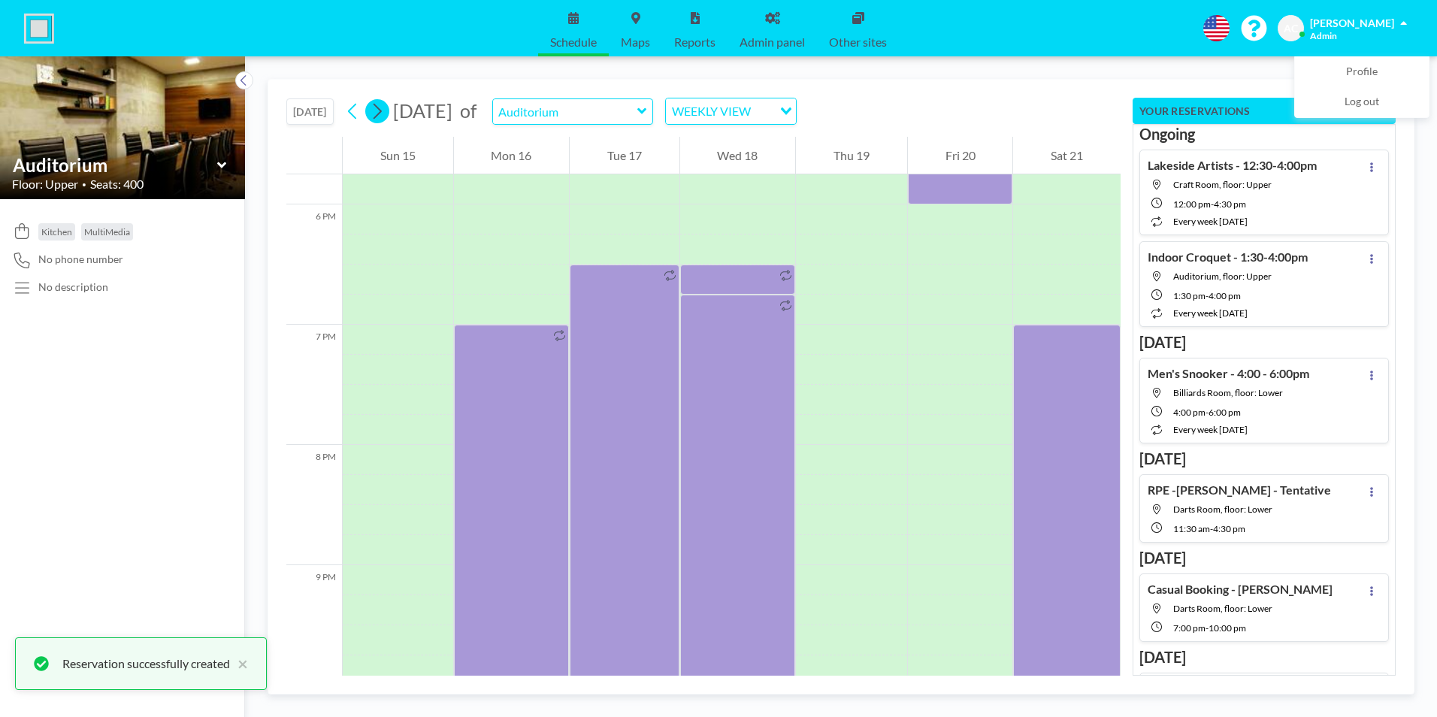
click at [384, 110] on icon at bounding box center [377, 111] width 14 height 23
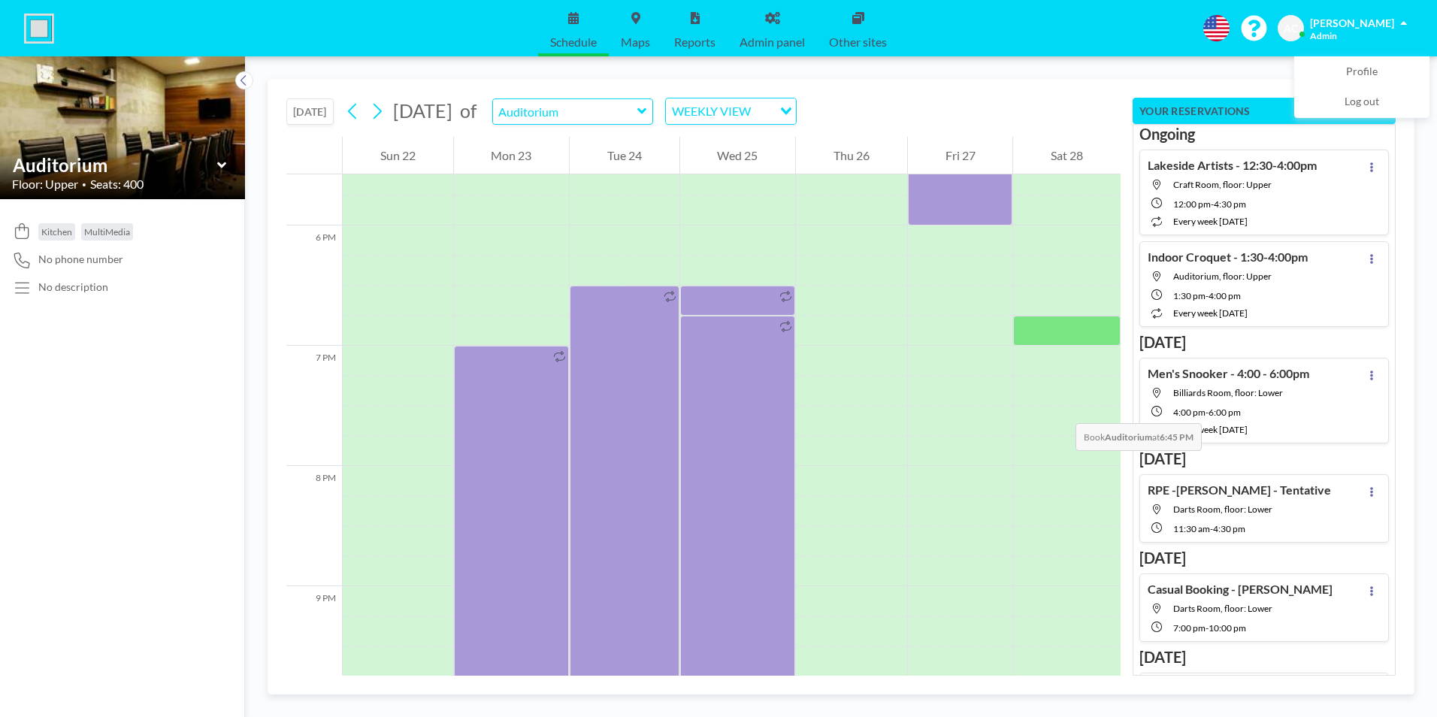
scroll to position [2210, 0]
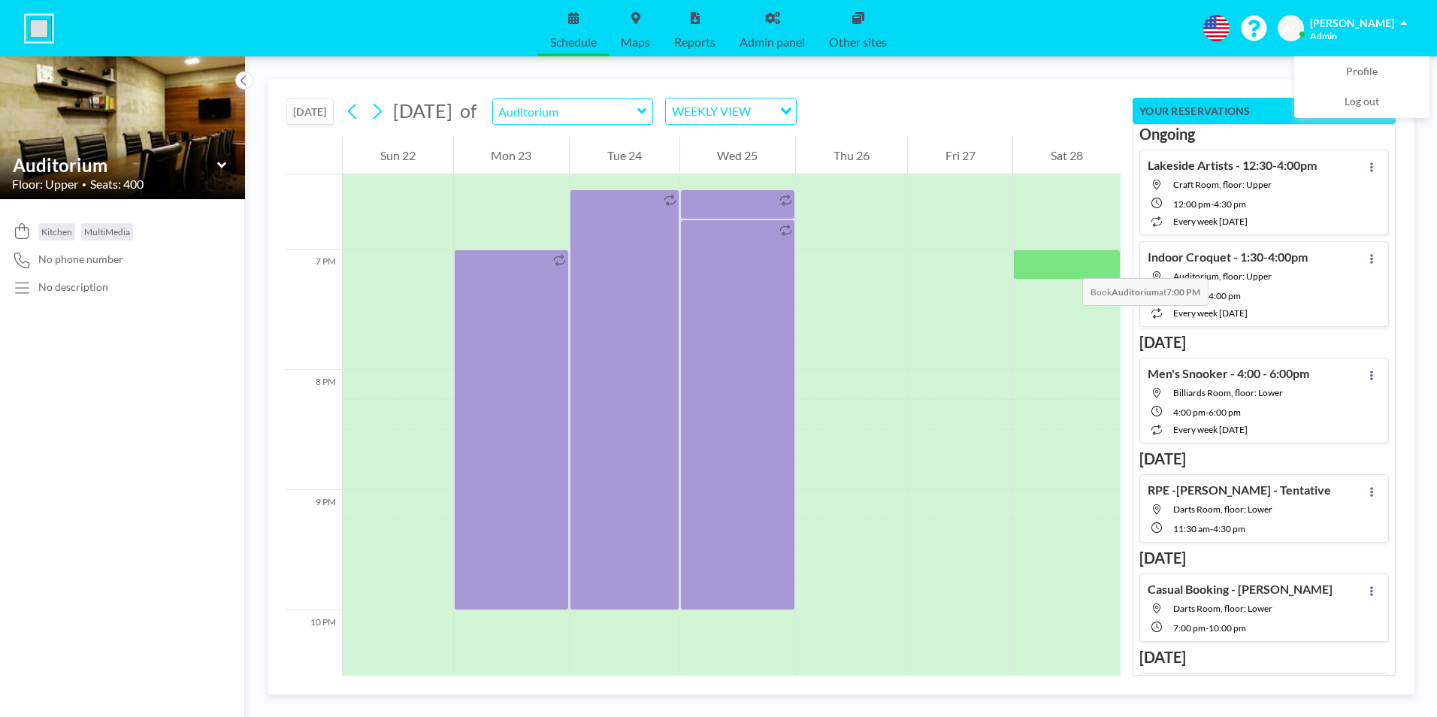
click at [1067, 263] on div at bounding box center [1066, 265] width 107 height 30
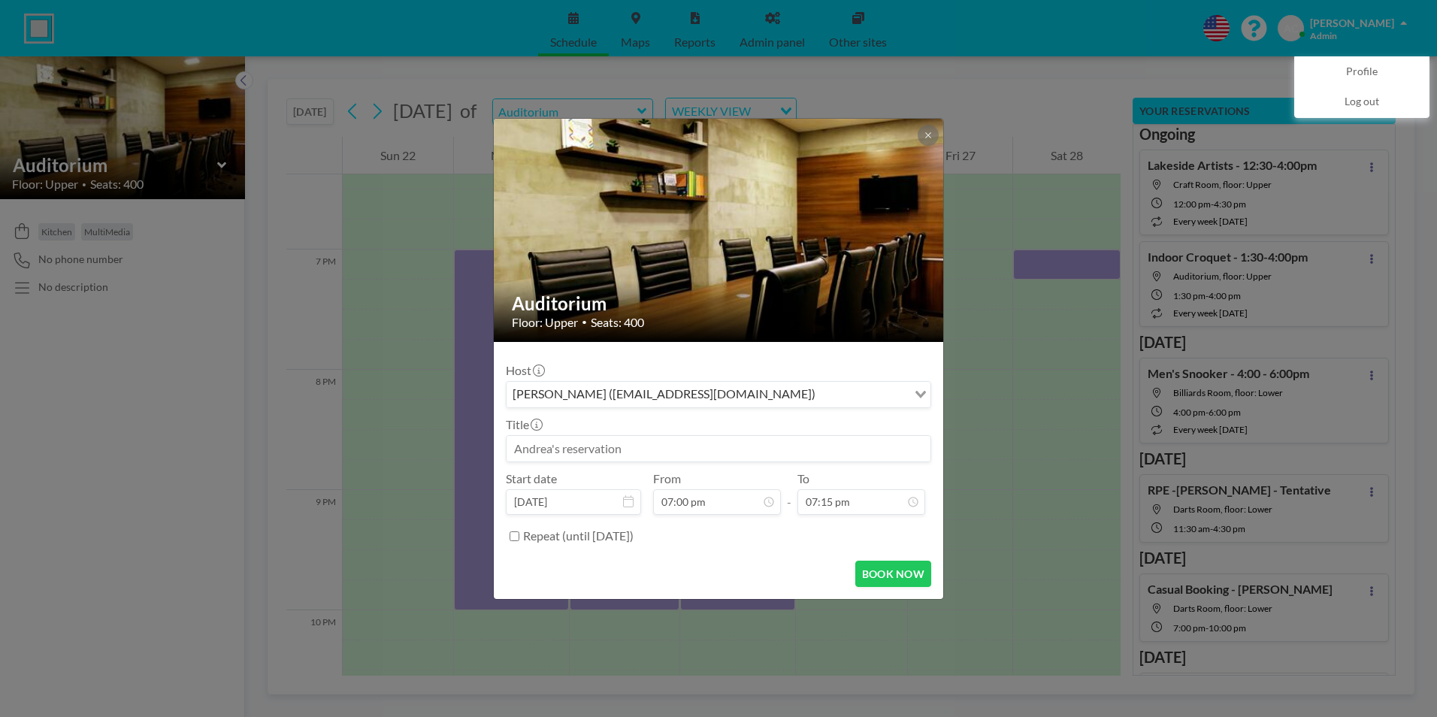
click at [621, 452] on input at bounding box center [719, 449] width 424 height 26
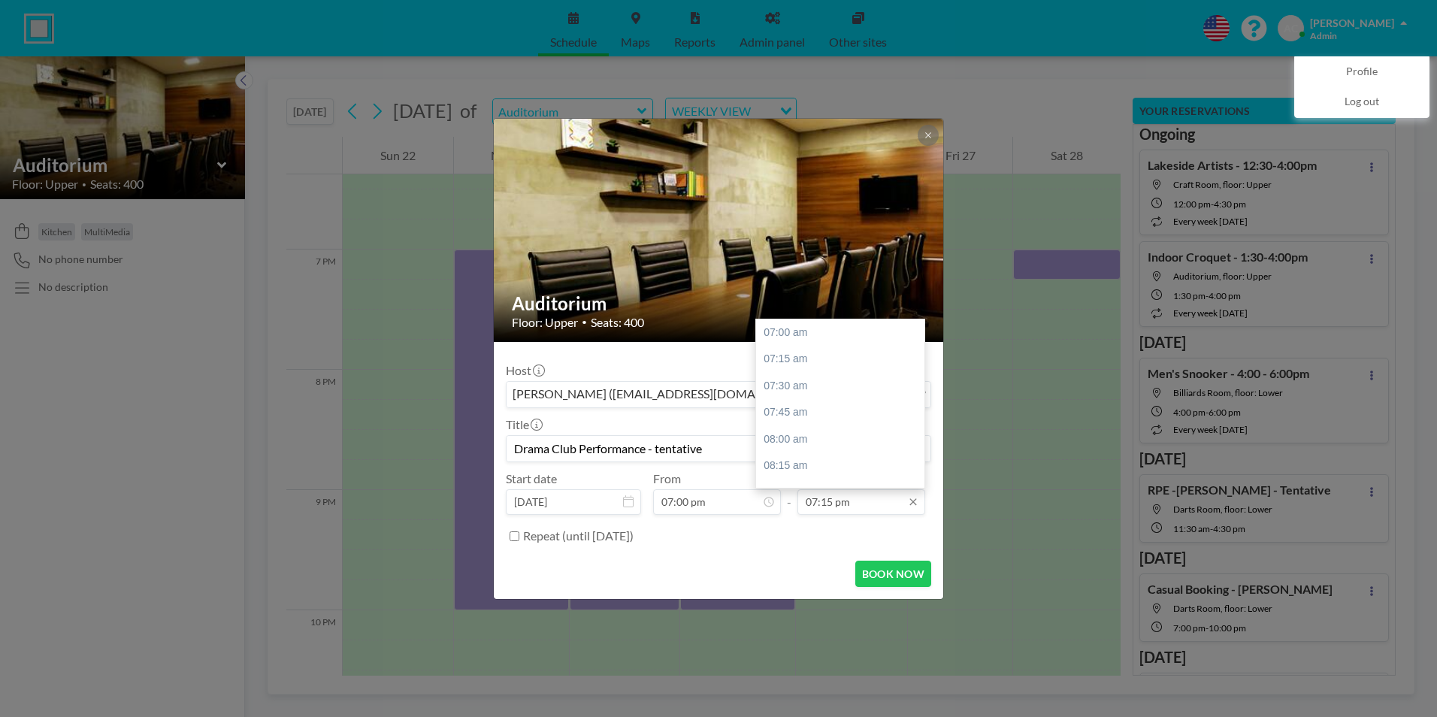
type input "Drama Club Performance - tentative"
click at [874, 502] on input "07:15 pm" at bounding box center [861, 502] width 128 height 26
click at [800, 398] on div "10:00 pm" at bounding box center [844, 401] width 176 height 27
type input "10:00 pm"
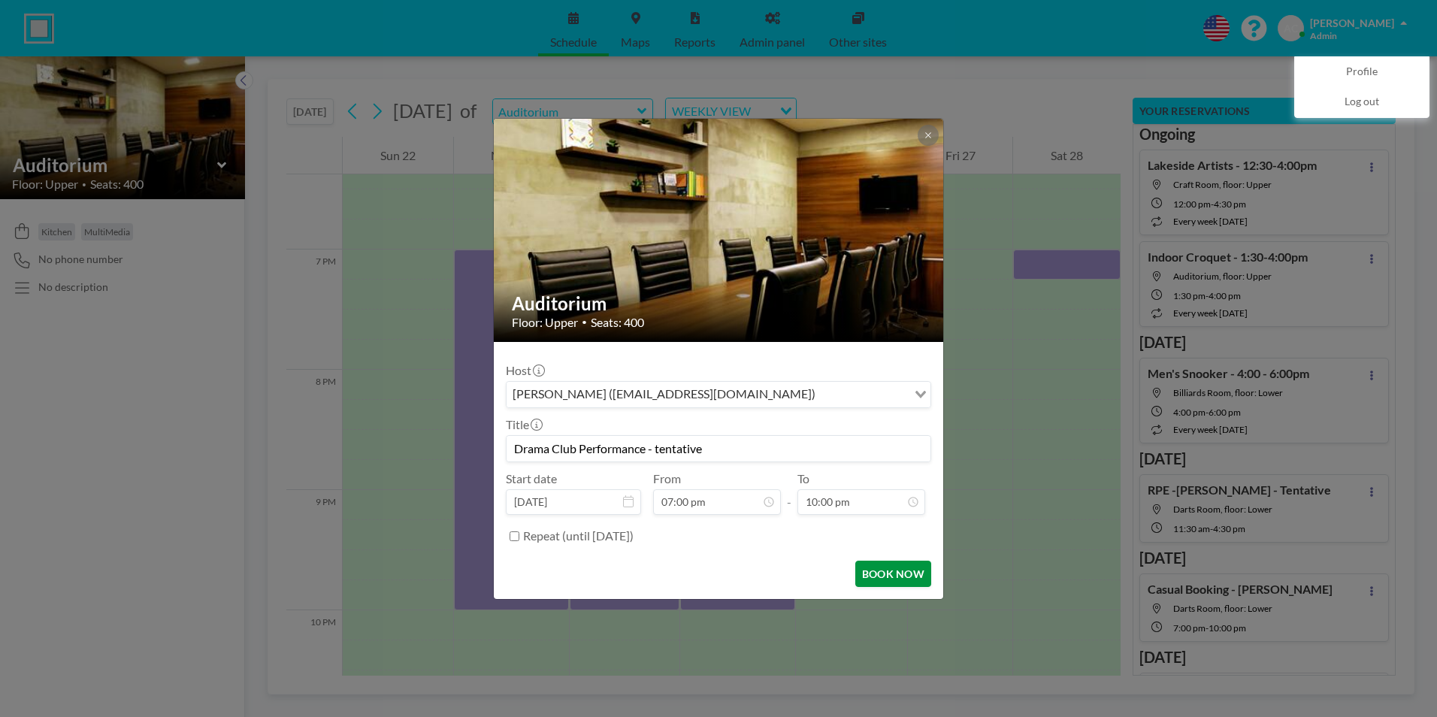
scroll to position [1605, 0]
click at [897, 577] on button "BOOK NOW" at bounding box center [893, 574] width 76 height 26
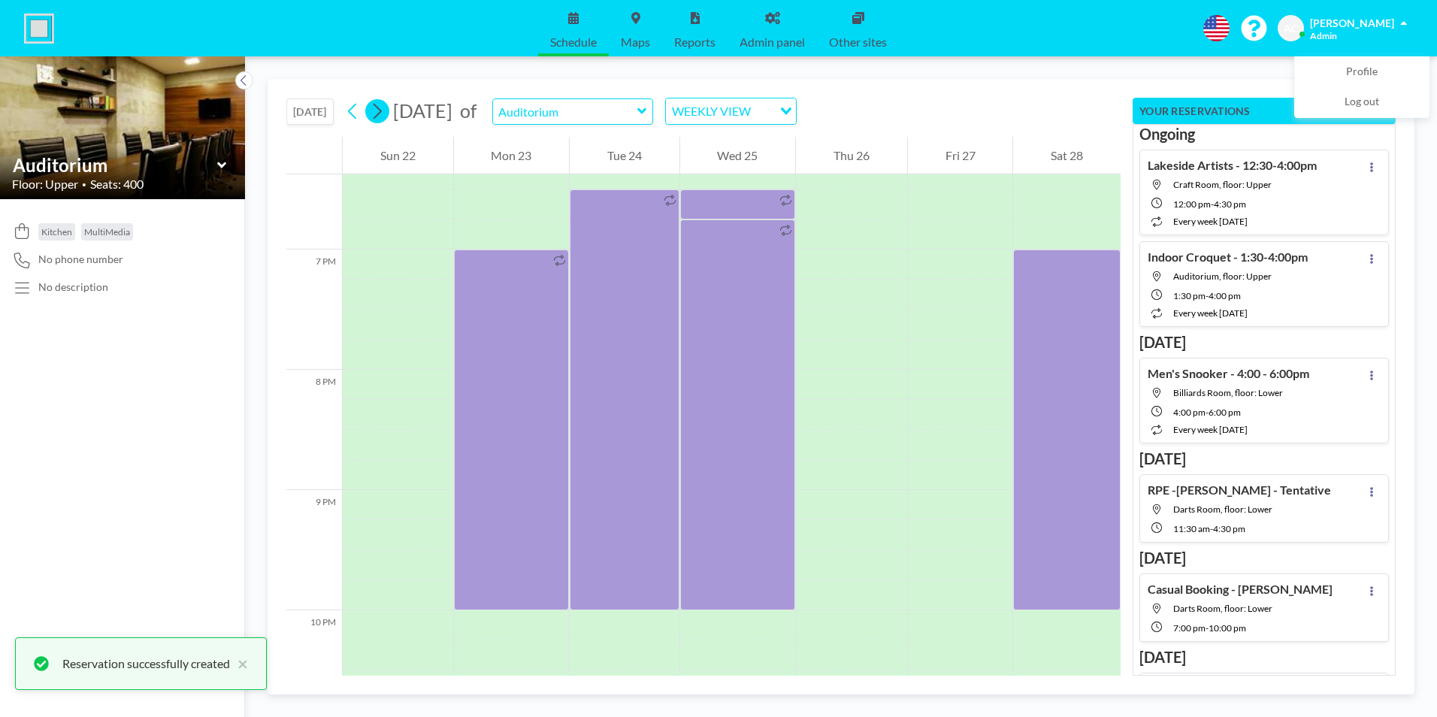
click at [383, 105] on icon at bounding box center [377, 111] width 14 height 23
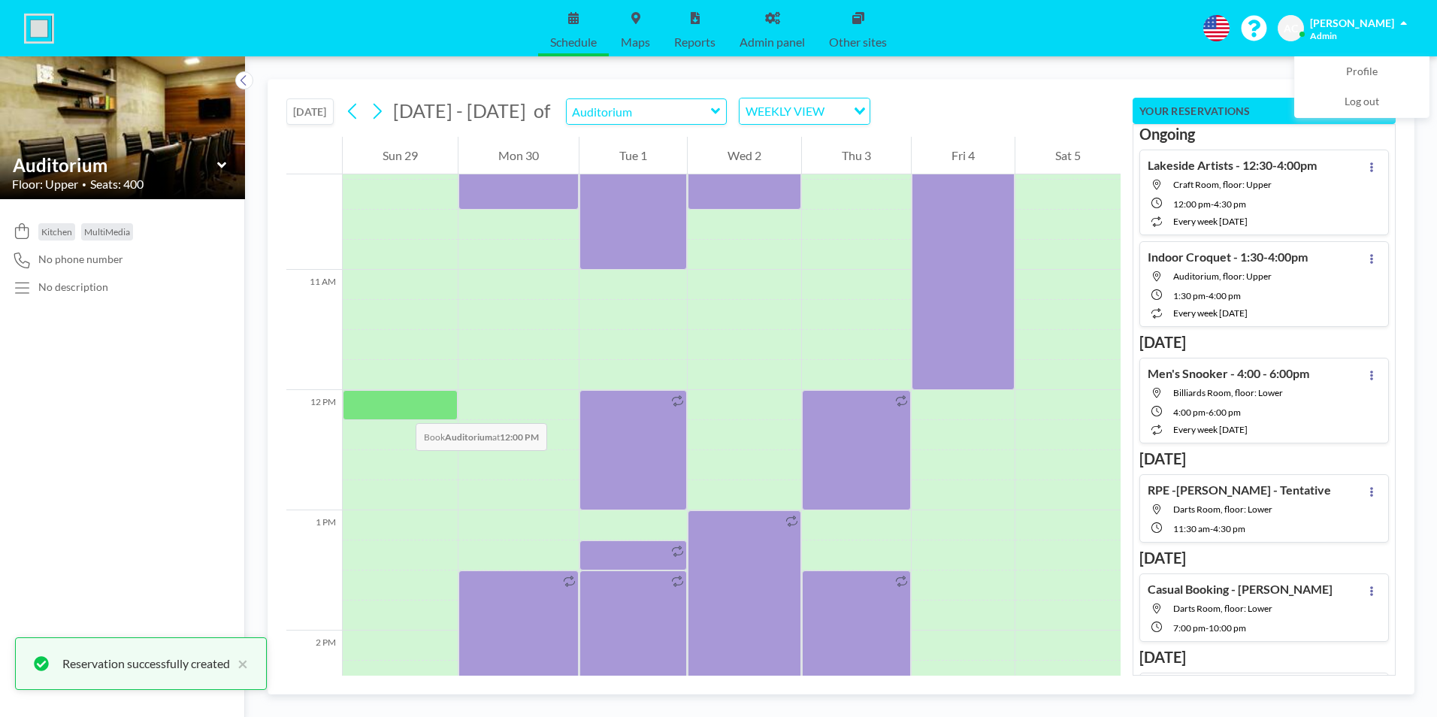
scroll to position [1233, 0]
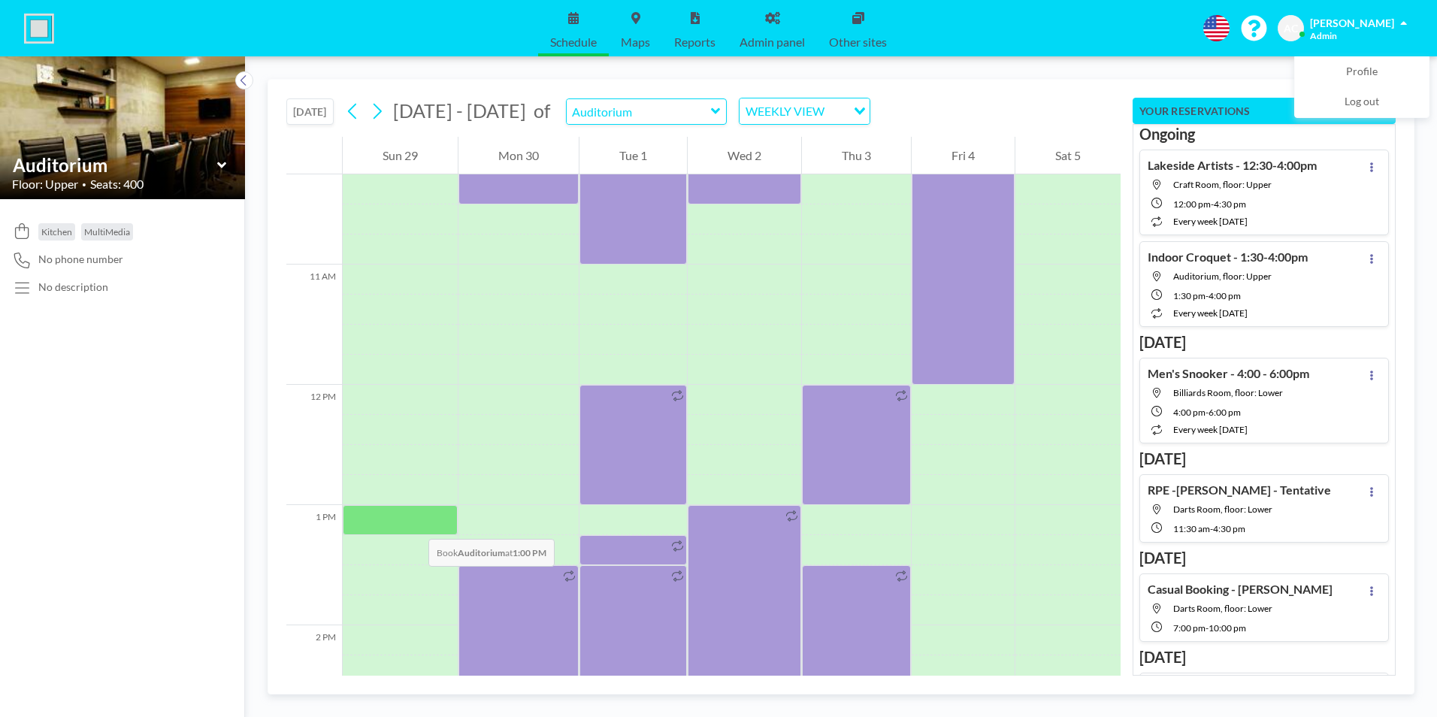
click at [411, 522] on div at bounding box center [400, 520] width 115 height 30
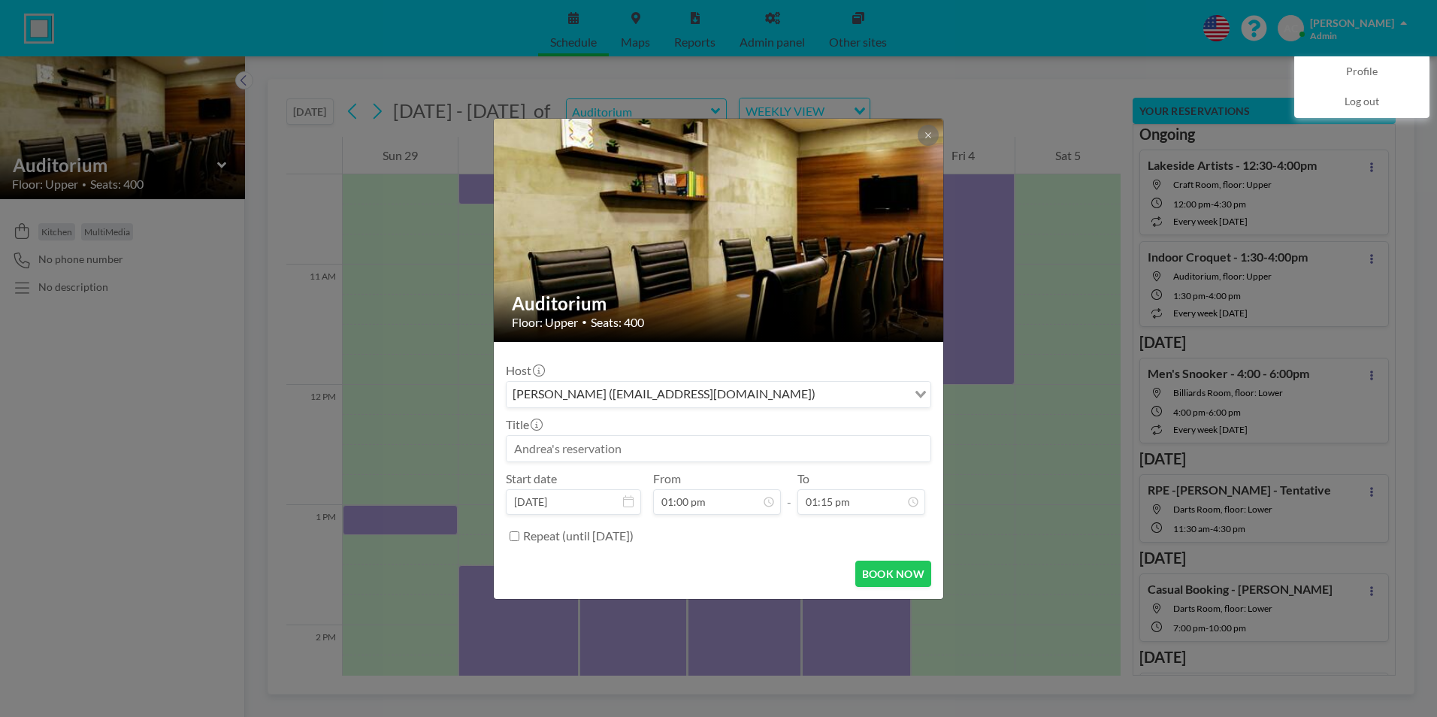
click at [604, 446] on input at bounding box center [719, 449] width 424 height 26
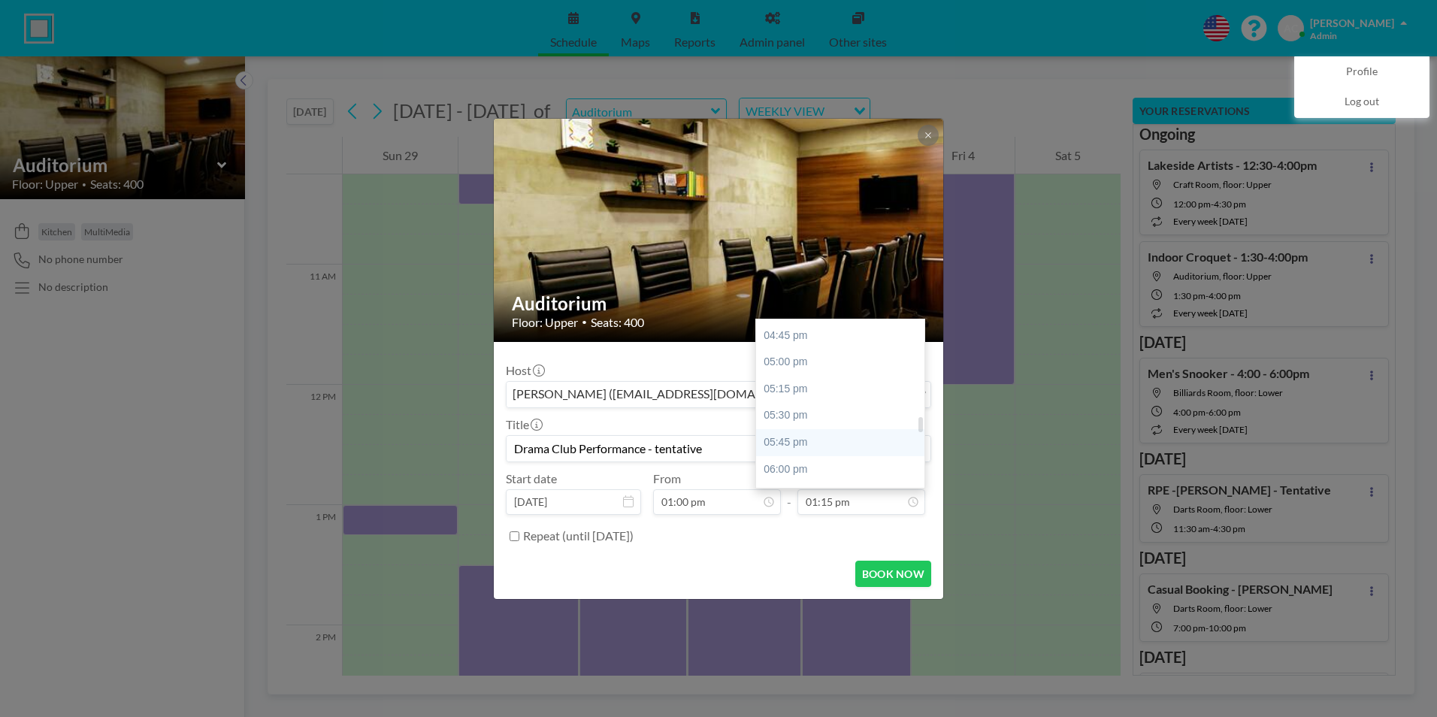
scroll to position [1045, 0]
type input "Drama Club Performance - tentative"
click at [806, 359] on div "05:00 pm" at bounding box center [844, 357] width 176 height 27
type input "05:00 pm"
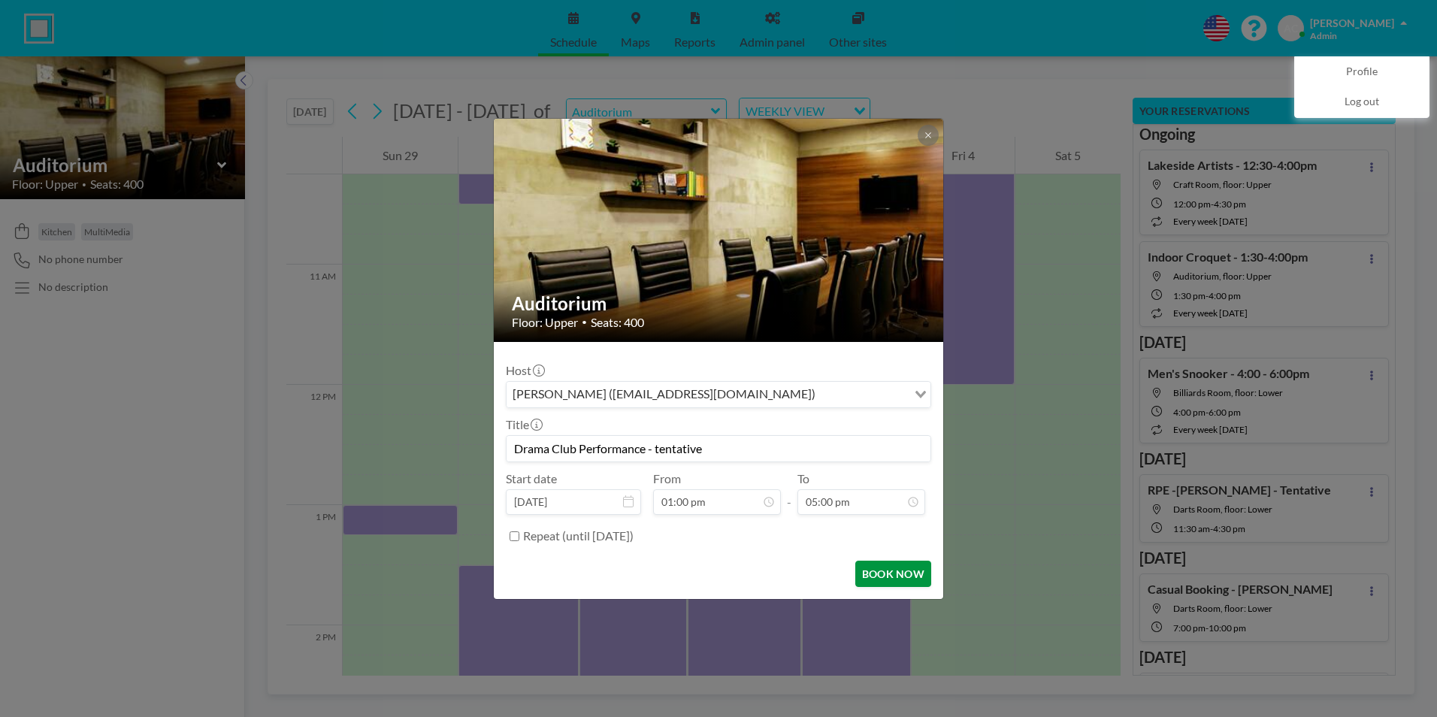
scroll to position [1070, 0]
click at [881, 573] on button "BOOK NOW" at bounding box center [893, 574] width 76 height 26
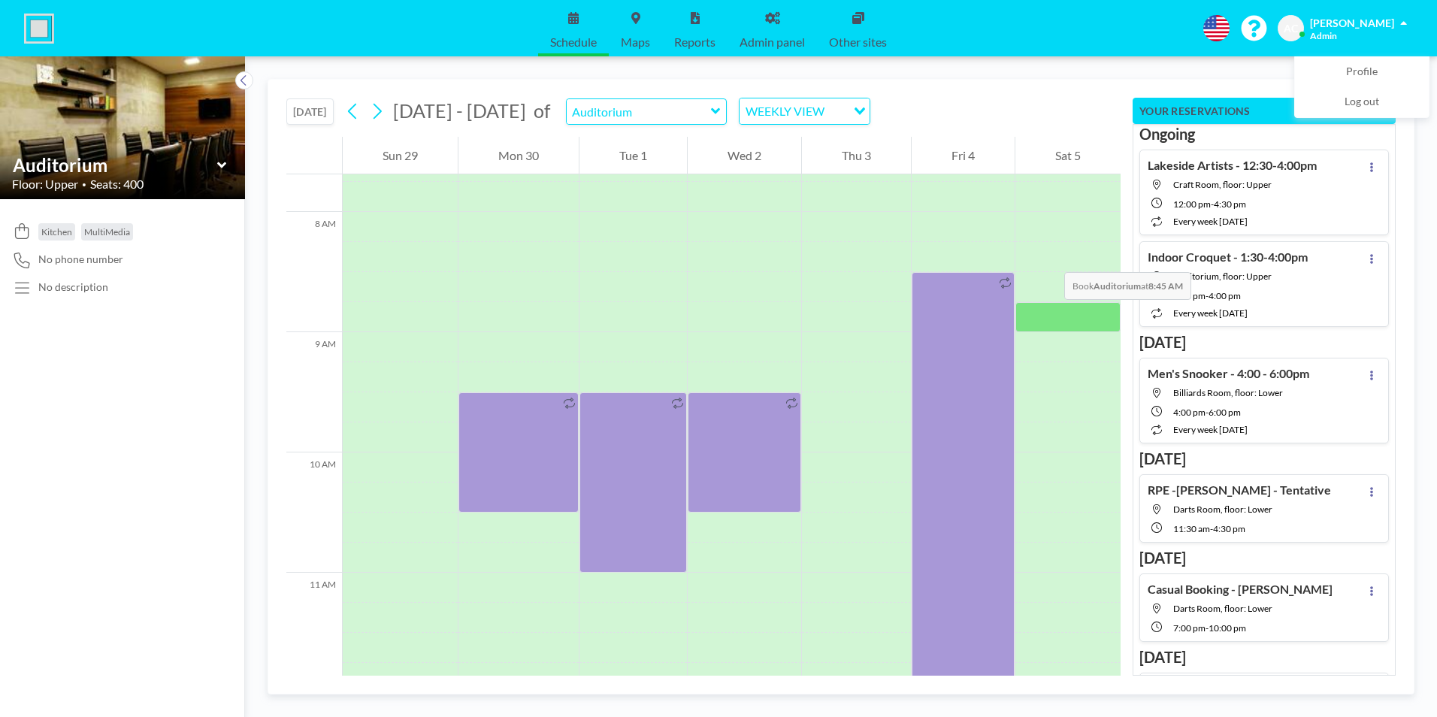
scroll to position [1082, 0]
